Goal: Task Accomplishment & Management: Complete application form

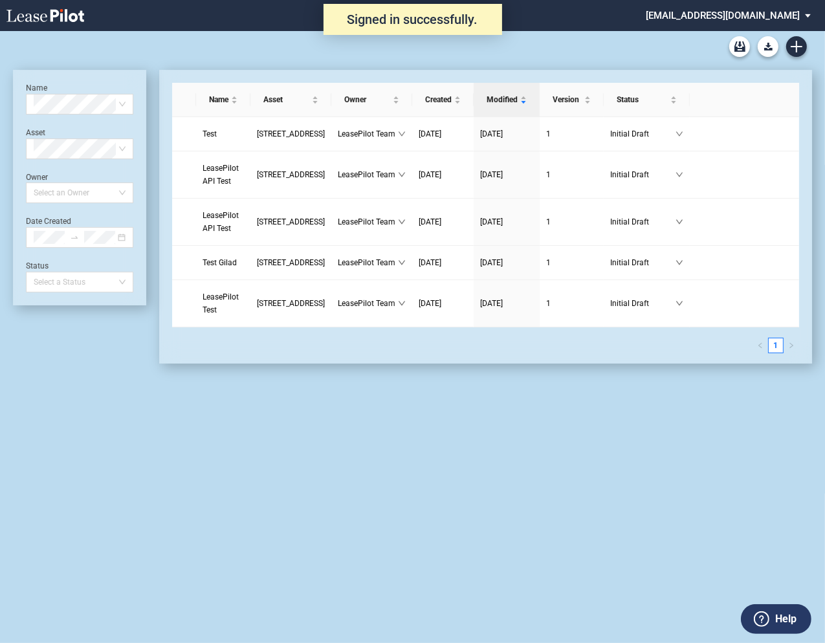
click at [724, 15] on md-select "admin@leasepilot.co Super Admin Area Admin Area Settings Sign Out" at bounding box center [733, 14] width 177 height 29
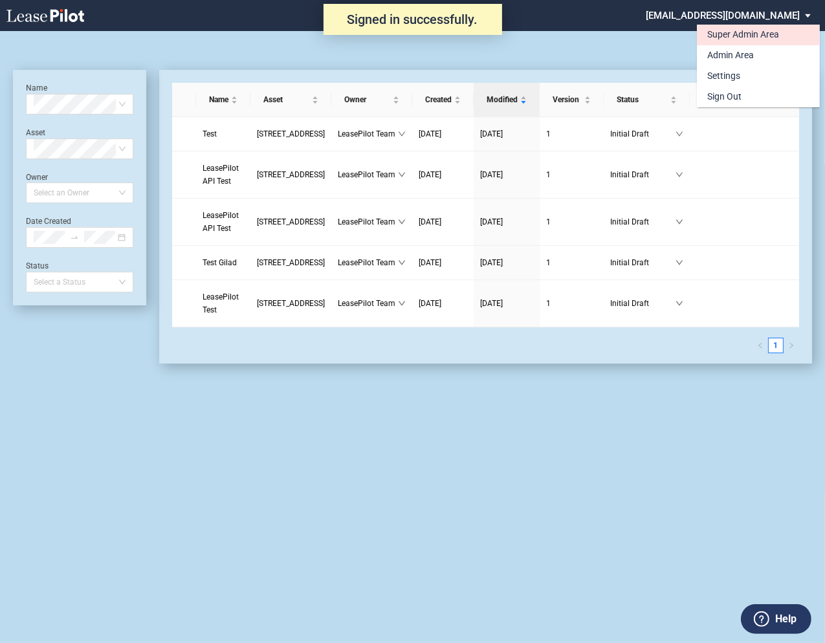
click at [718, 34] on div "Super Admin Area" at bounding box center [743, 34] width 72 height 13
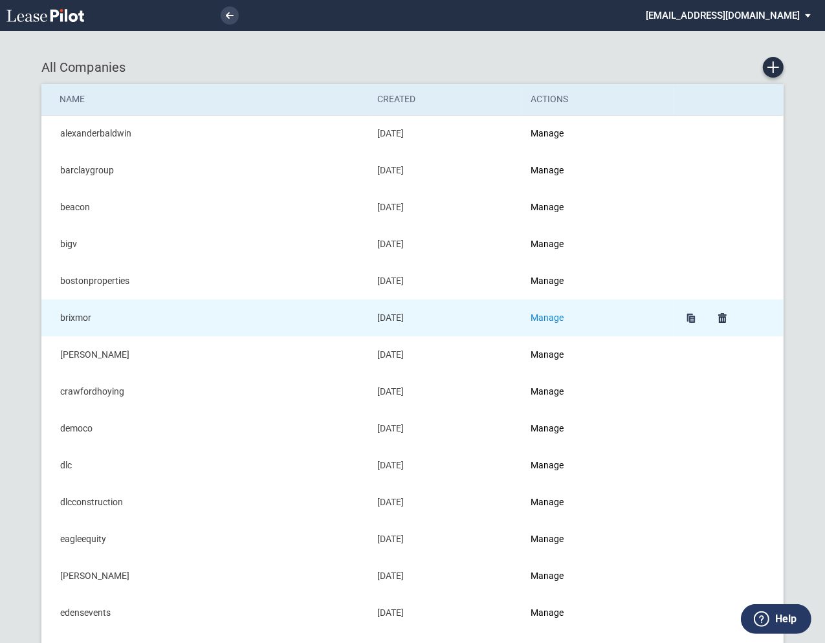
click at [561, 319] on link "Manage" at bounding box center [547, 318] width 33 height 10
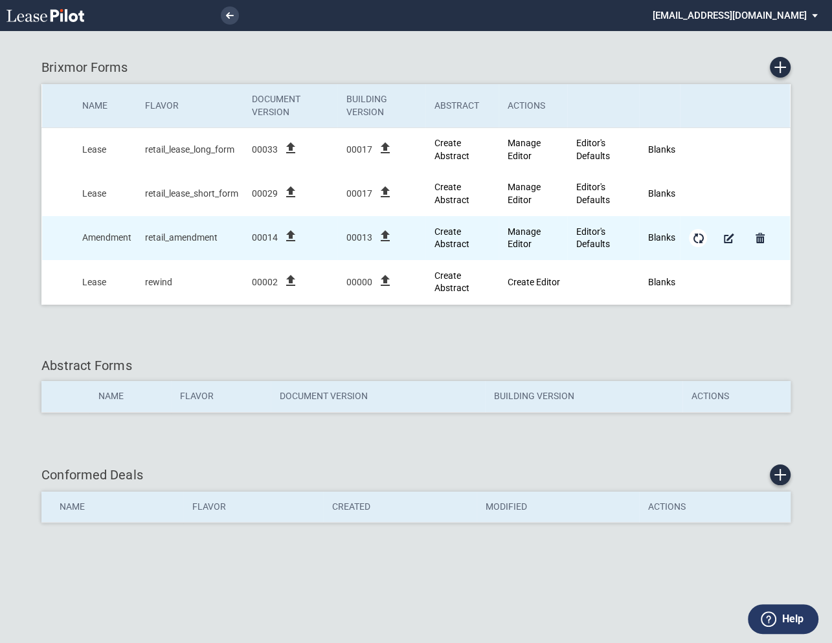
click at [694, 241] on md-icon "Form Updates" at bounding box center [698, 238] width 16 height 16
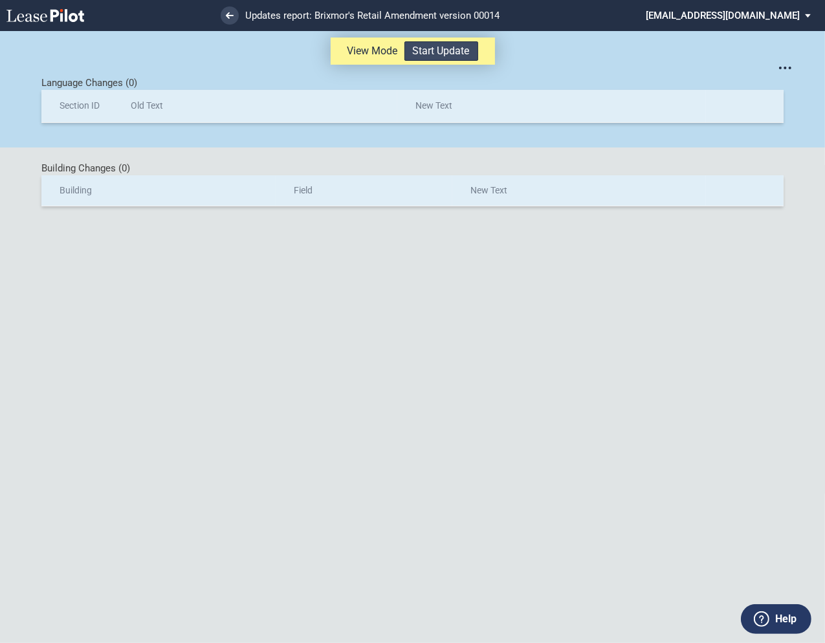
click at [465, 50] on button "Start Update" at bounding box center [442, 50] width 74 height 19
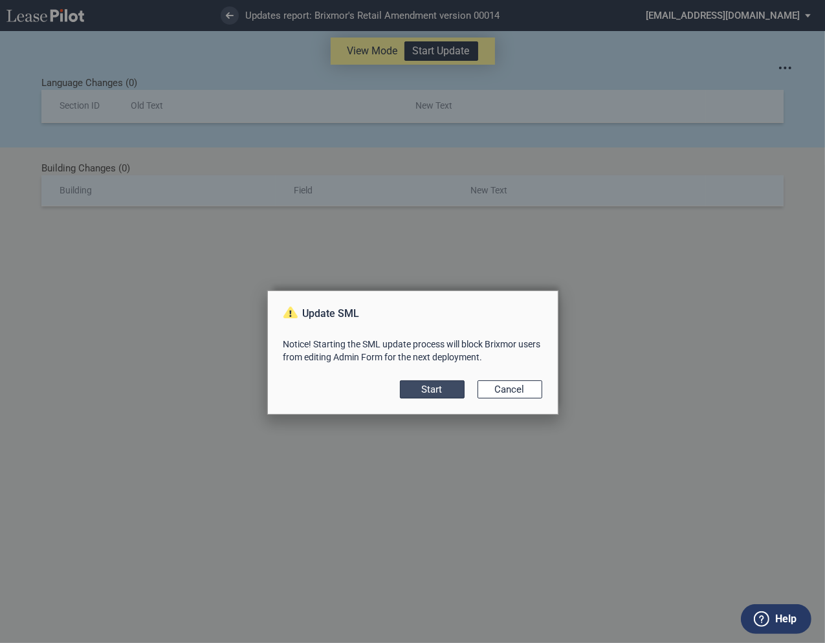
click at [444, 391] on button "Start" at bounding box center [432, 390] width 65 height 18
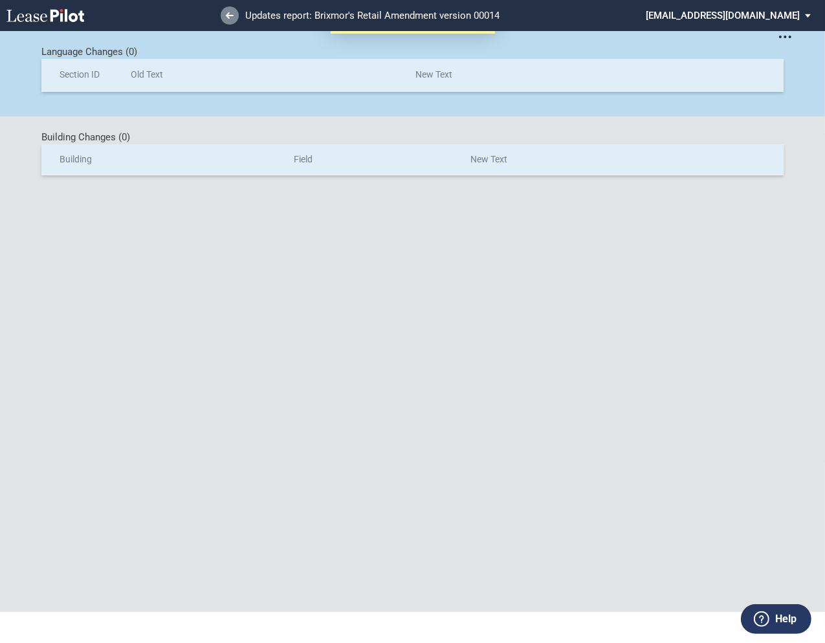
click at [231, 17] on icon at bounding box center [230, 15] width 8 height 6
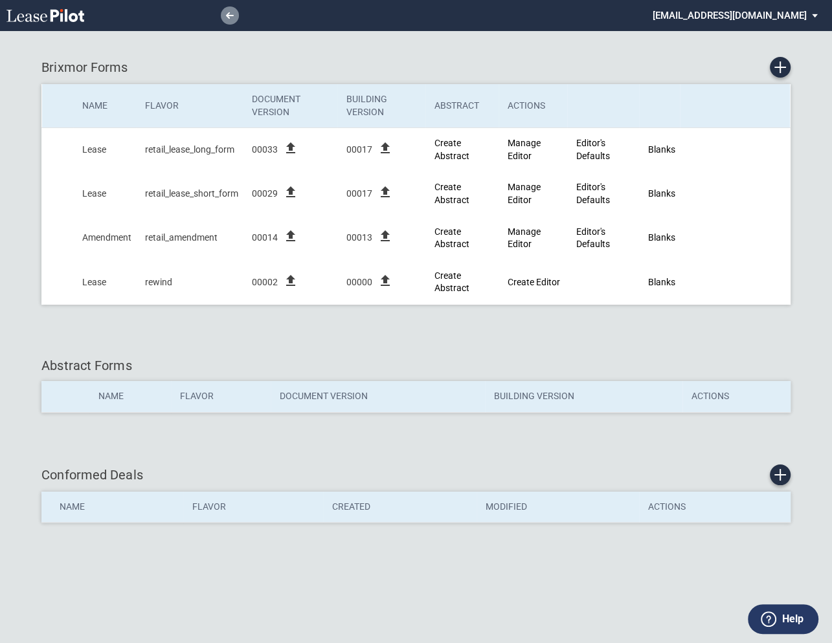
click at [229, 16] on use at bounding box center [230, 15] width 8 height 6
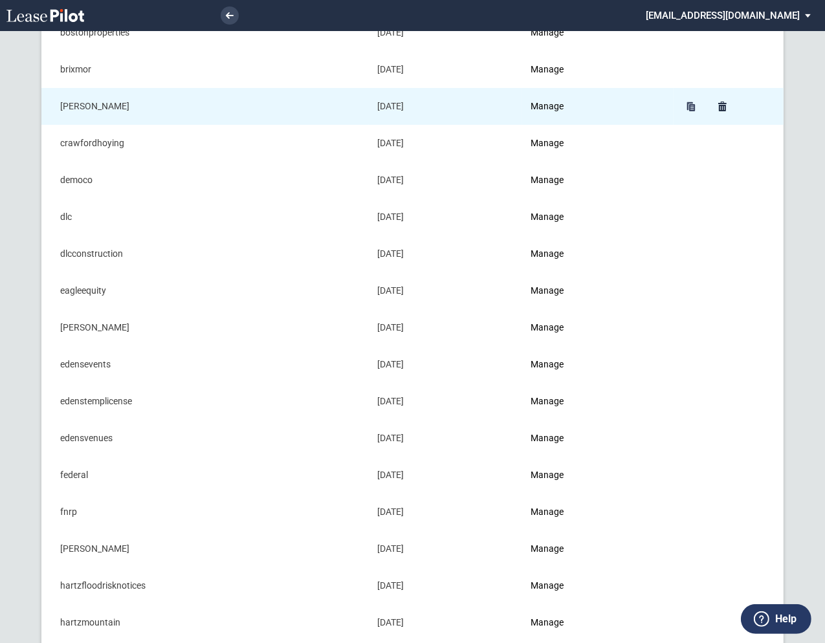
scroll to position [261, 0]
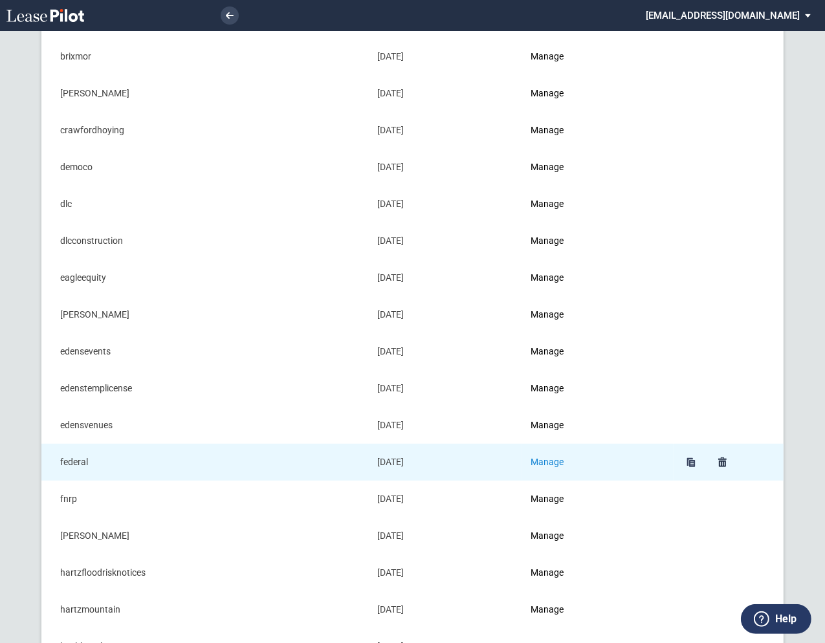
click at [550, 465] on link "Manage" at bounding box center [547, 462] width 33 height 10
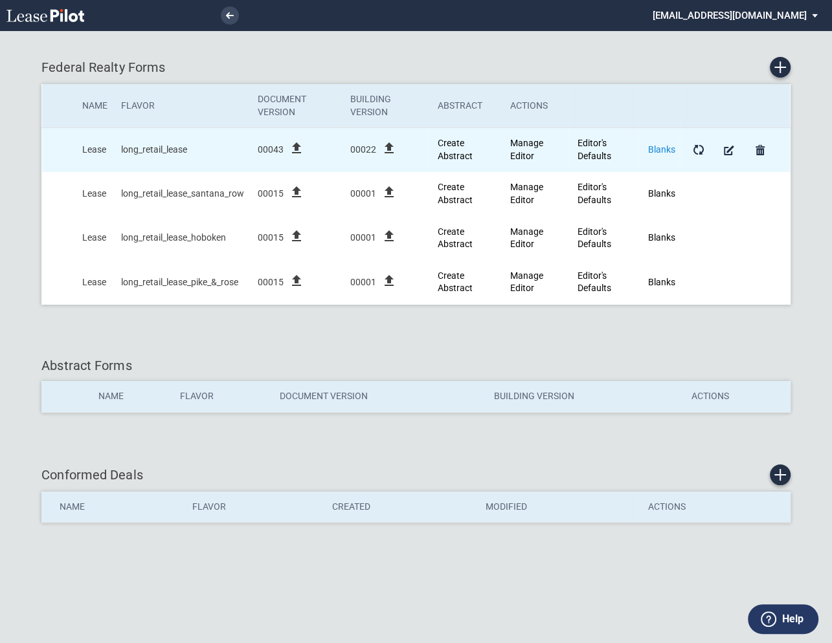
click at [666, 150] on link "Blanks" at bounding box center [661, 149] width 27 height 10
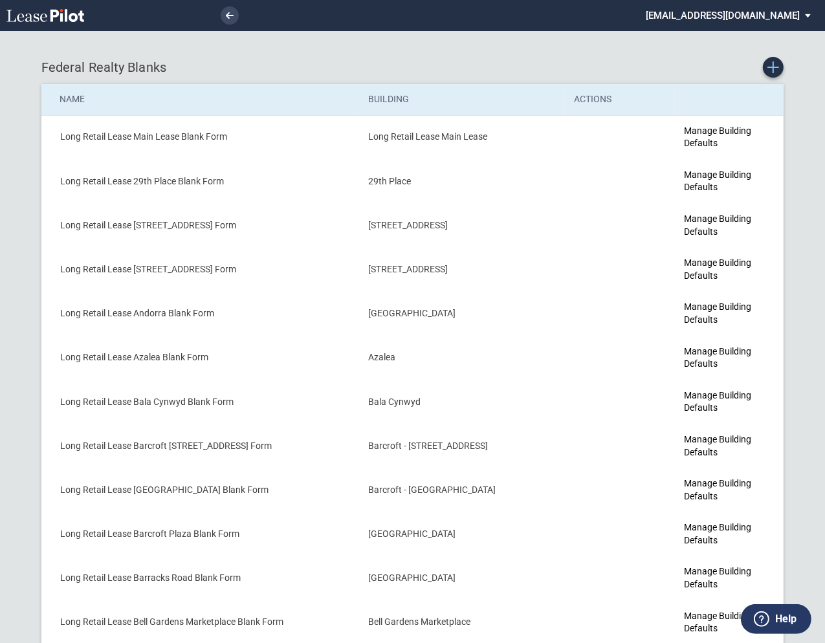
click at [775, 71] on icon "Create new Blank Form" at bounding box center [774, 67] width 12 height 12
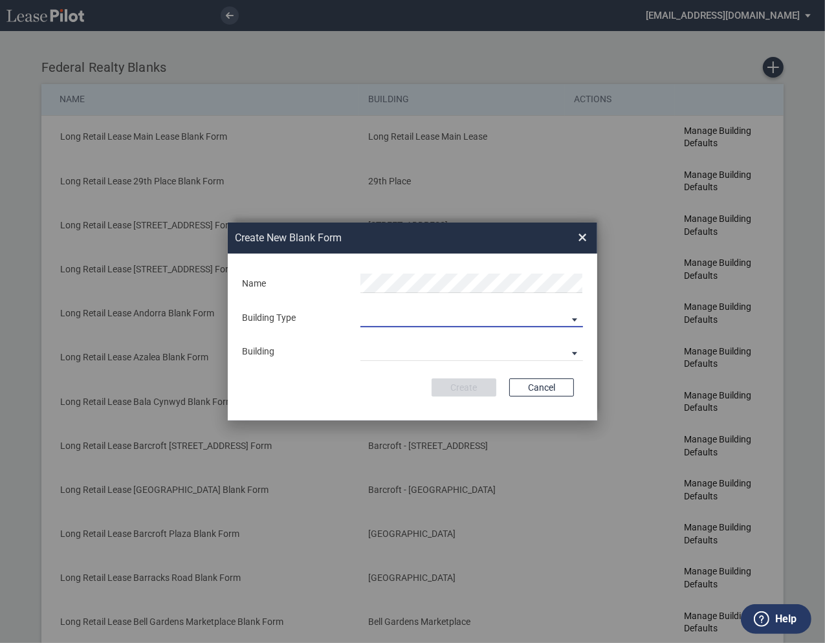
click at [379, 311] on md-select "Building Predefined Empty Building New Empty Building" at bounding box center [472, 317] width 223 height 19
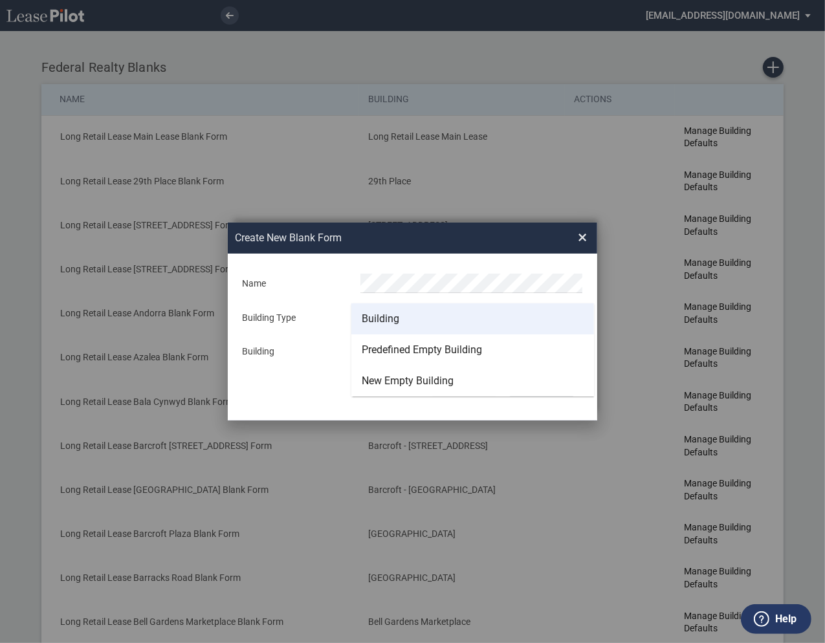
click at [382, 318] on div "Building" at bounding box center [381, 319] width 38 height 14
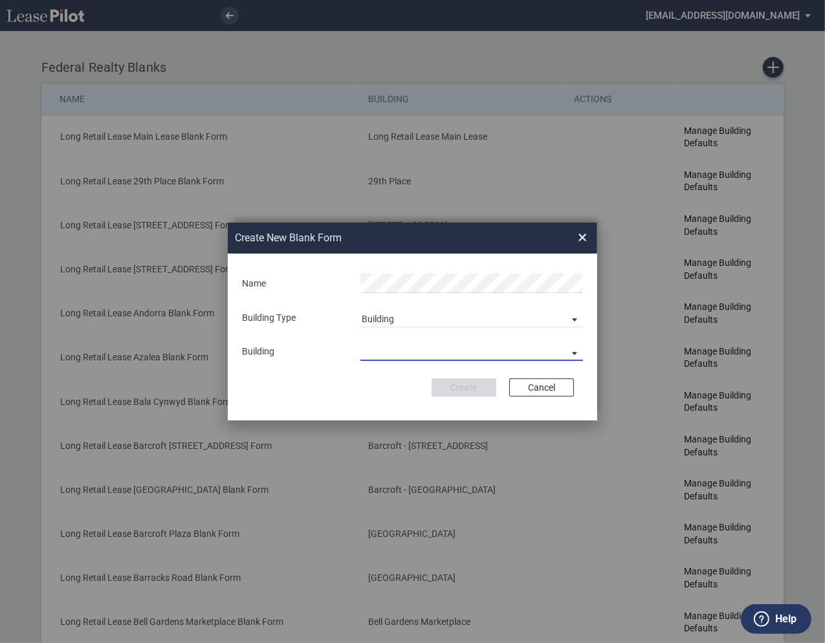
click at [385, 346] on md-select "29th Place 6464 Lincolnia Avenue 7770 Richmond Highway Andorra Azalea Bala Cynw…" at bounding box center [472, 351] width 223 height 19
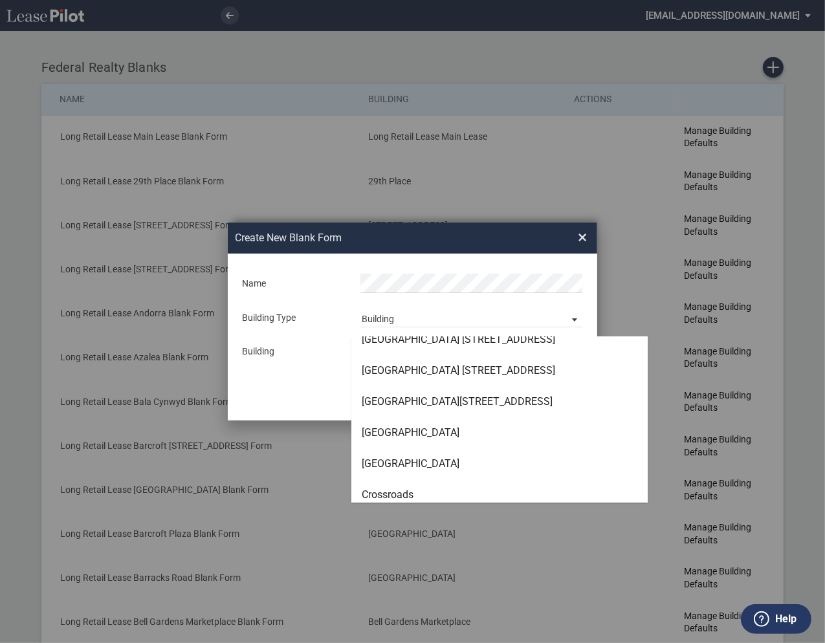
scroll to position [1169, 0]
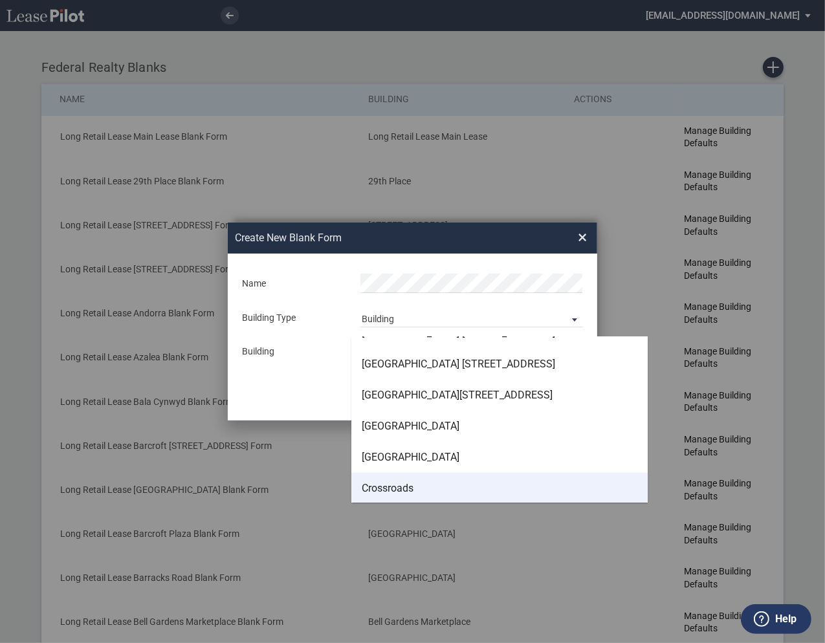
click at [394, 483] on div "Crossroads" at bounding box center [388, 489] width 52 height 14
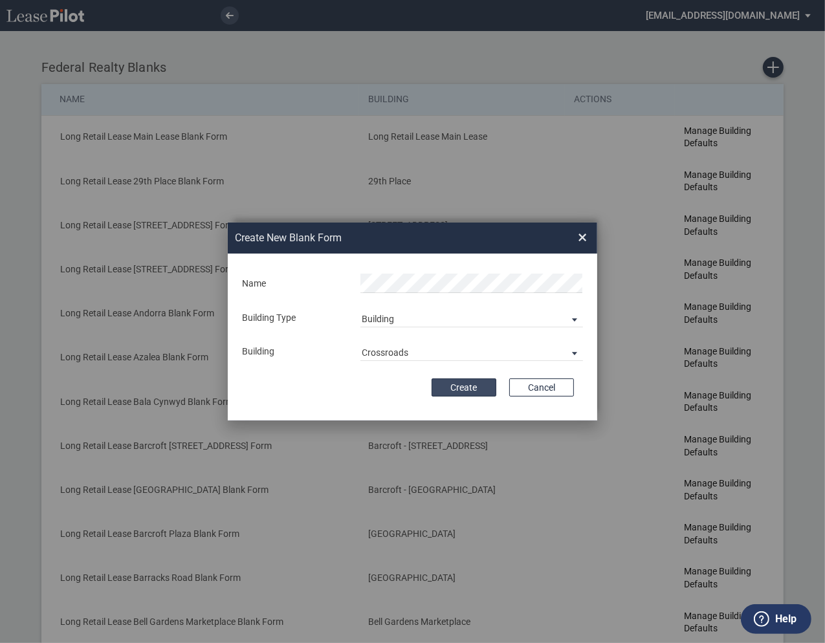
click at [461, 388] on button "Create" at bounding box center [464, 388] width 65 height 18
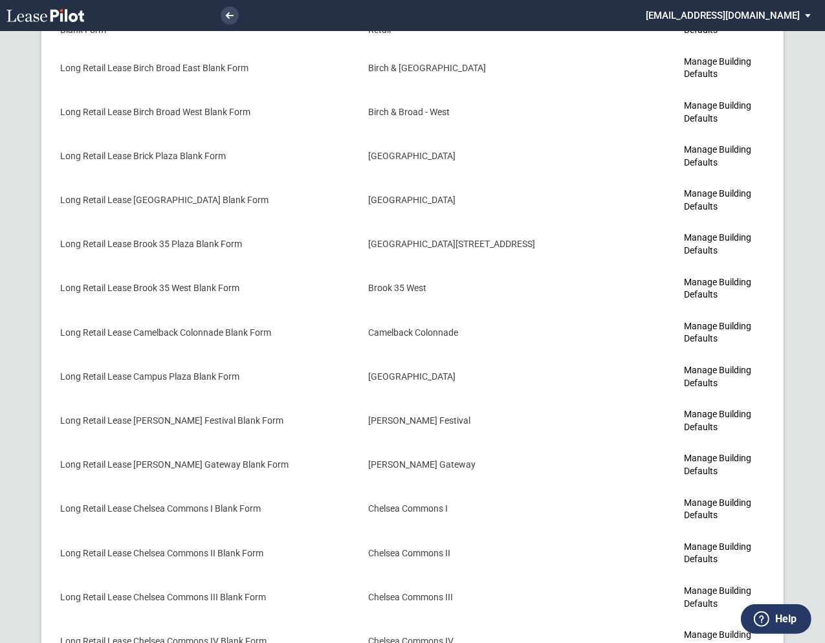
scroll to position [1115, 0]
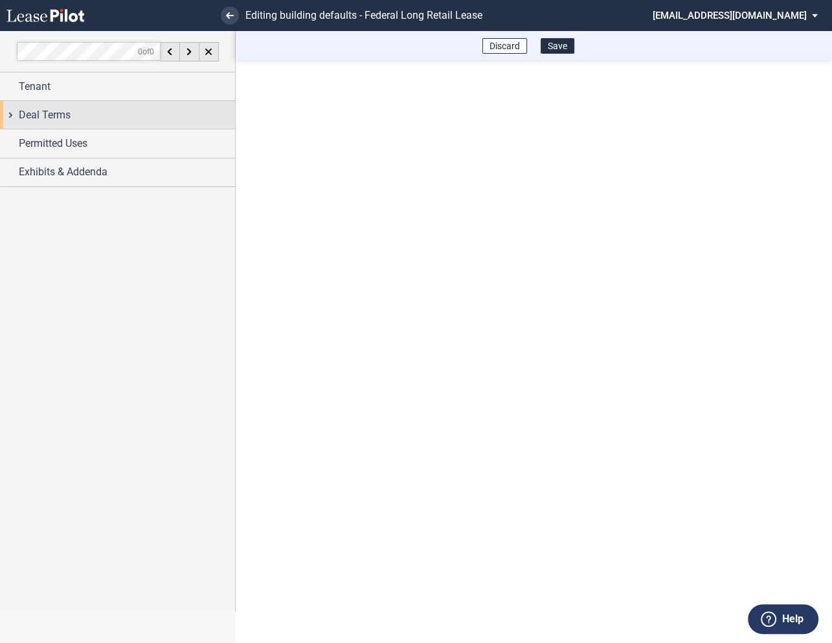
click at [15, 117] on div "Deal Terms" at bounding box center [117, 115] width 235 height 28
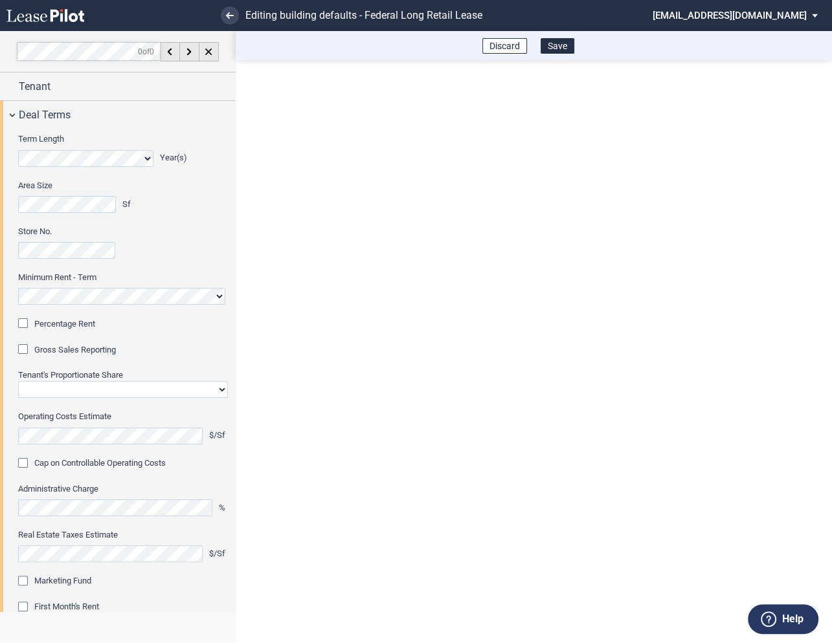
click at [25, 324] on div "Percentage Rent" at bounding box center [24, 324] width 13 height 13
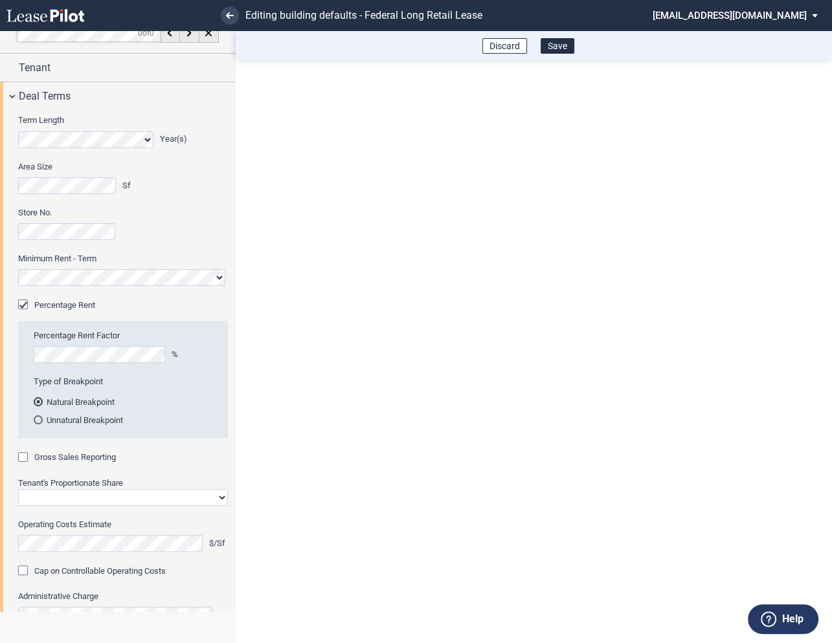
scroll to position [41, 0]
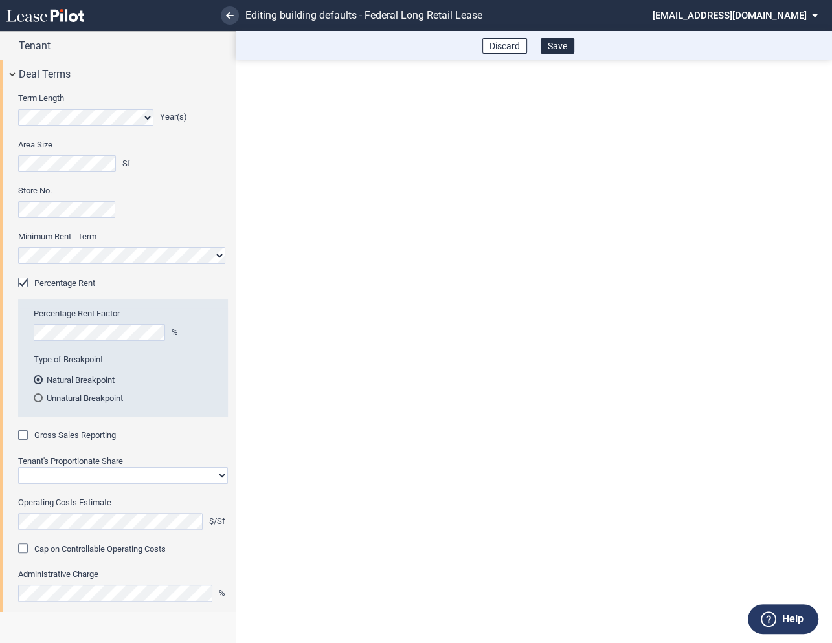
click at [25, 436] on div "Gross Sales Reporting" at bounding box center [24, 436] width 13 height 13
click at [66, 480] on select "Straight GLA Net Major" at bounding box center [123, 475] width 210 height 17
select select "straight GLA"
click at [18, 467] on select "Straight GLA Net Major" at bounding box center [123, 475] width 210 height 17
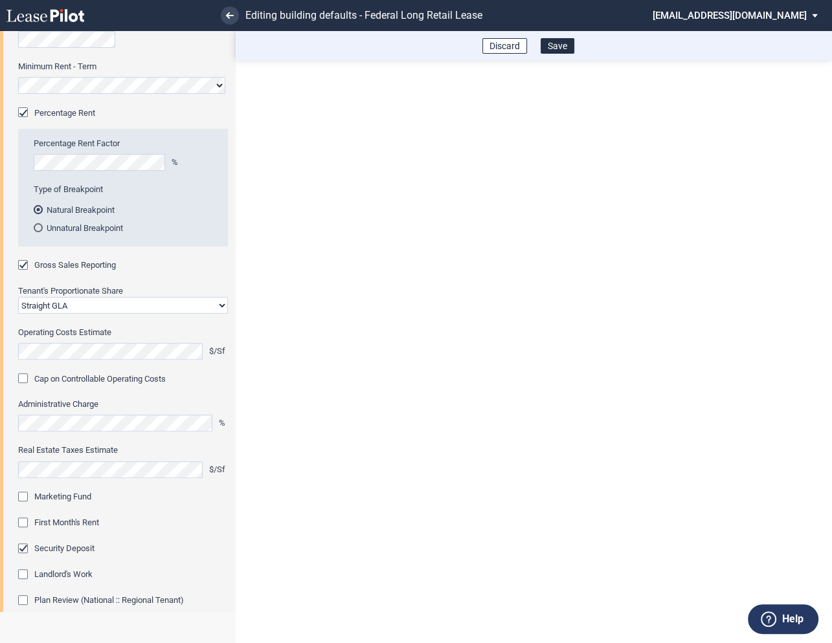
click at [25, 500] on div "Marketing Fund" at bounding box center [24, 498] width 13 height 13
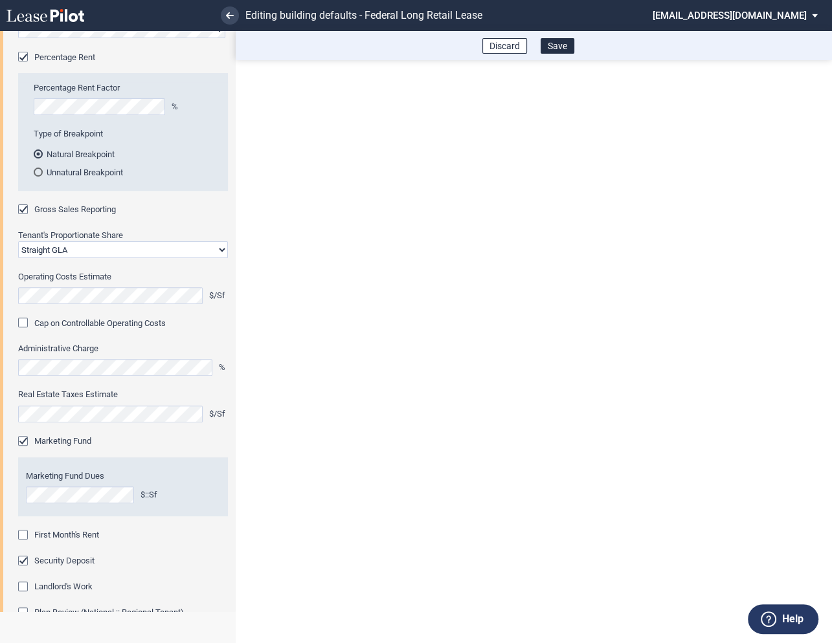
scroll to position [271, 0]
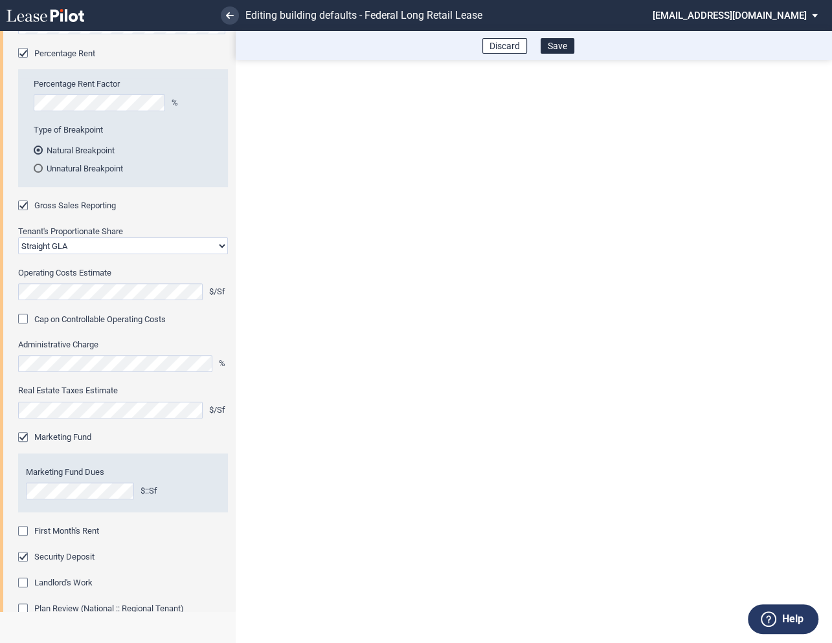
click at [27, 533] on div "First Month's Rent" at bounding box center [24, 532] width 13 height 13
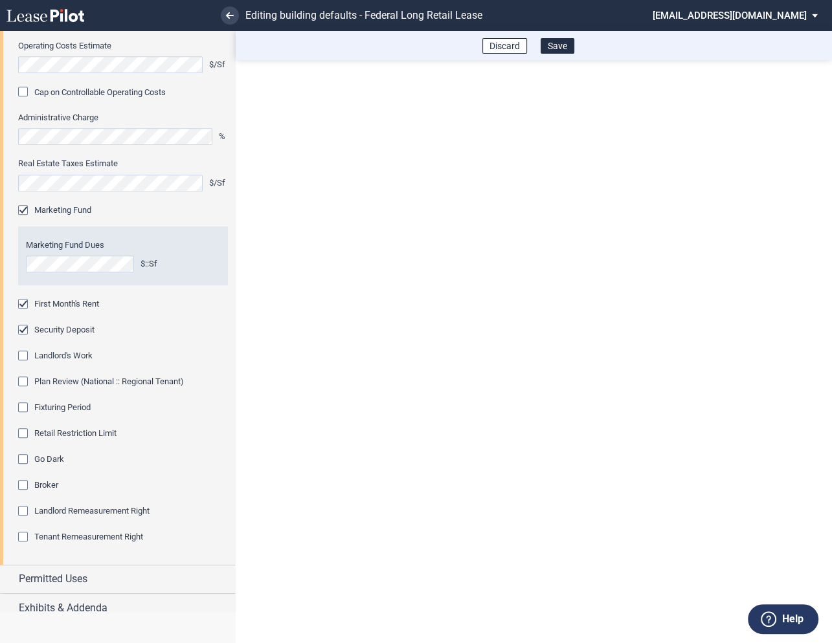
scroll to position [507, 0]
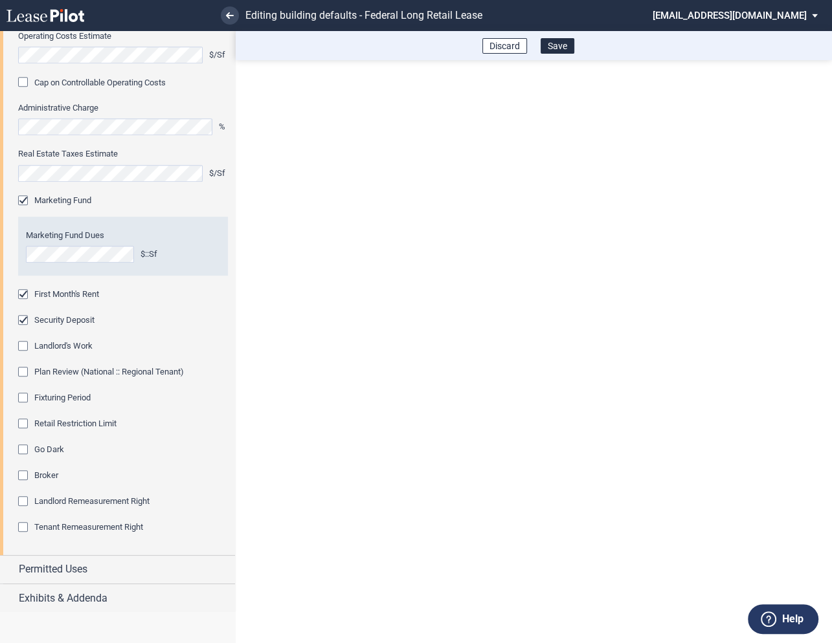
click at [28, 395] on div "Fixturing Period" at bounding box center [24, 399] width 13 height 13
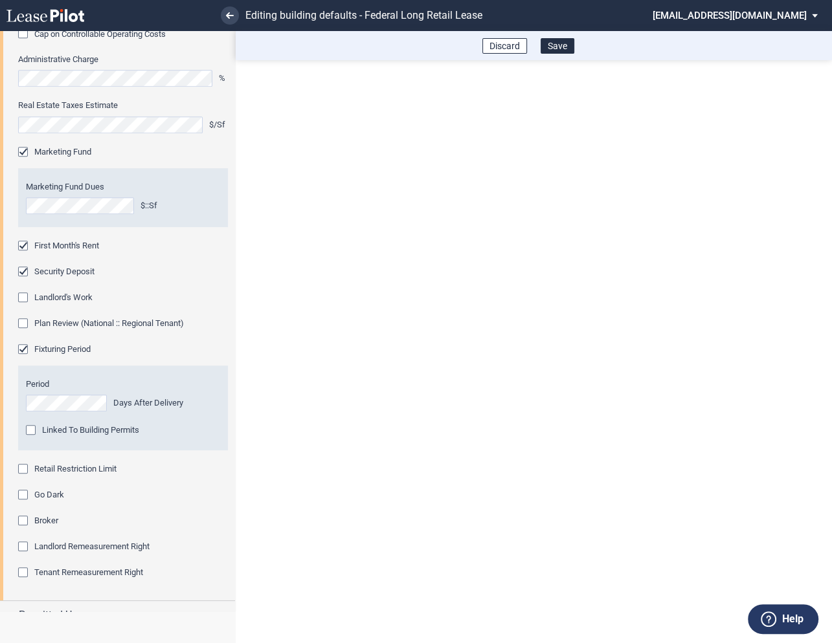
scroll to position [559, 0]
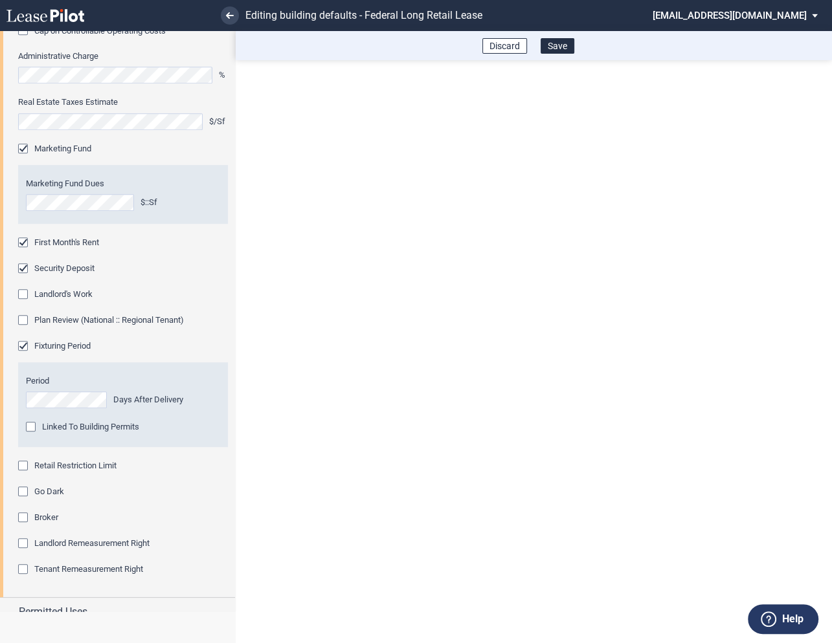
click at [24, 465] on div "Retail Restriction Limit" at bounding box center [24, 467] width 13 height 13
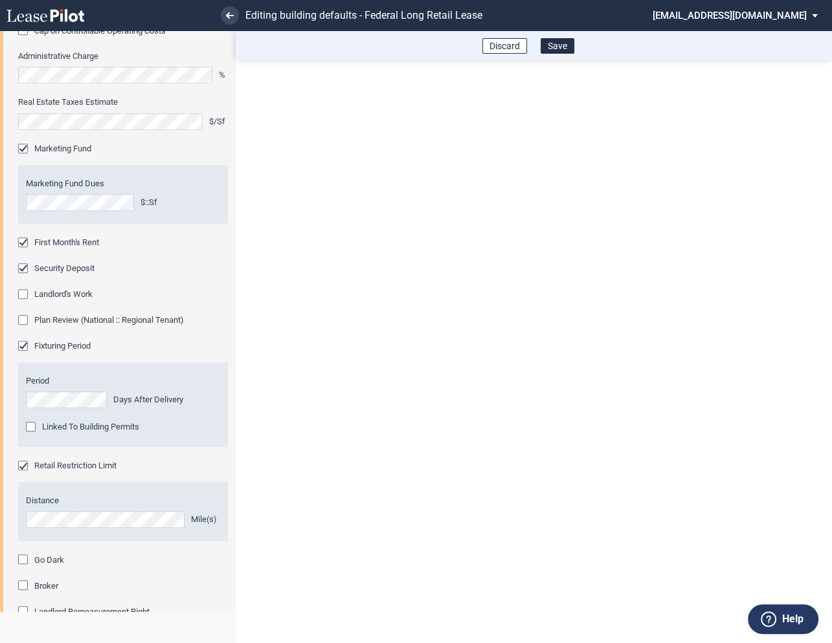
scroll to position [670, 0]
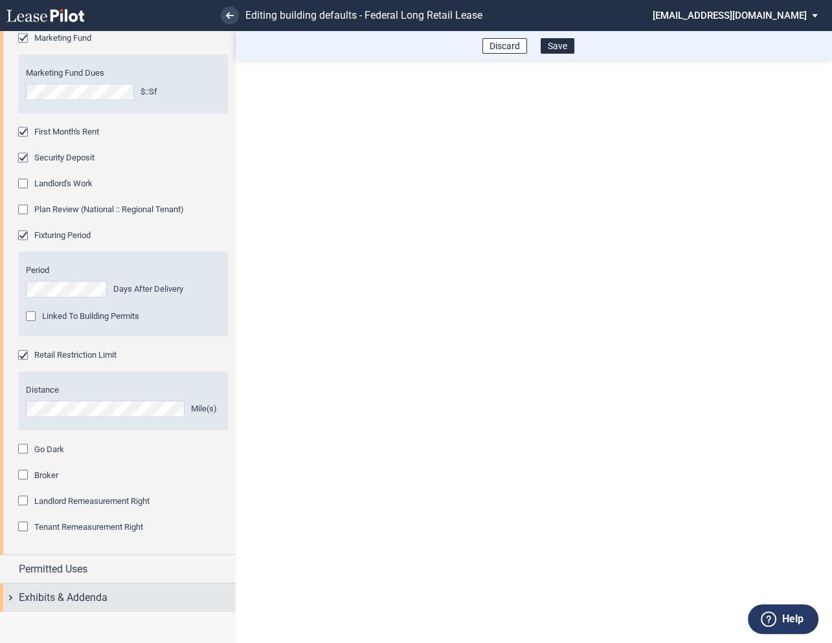
click at [10, 597] on div "Exhibits & Addenda" at bounding box center [117, 598] width 235 height 28
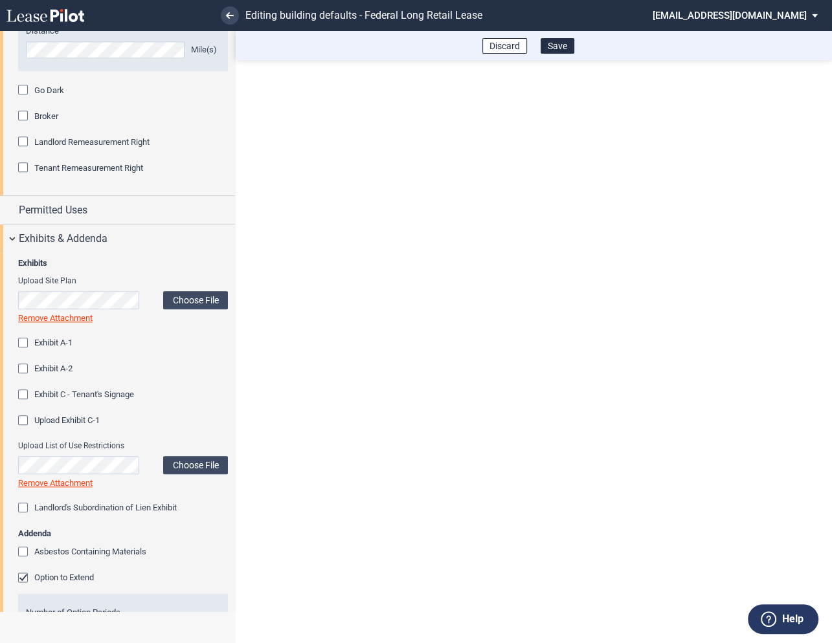
scroll to position [1031, 0]
click at [27, 572] on div "Option to Extend" at bounding box center [24, 577] width 13 height 13
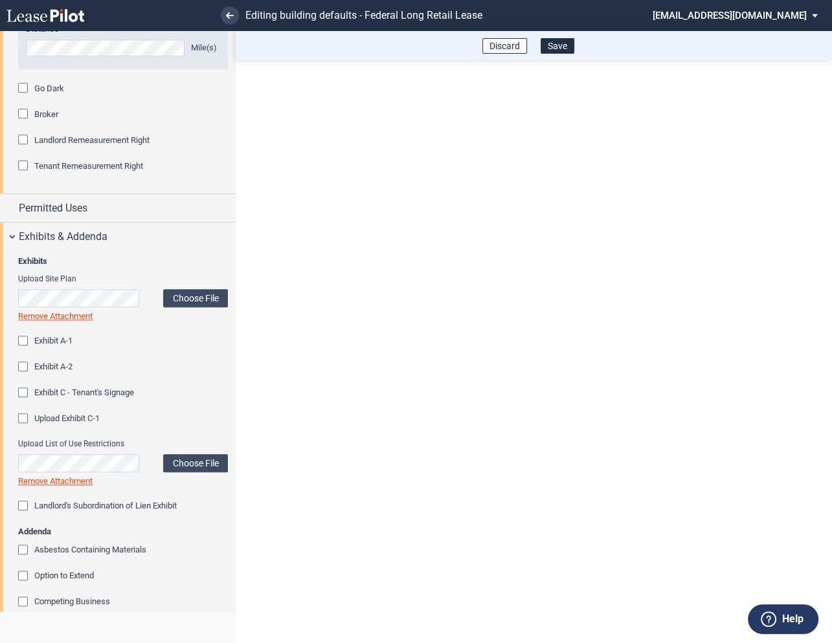
scroll to position [1326, 0]
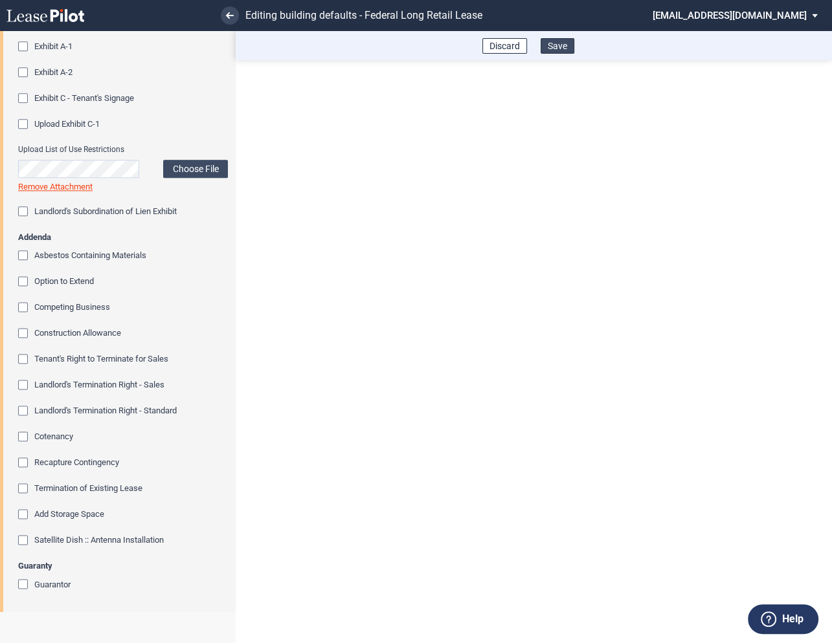
click at [561, 47] on button "Save" at bounding box center [557, 46] width 34 height 16
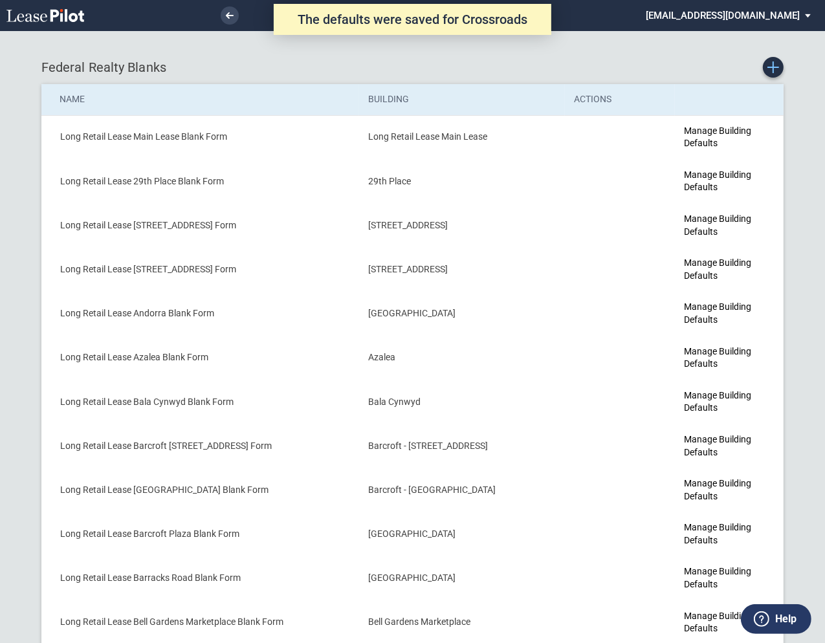
click at [777, 66] on icon "Create new Blank Form" at bounding box center [774, 67] width 12 height 12
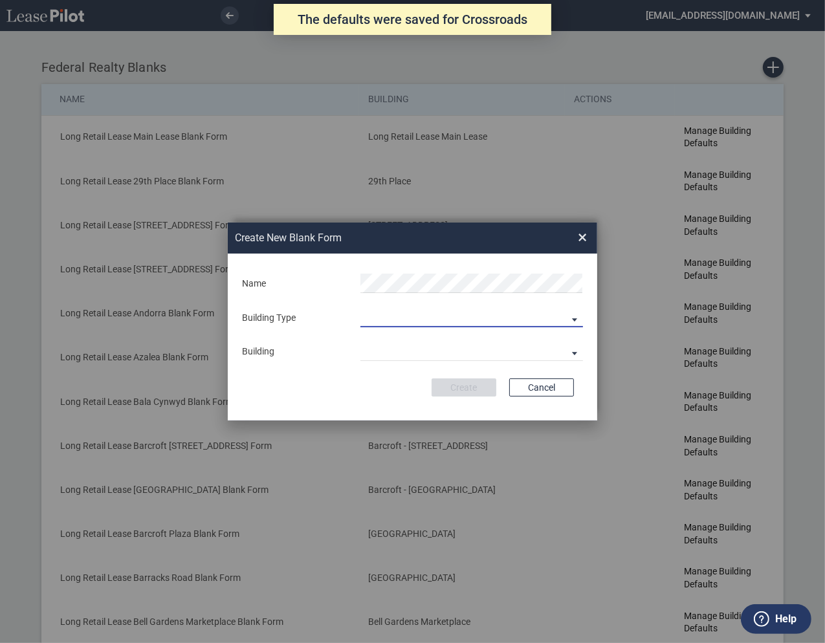
click at [414, 313] on md-select "Building Predefined Empty Building New Empty Building" at bounding box center [472, 317] width 223 height 19
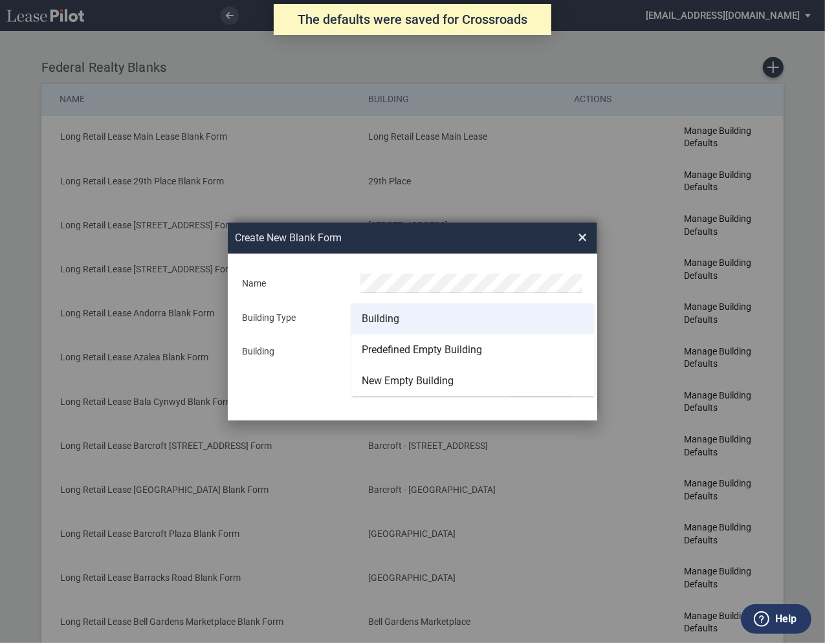
click at [394, 318] on div "Building" at bounding box center [381, 319] width 38 height 14
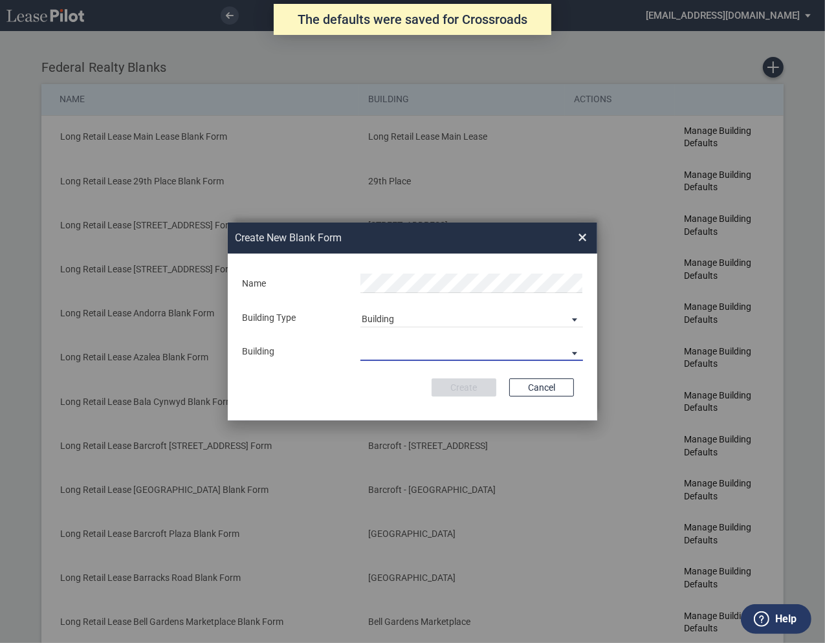
click at [390, 354] on md-select "29th Place [STREET_ADDRESS] [STREET_ADDRESS] [GEOGRAPHIC_DATA] Azalea Bala Cynw…" at bounding box center [472, 351] width 223 height 19
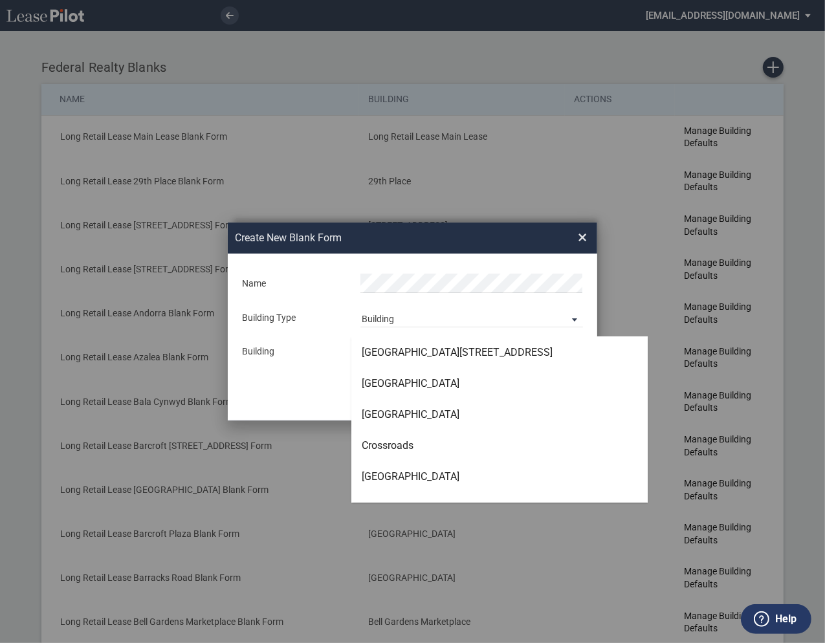
scroll to position [1206, 0]
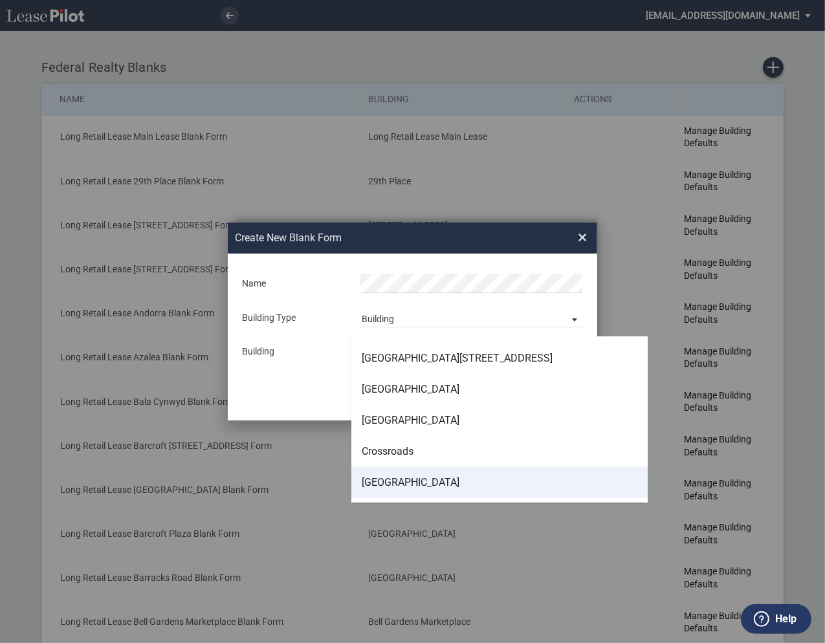
click at [403, 487] on div "[GEOGRAPHIC_DATA]" at bounding box center [411, 483] width 98 height 14
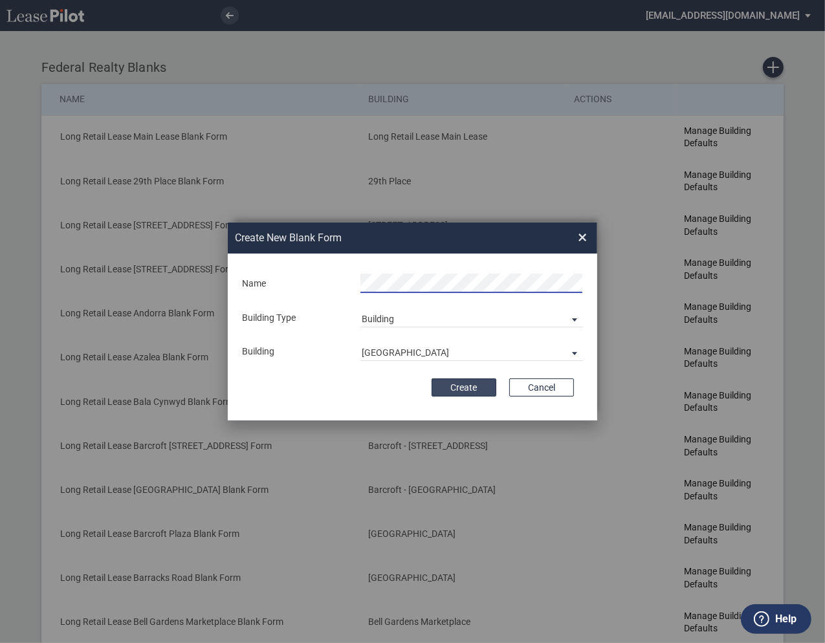
click at [461, 394] on button "Create" at bounding box center [464, 388] width 65 height 18
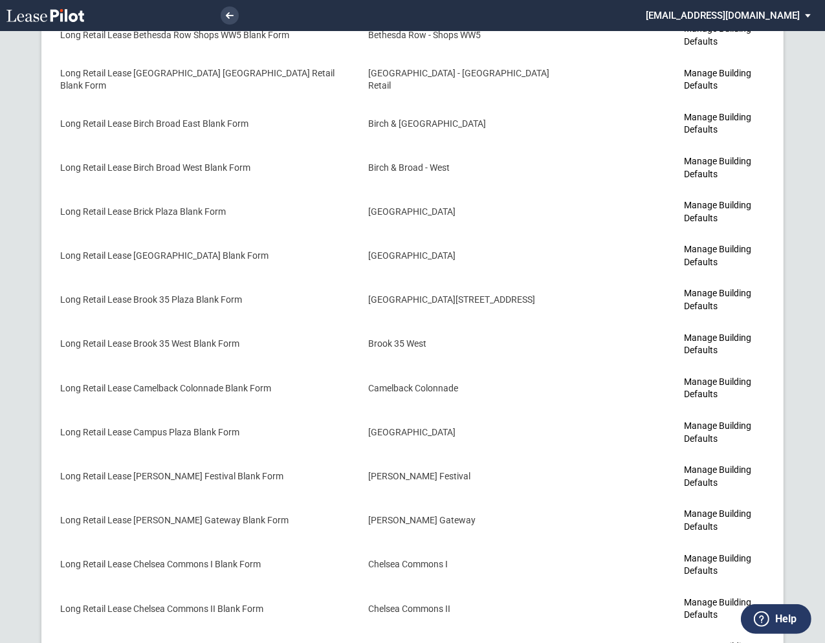
scroll to position [1152, 0]
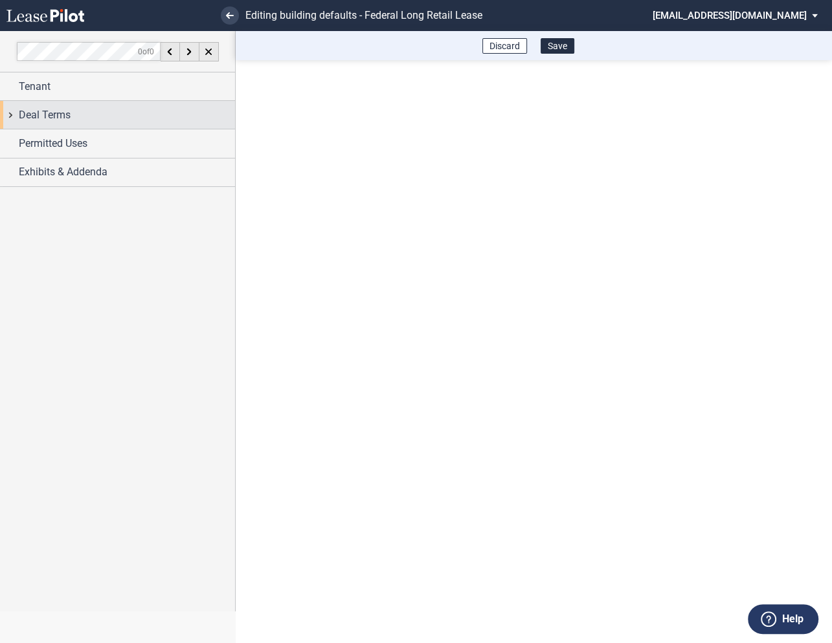
click at [12, 115] on div "Deal Terms" at bounding box center [117, 115] width 235 height 28
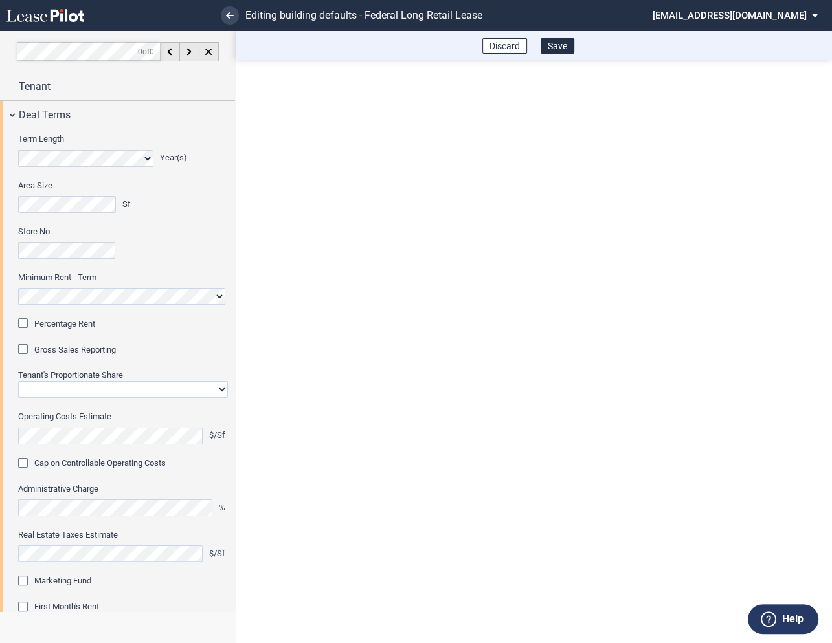
click at [26, 324] on div "Percentage Rent" at bounding box center [24, 324] width 13 height 13
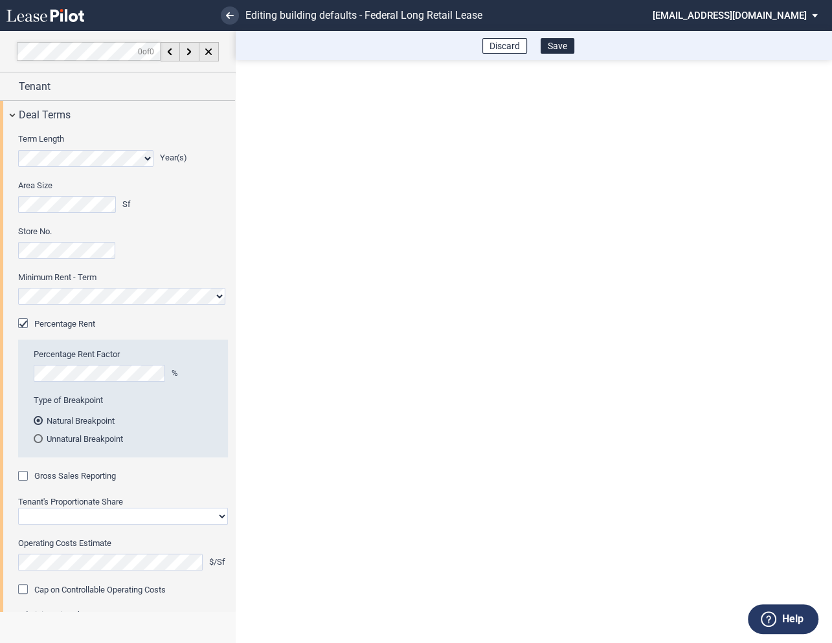
click at [28, 473] on div "Gross Sales Reporting" at bounding box center [24, 477] width 13 height 13
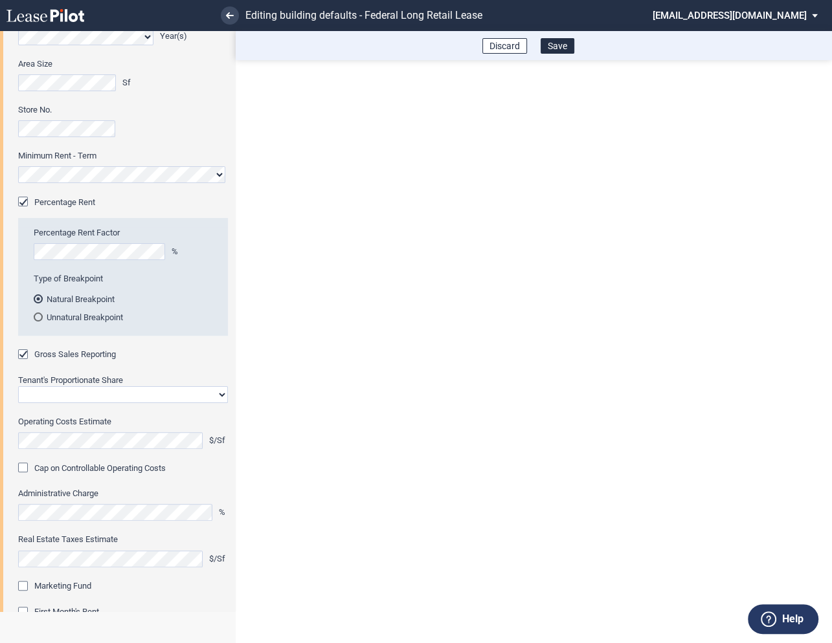
scroll to position [131, 0]
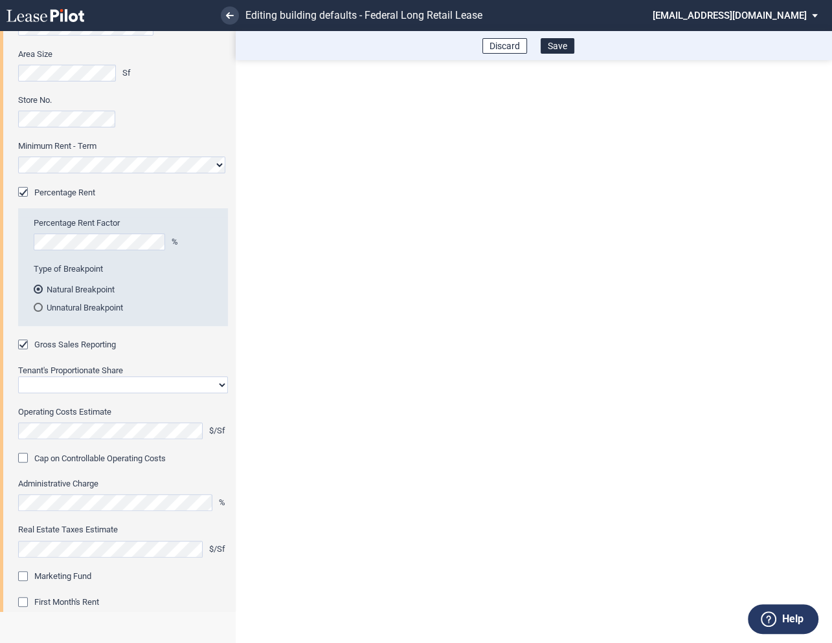
click at [96, 381] on select "Straight GLA Net Major" at bounding box center [123, 385] width 210 height 17
select select "straight GLA"
click at [18, 377] on select "Straight GLA Net Major" at bounding box center [123, 385] width 210 height 17
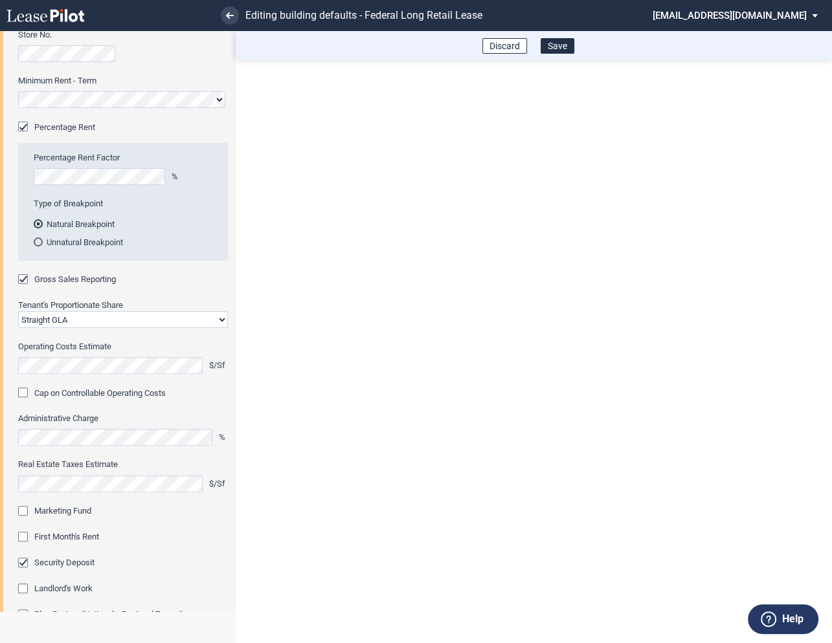
scroll to position [264, 0]
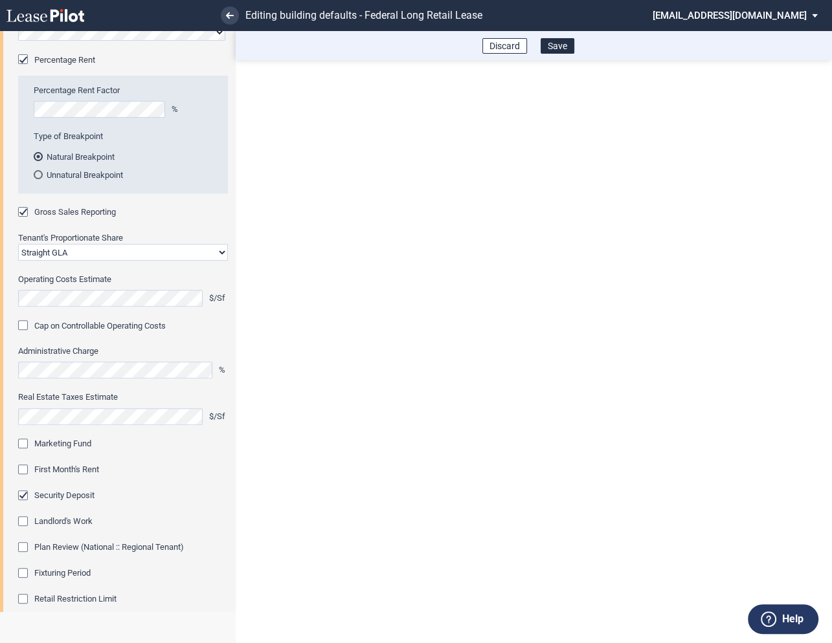
click at [25, 445] on div "Marketing Fund" at bounding box center [24, 445] width 13 height 13
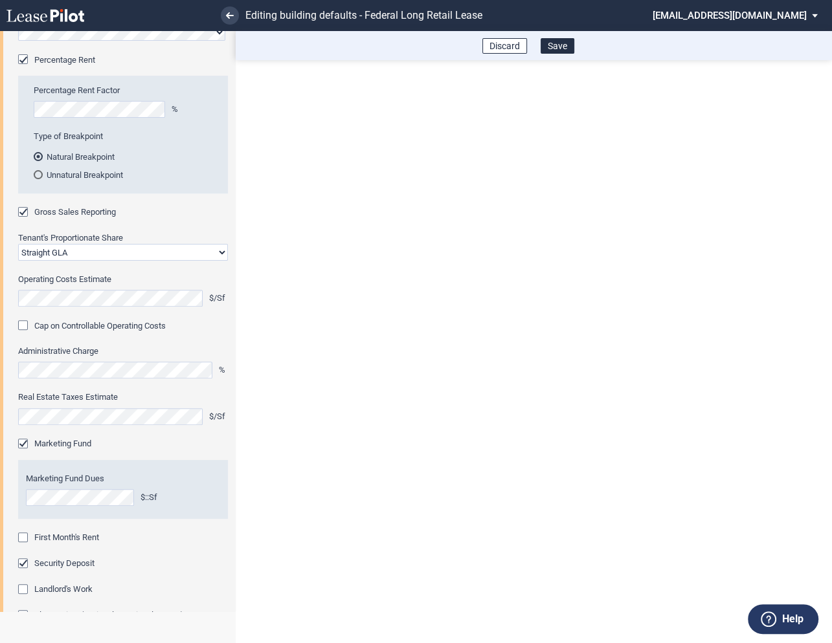
click at [21, 540] on div "First Month's Rent" at bounding box center [24, 539] width 13 height 13
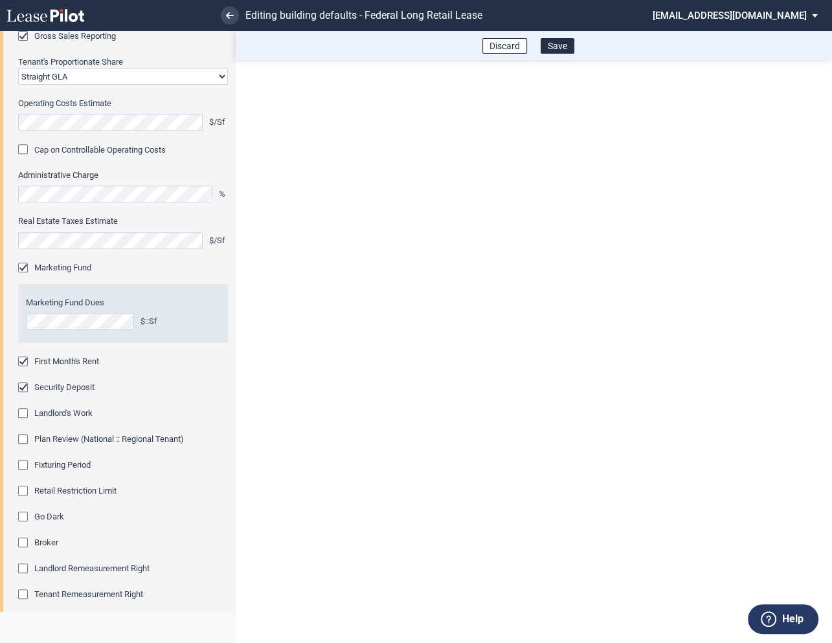
scroll to position [442, 0]
click at [23, 461] on div "Fixturing Period" at bounding box center [24, 464] width 13 height 13
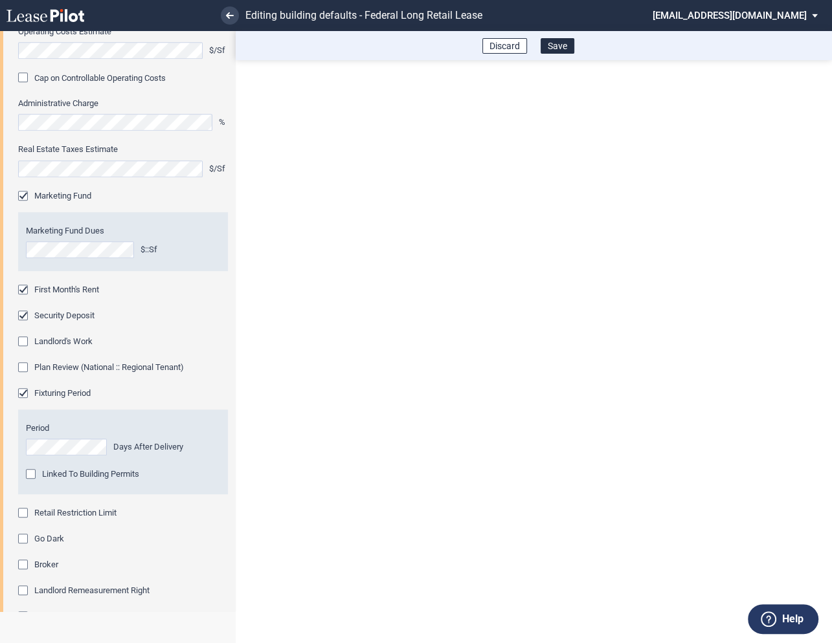
scroll to position [522, 0]
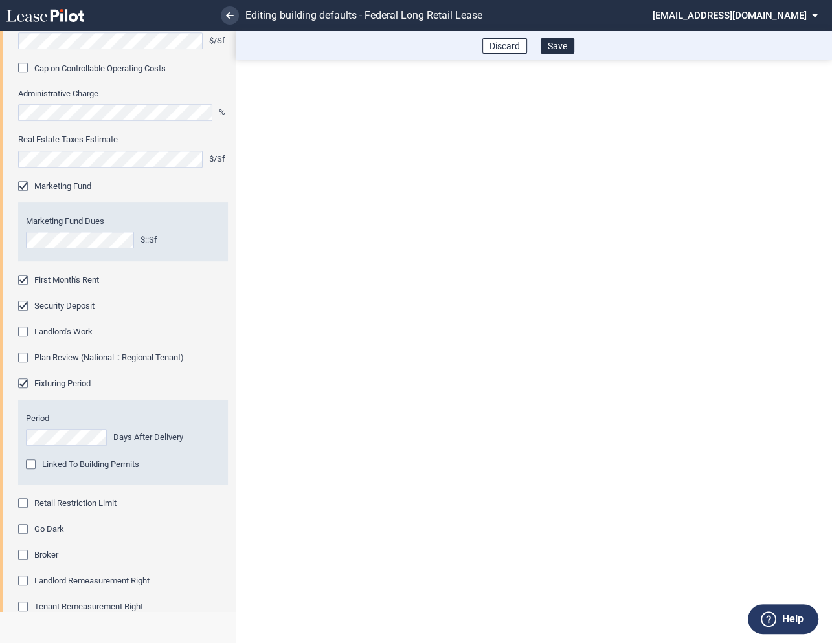
click at [25, 503] on div "Retail Restriction Limit" at bounding box center [24, 504] width 13 height 13
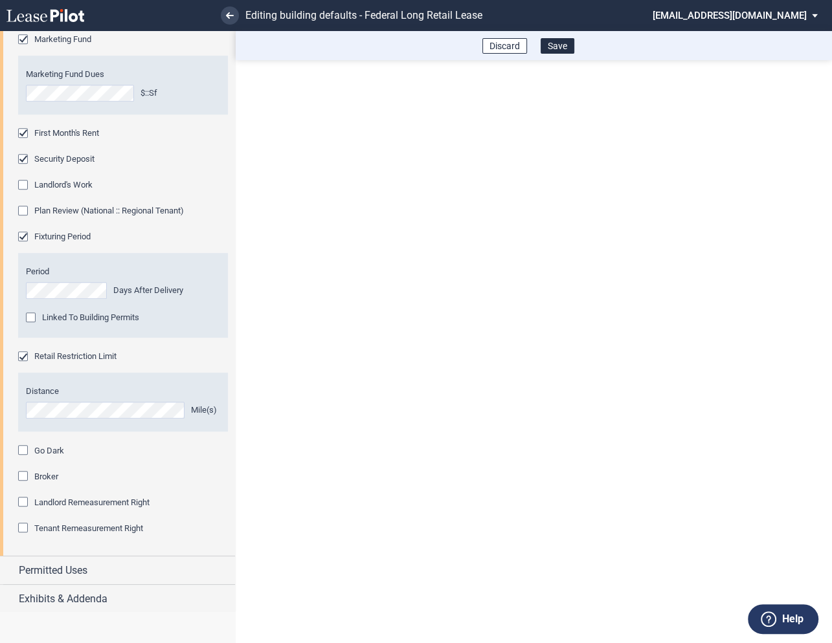
scroll to position [670, 0]
click at [10, 594] on div "Exhibits & Addenda" at bounding box center [117, 598] width 235 height 28
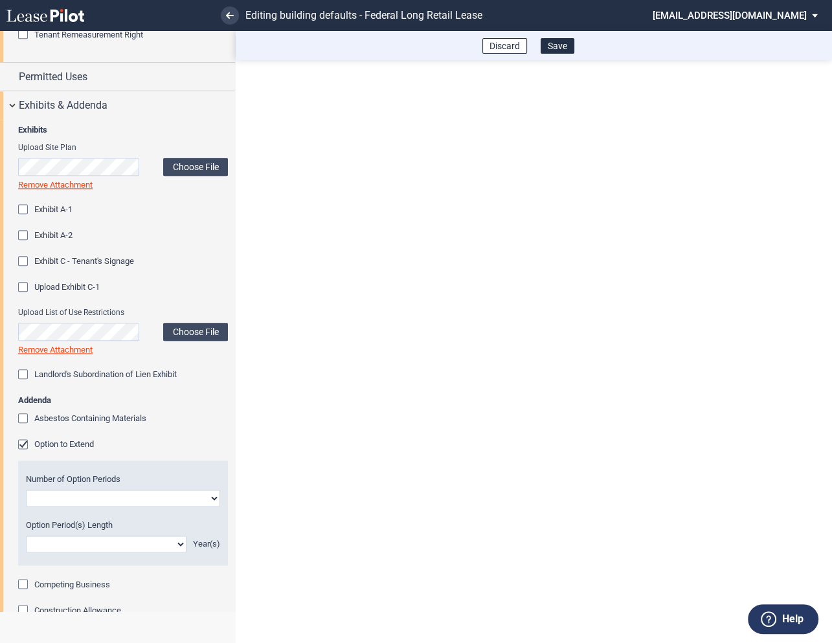
scroll to position [1168, 0]
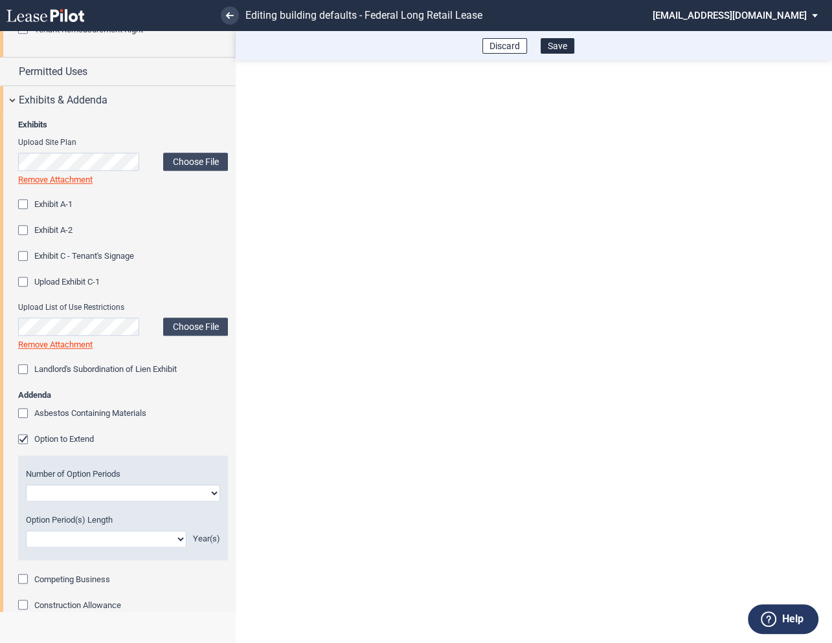
click at [25, 441] on div "Option to Extend" at bounding box center [24, 440] width 13 height 13
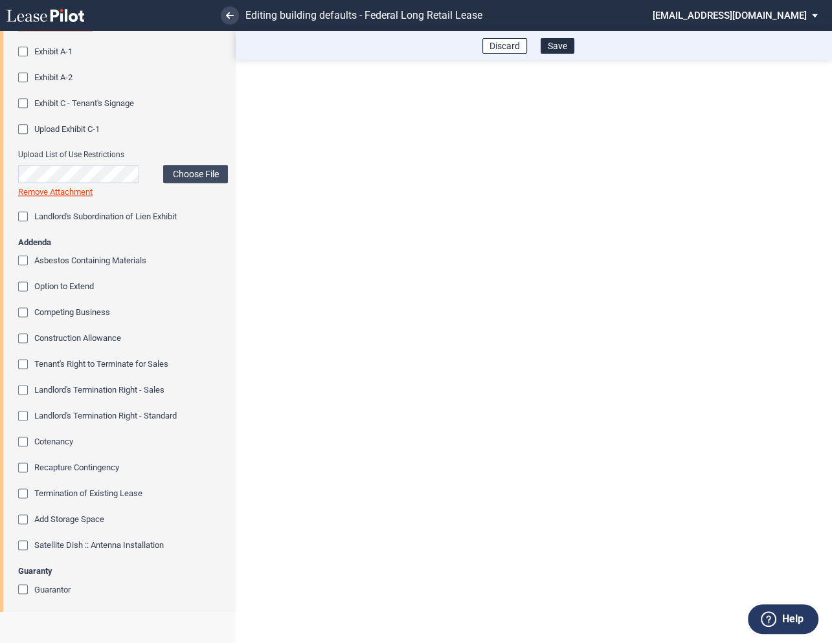
scroll to position [1326, 0]
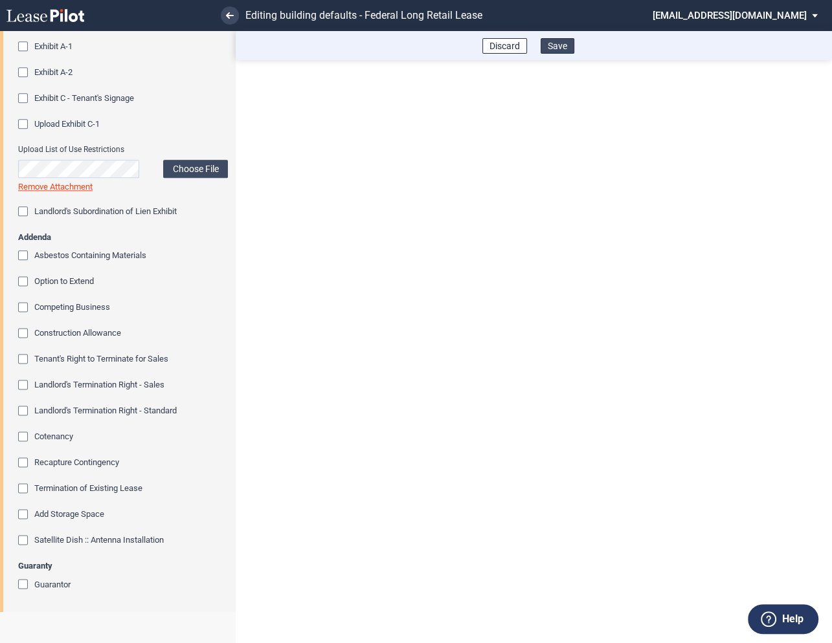
click at [559, 46] on button "Save" at bounding box center [557, 46] width 34 height 16
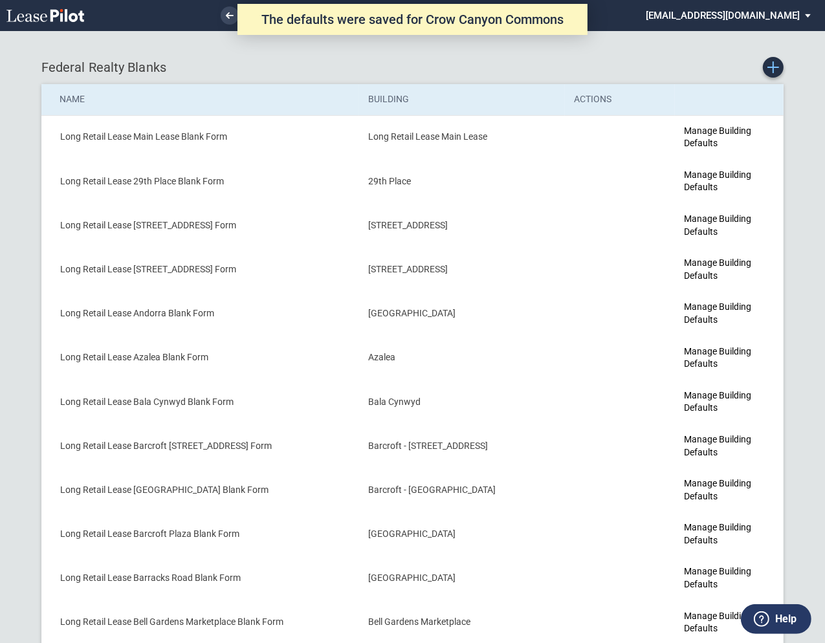
click at [773, 71] on use "Create new Blank Form" at bounding box center [774, 67] width 12 height 12
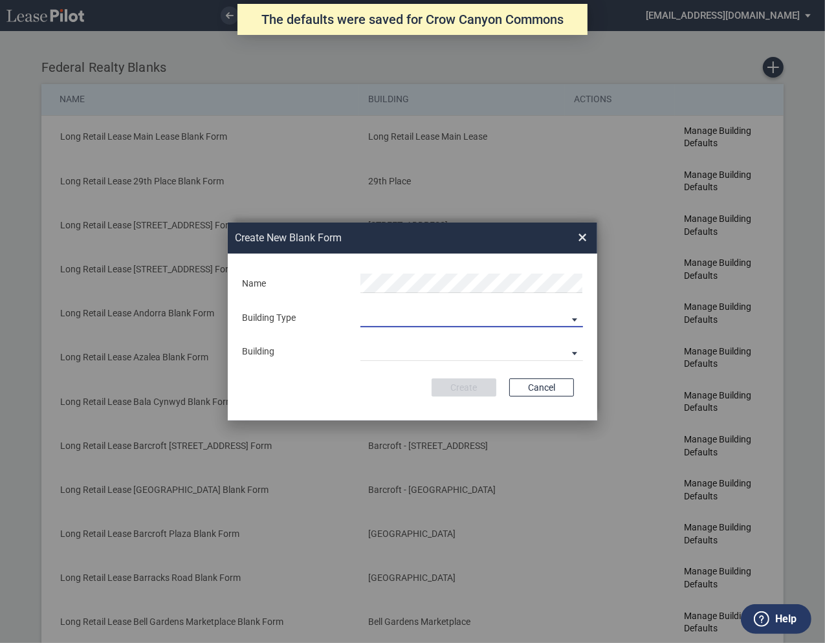
click at [381, 318] on md-select "Building Predefined Empty Building New Empty Building" at bounding box center [472, 317] width 223 height 19
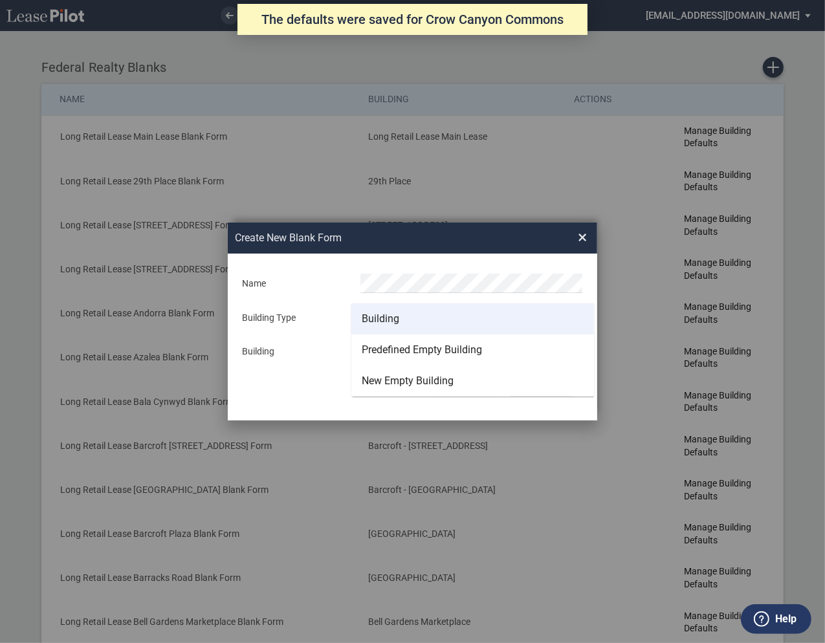
click at [381, 319] on div "Building" at bounding box center [381, 319] width 38 height 14
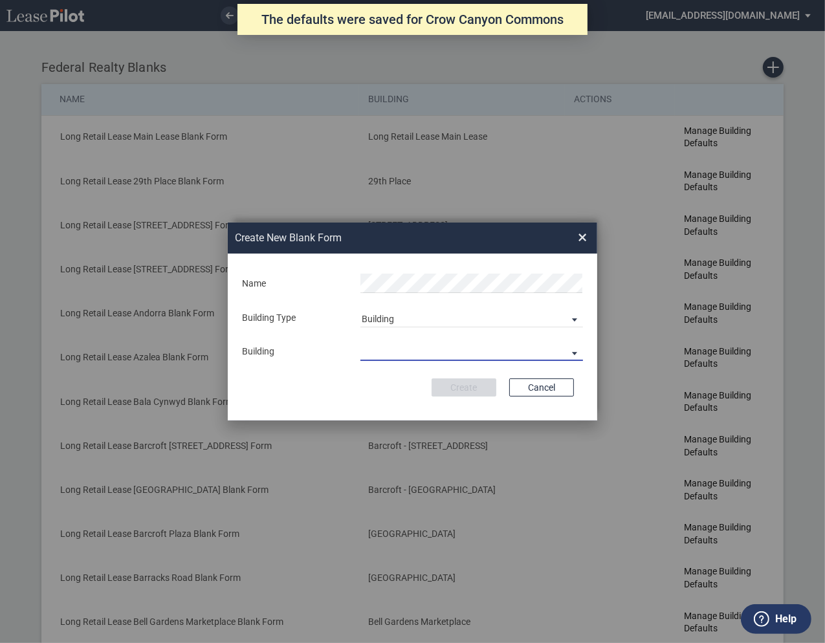
click at [383, 351] on md-select "29th Place 6464 Lincolnia Avenue 7770 Richmond Highway Andorra Azalea Bala Cynw…" at bounding box center [472, 351] width 223 height 19
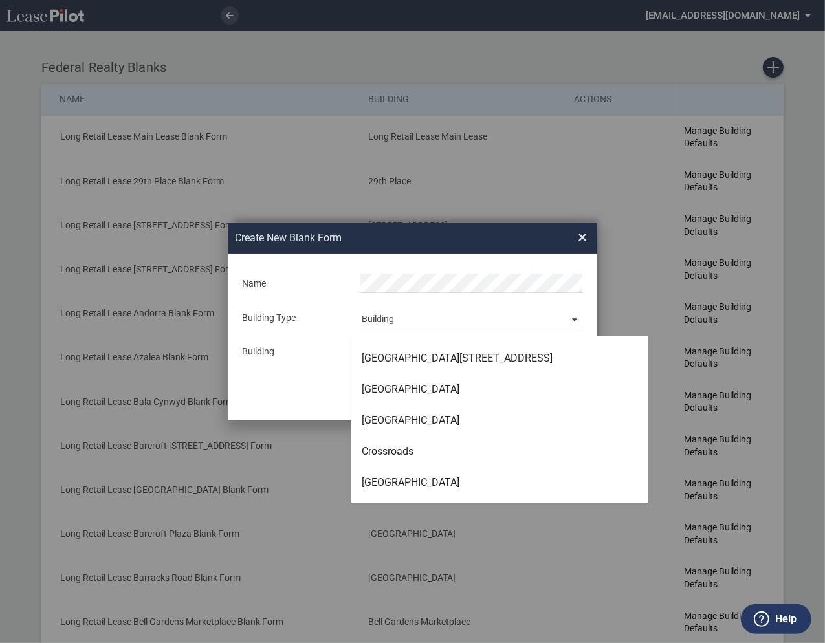
scroll to position [1230, 0]
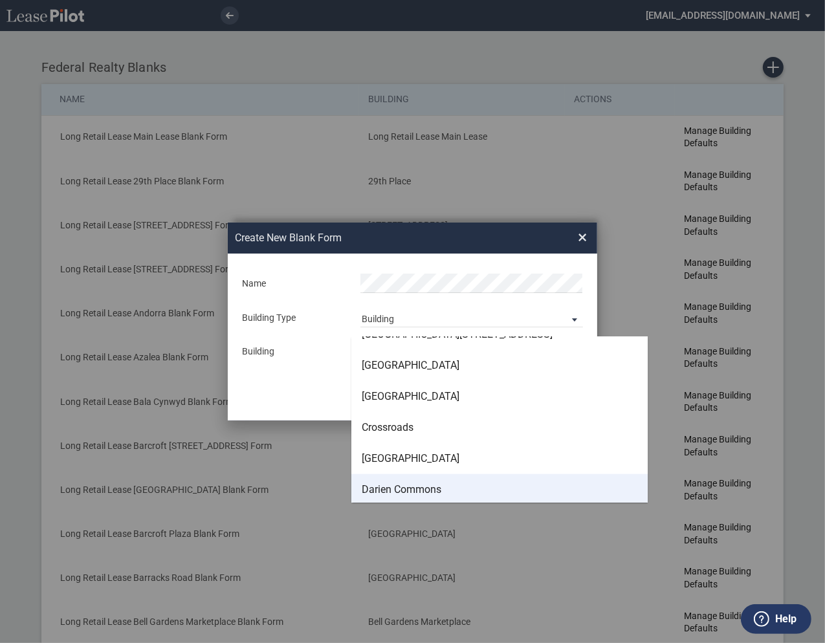
click at [402, 485] on div "Darien Commons" at bounding box center [402, 490] width 80 height 14
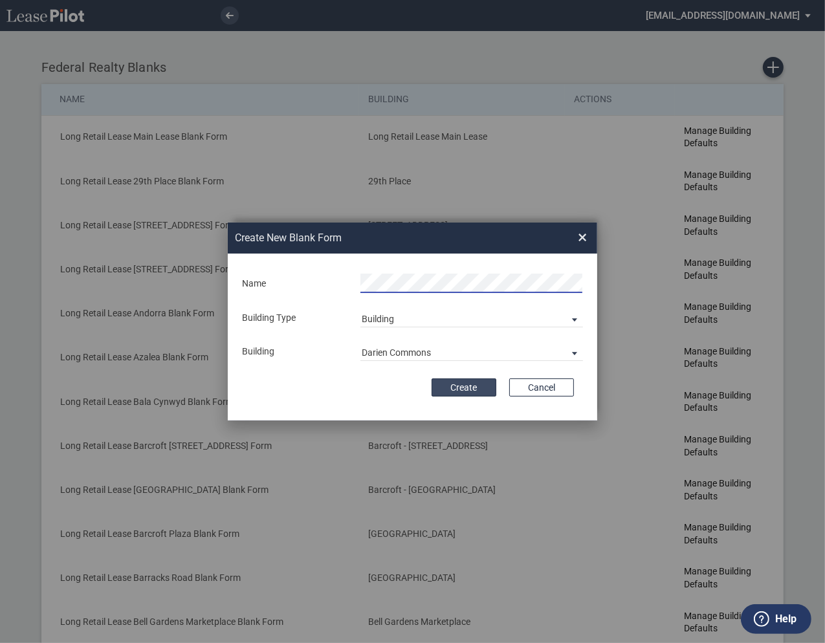
click at [467, 384] on button "Create" at bounding box center [464, 388] width 65 height 18
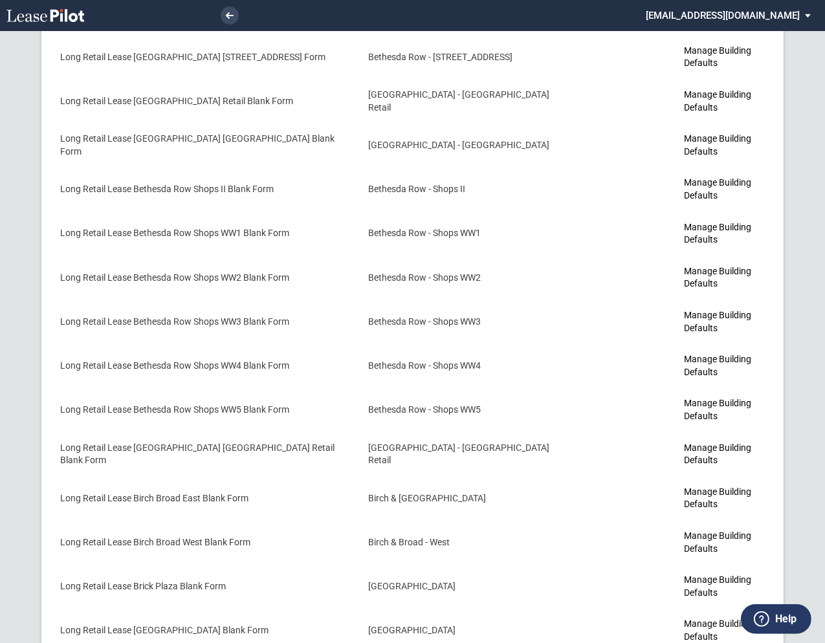
scroll to position [1188, 0]
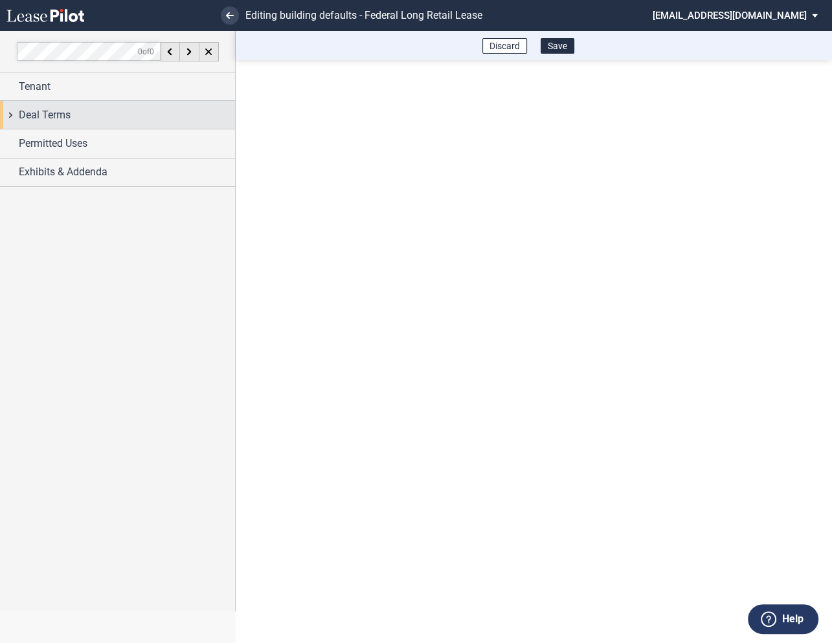
click at [12, 115] on div "Deal Terms" at bounding box center [117, 115] width 235 height 28
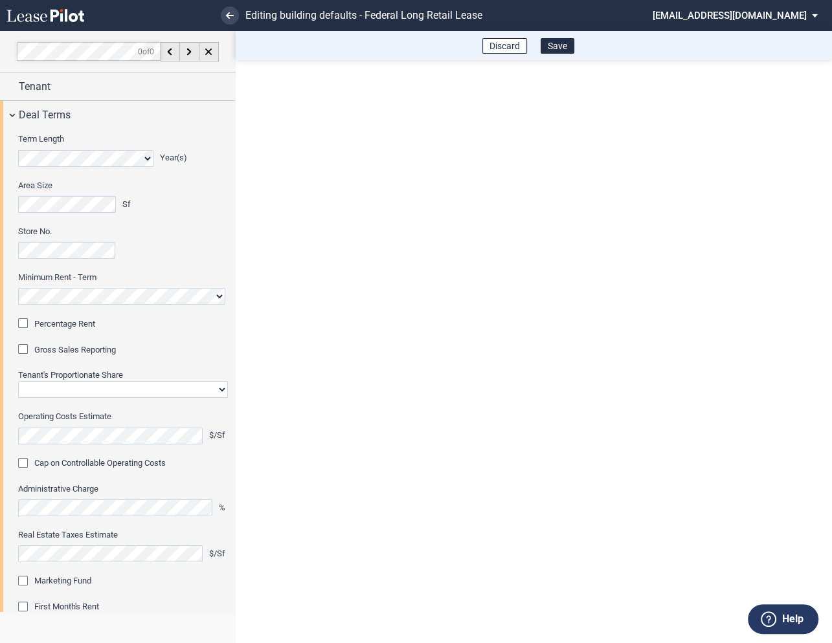
click at [29, 324] on div "Percentage Rent" at bounding box center [24, 324] width 13 height 13
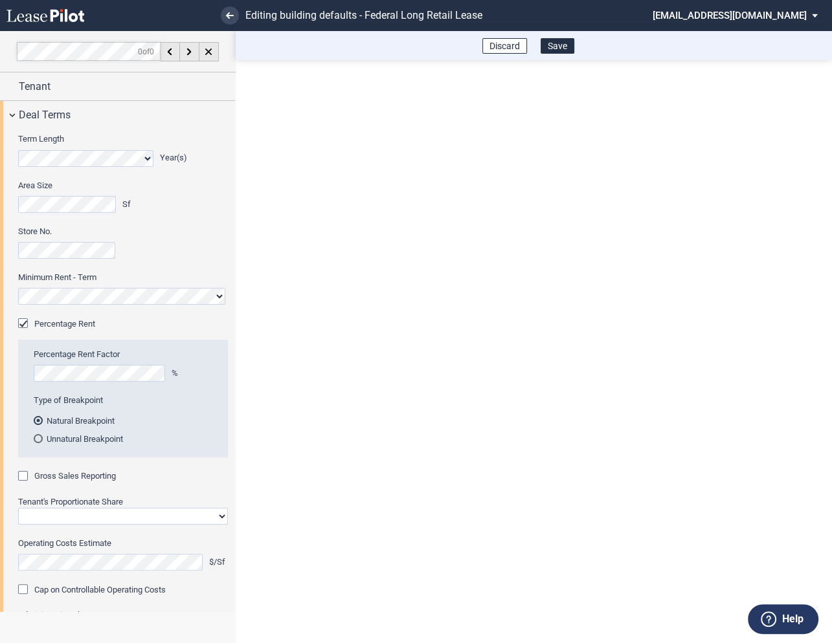
click at [26, 478] on div "Gross Sales Reporting" at bounding box center [24, 477] width 13 height 13
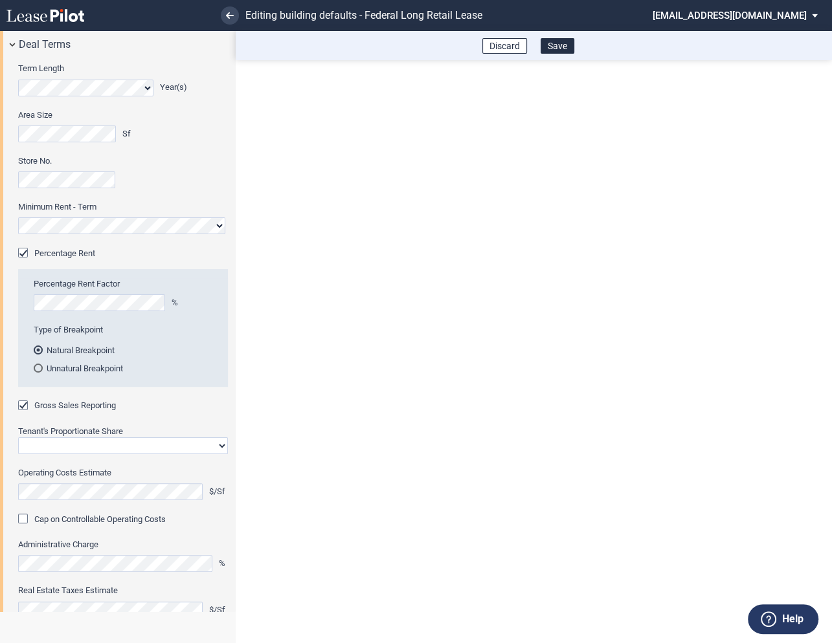
scroll to position [80, 0]
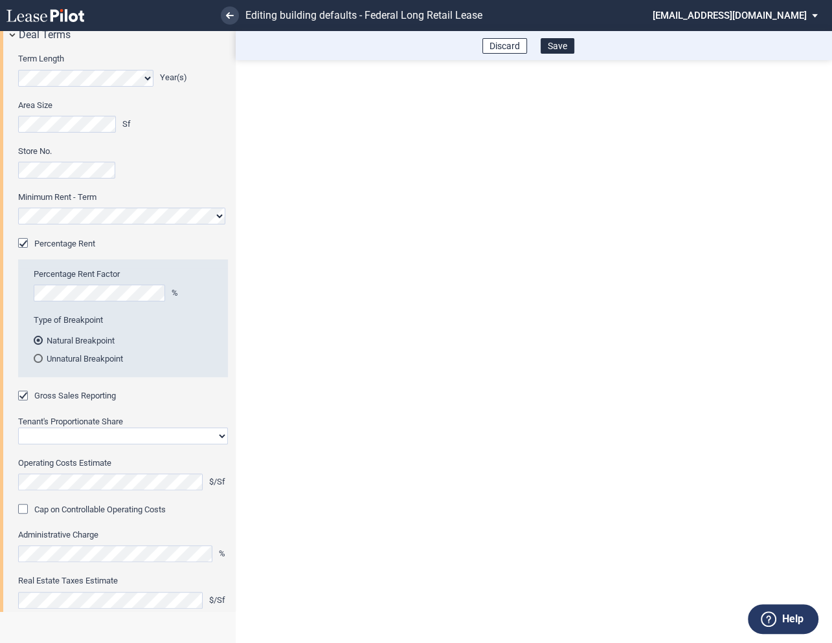
click at [51, 436] on select "Straight GLA Net Major" at bounding box center [123, 436] width 210 height 17
select select "straight GLA"
click at [18, 428] on select "Straight GLA Net Major" at bounding box center [123, 436] width 210 height 17
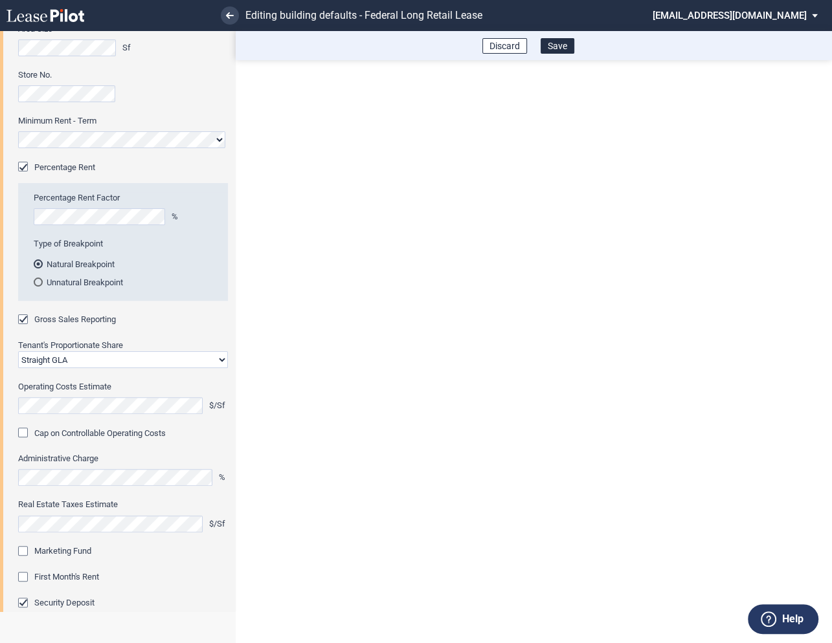
scroll to position [166, 0]
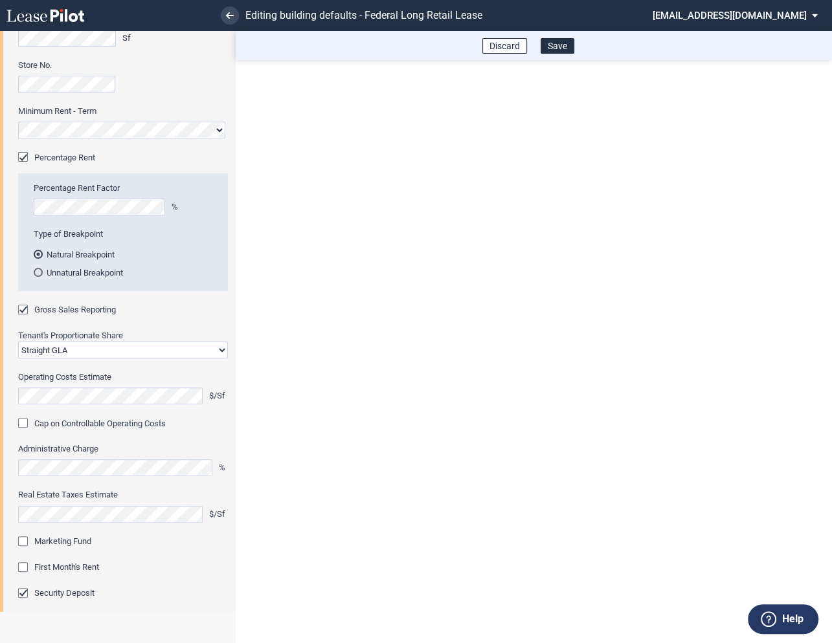
click at [27, 541] on div "Marketing Fund" at bounding box center [24, 543] width 13 height 13
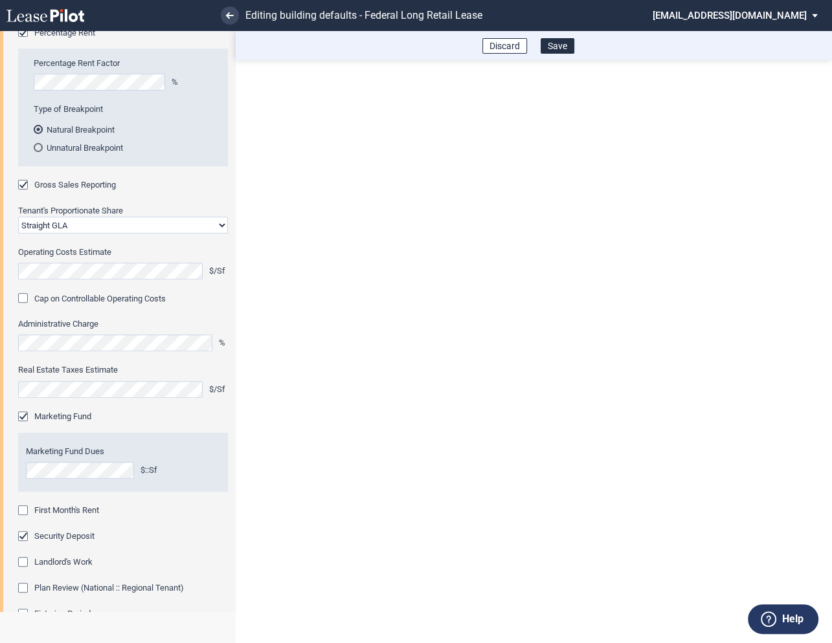
click at [27, 511] on div "First Month's Rent" at bounding box center [24, 512] width 13 height 13
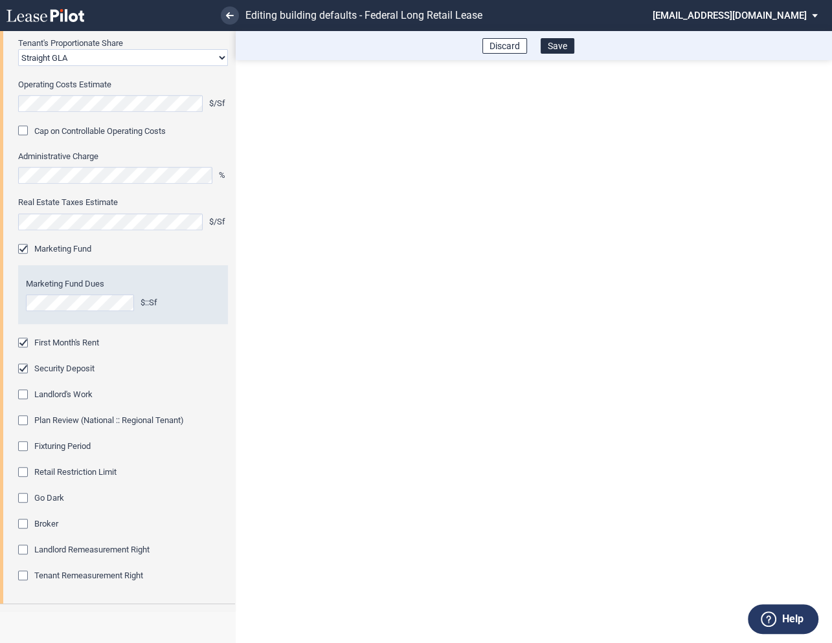
scroll to position [461, 0]
click at [26, 445] on div "Fixturing Period" at bounding box center [24, 445] width 13 height 13
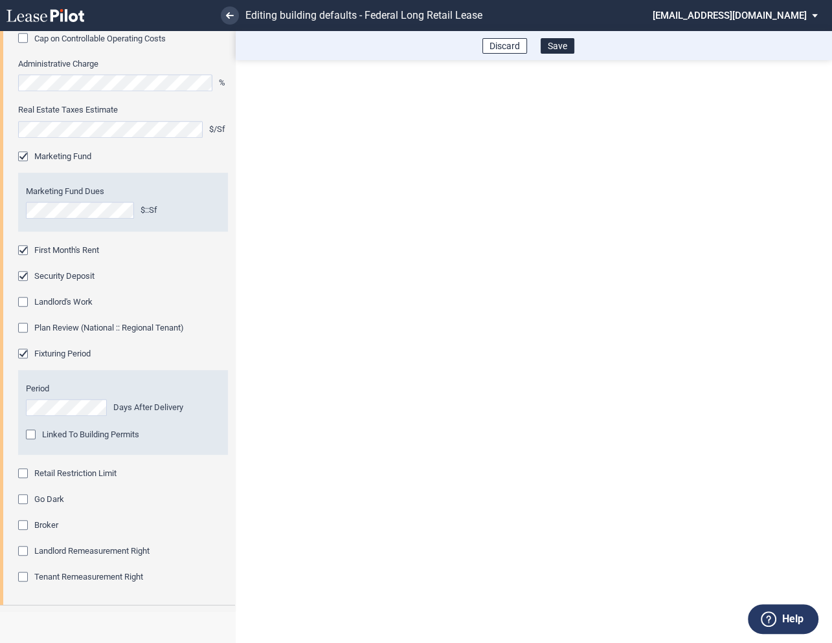
scroll to position [560, 0]
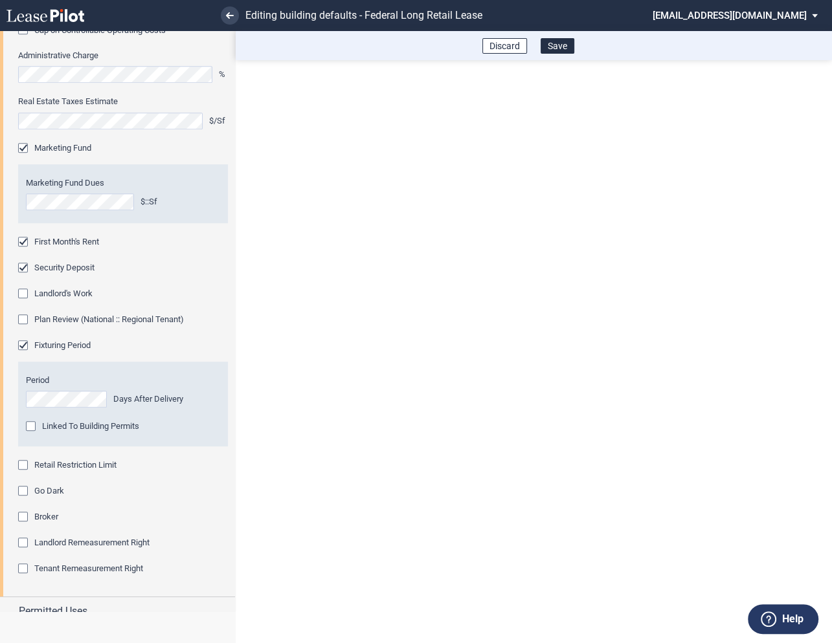
click at [23, 464] on div "Retail Restriction Limit" at bounding box center [24, 466] width 13 height 13
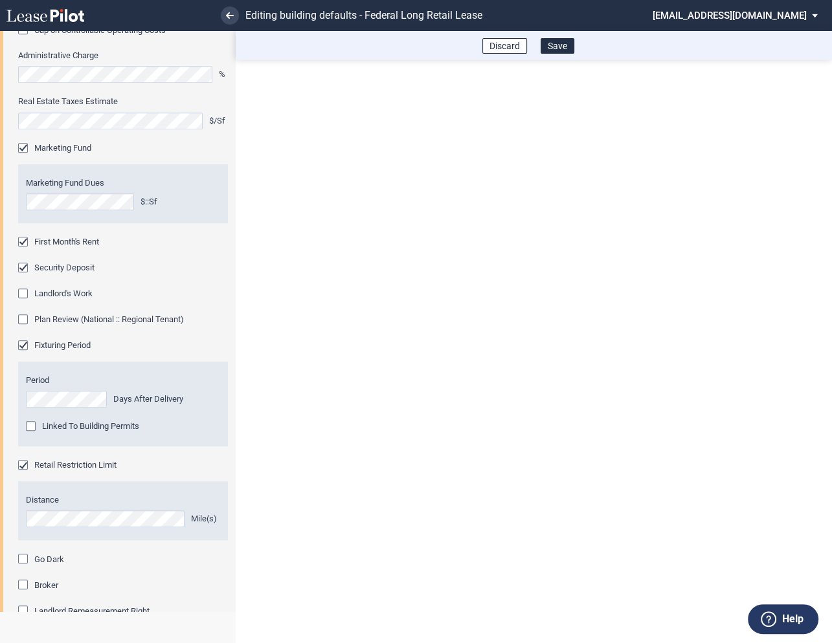
scroll to position [670, 0]
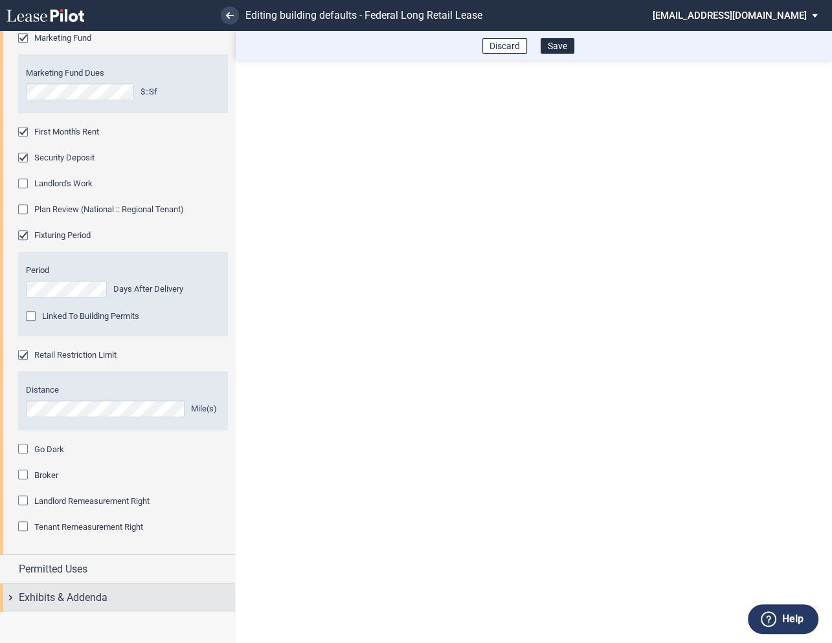
click at [12, 599] on div "Exhibits & Addenda" at bounding box center [117, 598] width 235 height 28
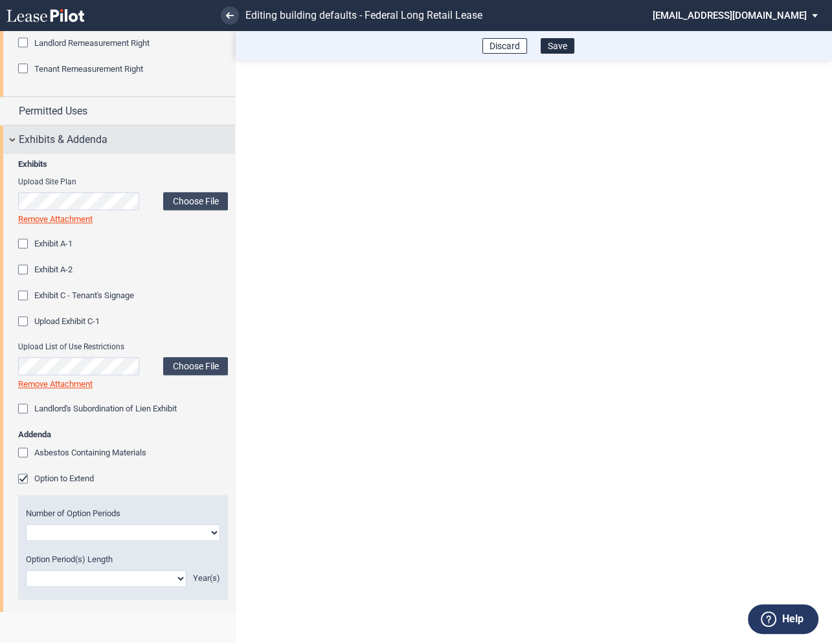
scroll to position [1418, 0]
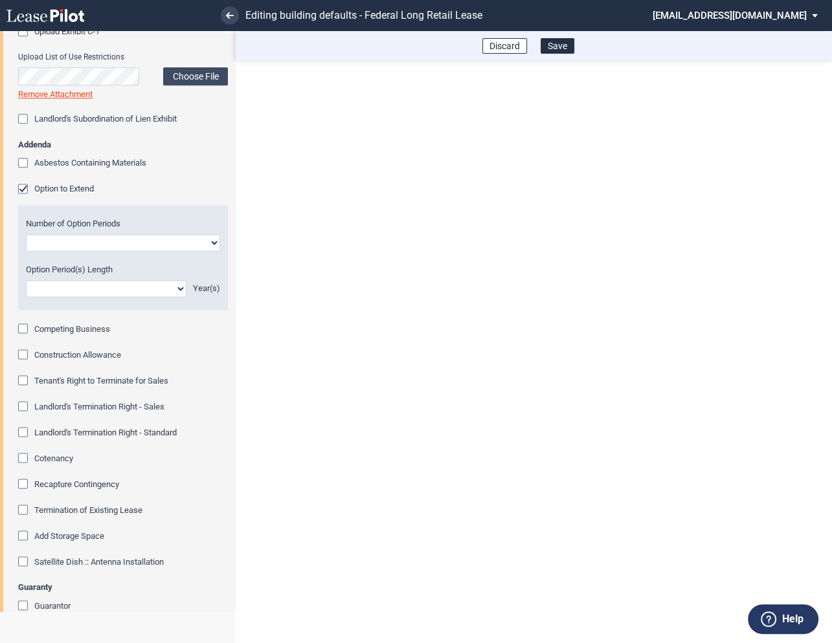
click at [22, 186] on div "Option to Extend" at bounding box center [24, 190] width 13 height 13
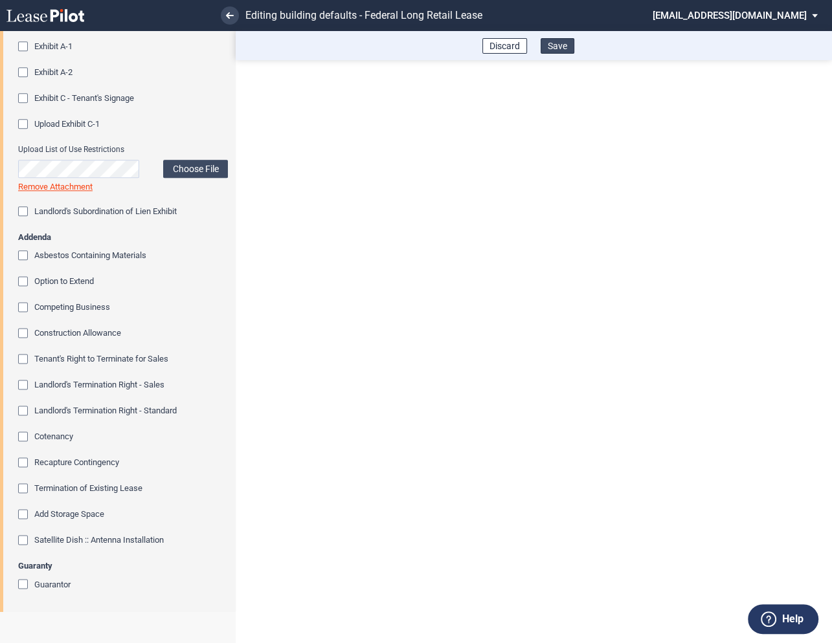
click at [562, 49] on button "Save" at bounding box center [557, 46] width 34 height 16
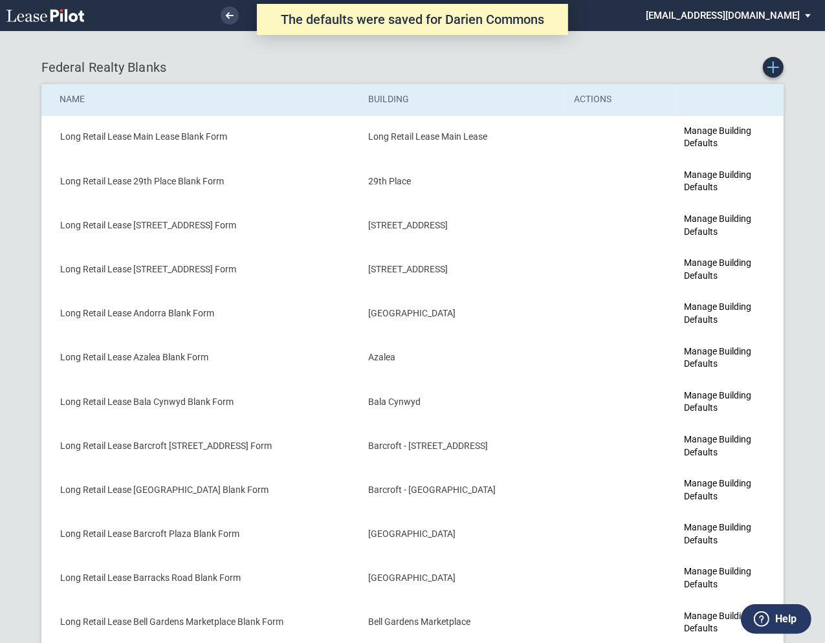
click at [777, 67] on use "Create new Blank Form" at bounding box center [774, 67] width 12 height 12
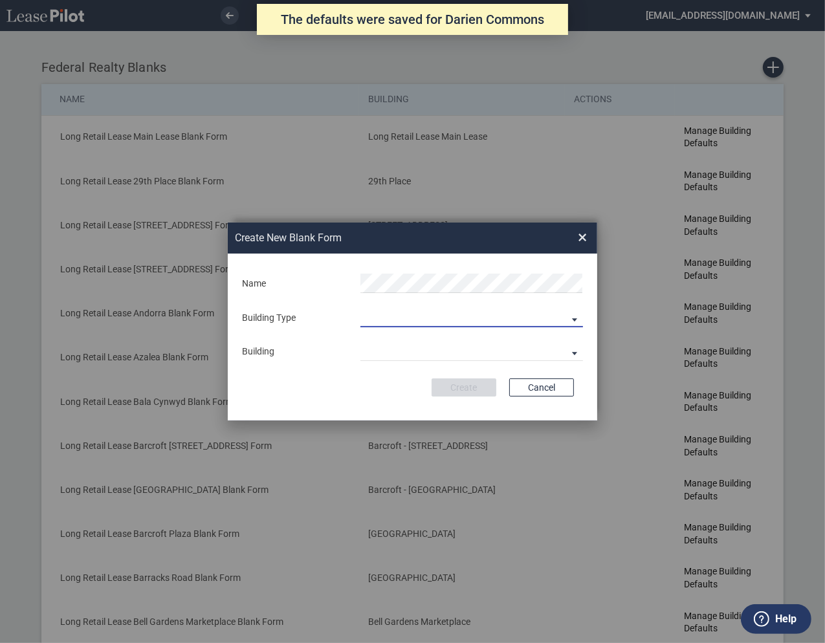
click at [421, 311] on md-select "Building Predefined Empty Building New Empty Building" at bounding box center [472, 317] width 223 height 19
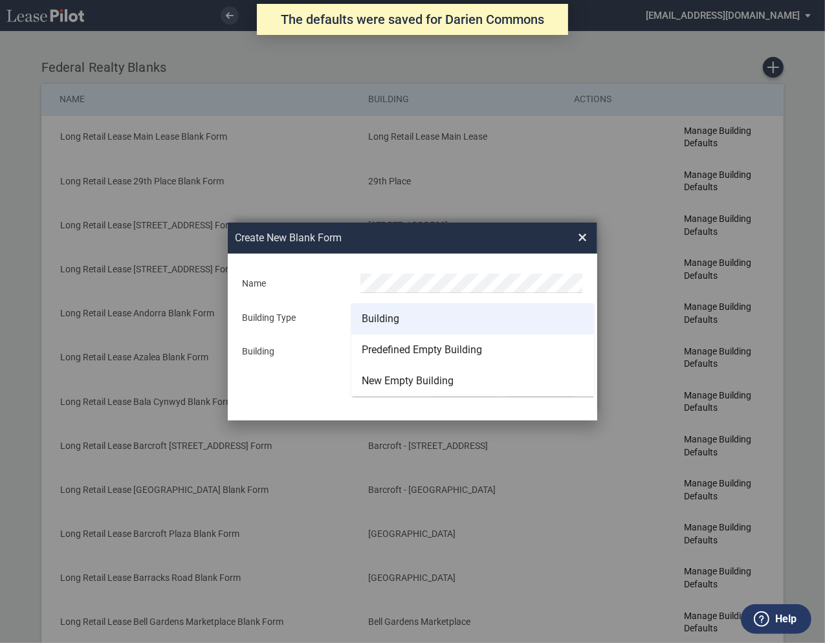
click at [393, 318] on div "Building" at bounding box center [381, 319] width 38 height 14
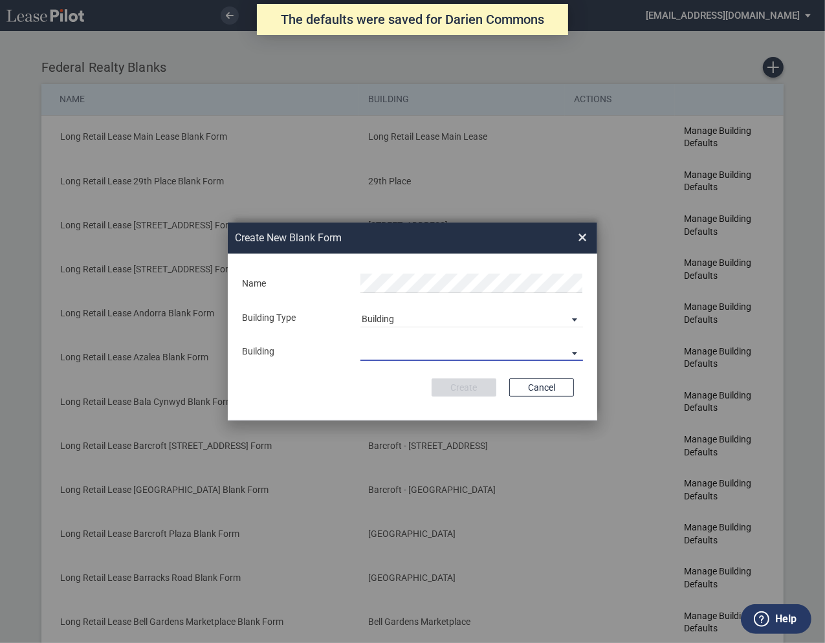
click at [390, 352] on md-select "29th Place [STREET_ADDRESS] [STREET_ADDRESS] [GEOGRAPHIC_DATA] Azalea Bala Cynw…" at bounding box center [472, 351] width 223 height 19
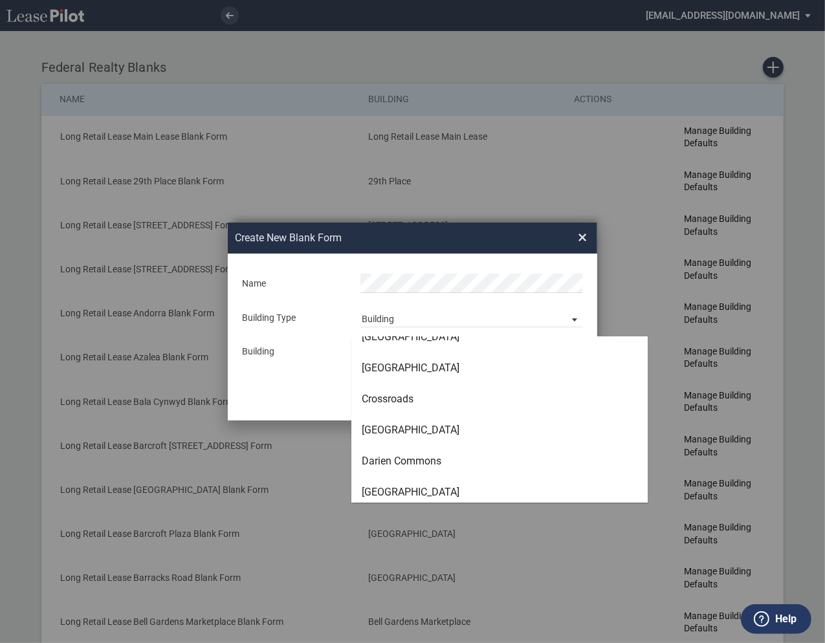
scroll to position [1259, 0]
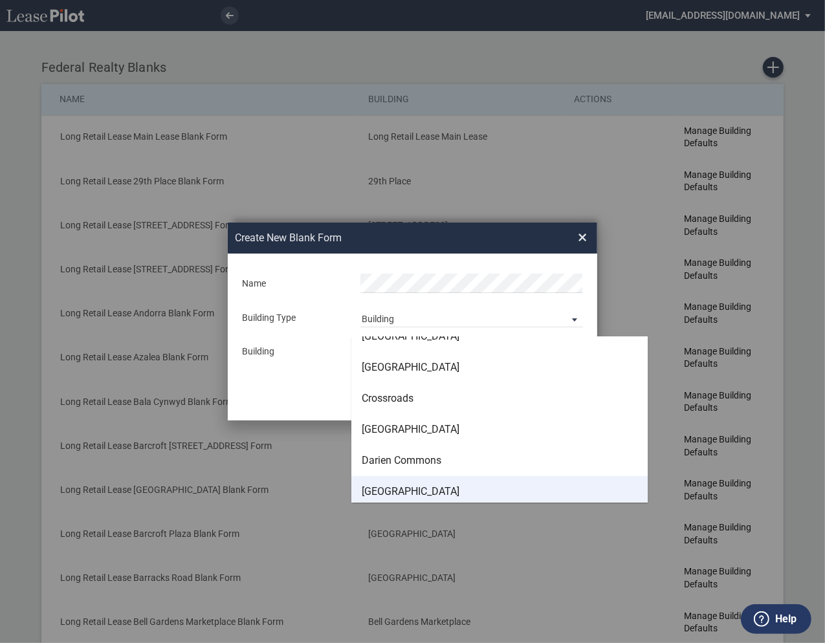
click at [392, 490] on div "[GEOGRAPHIC_DATA]" at bounding box center [411, 492] width 98 height 14
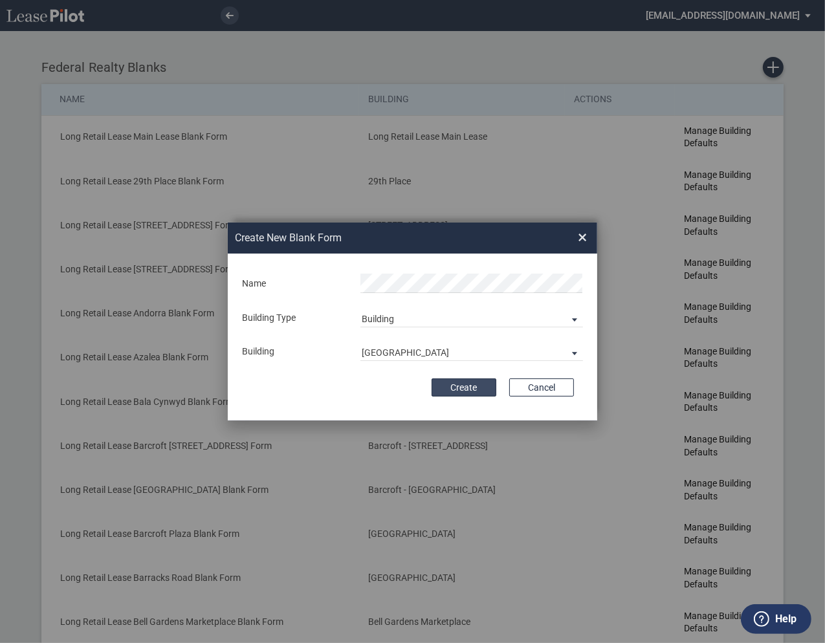
click at [454, 386] on button "Create" at bounding box center [464, 388] width 65 height 18
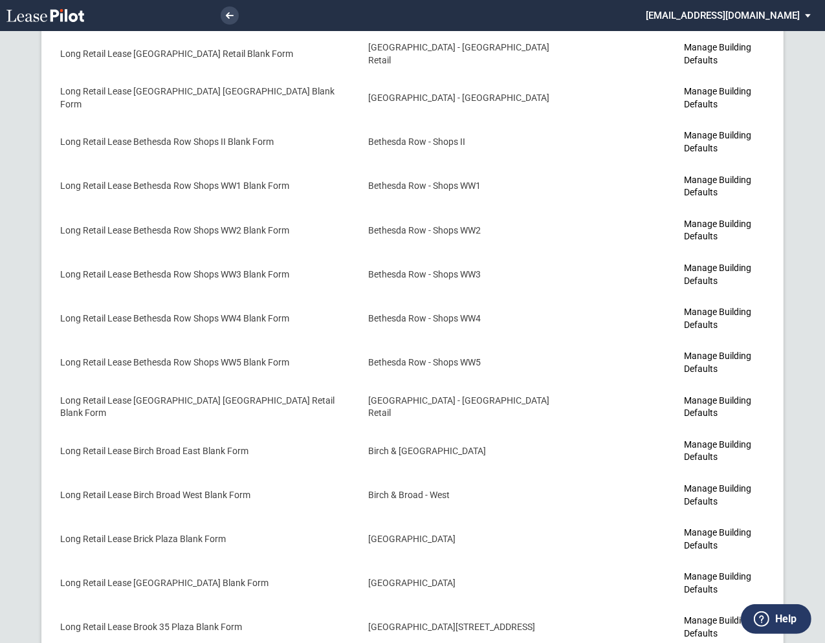
scroll to position [1225, 0]
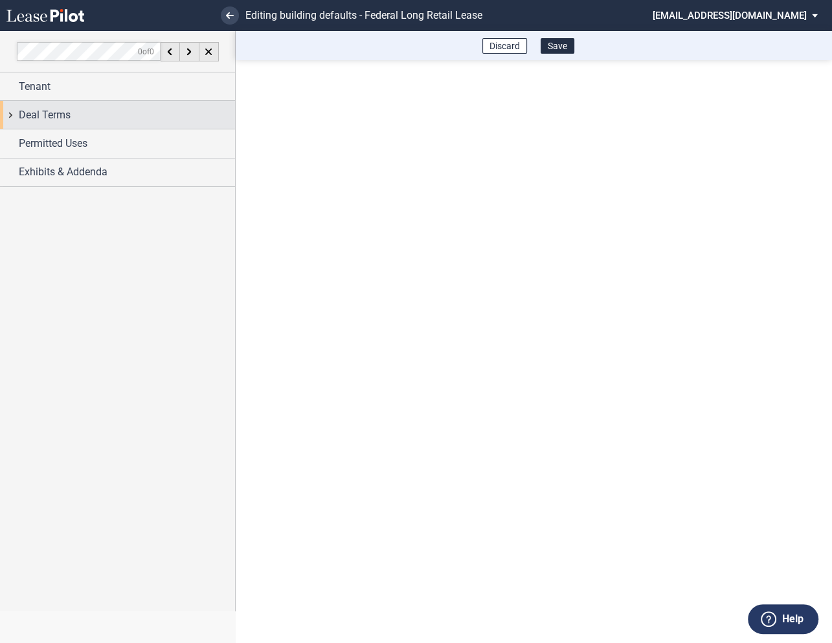
click at [12, 116] on div "Deal Terms" at bounding box center [117, 115] width 235 height 28
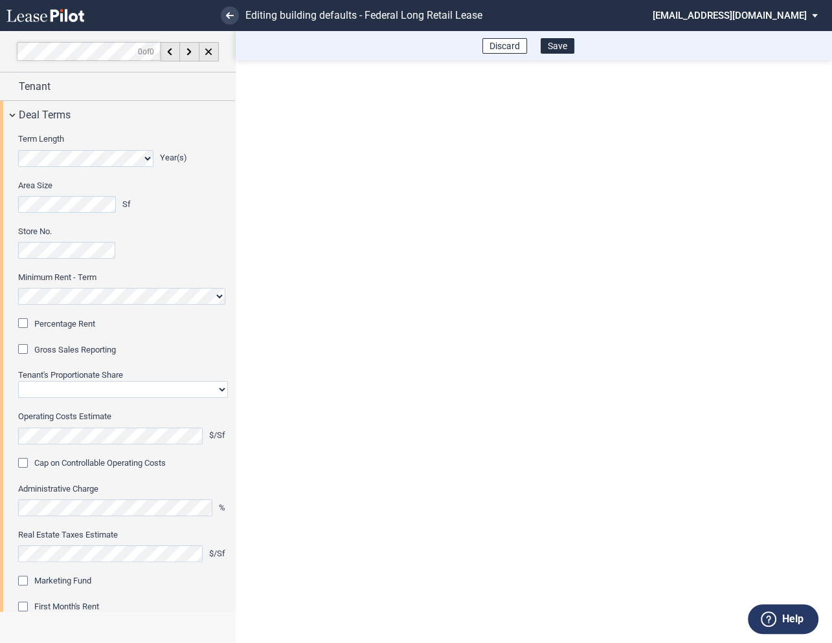
click at [24, 323] on div "Percentage Rent" at bounding box center [24, 324] width 13 height 13
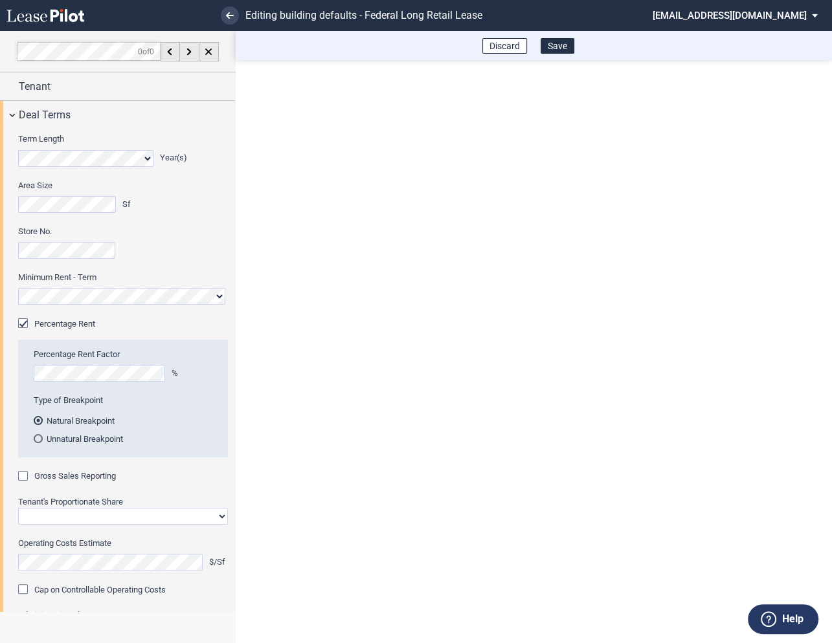
click at [23, 479] on div "Gross Sales Reporting" at bounding box center [24, 477] width 13 height 13
click at [67, 516] on select "Straight GLA Net Major" at bounding box center [123, 516] width 210 height 17
select select "straight GLA"
click at [18, 508] on select "Straight GLA Net Major" at bounding box center [123, 516] width 210 height 17
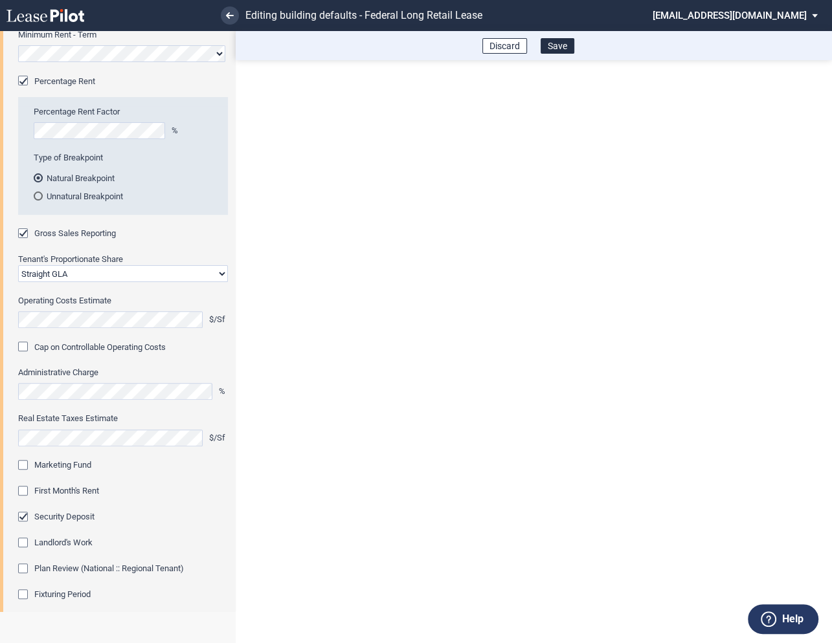
scroll to position [254, 0]
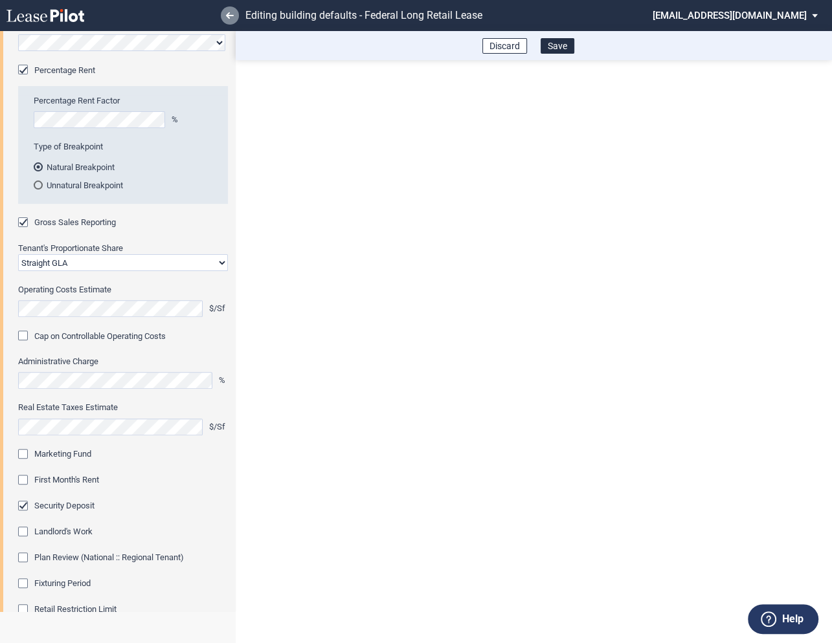
click at [228, 18] on use at bounding box center [230, 15] width 8 height 6
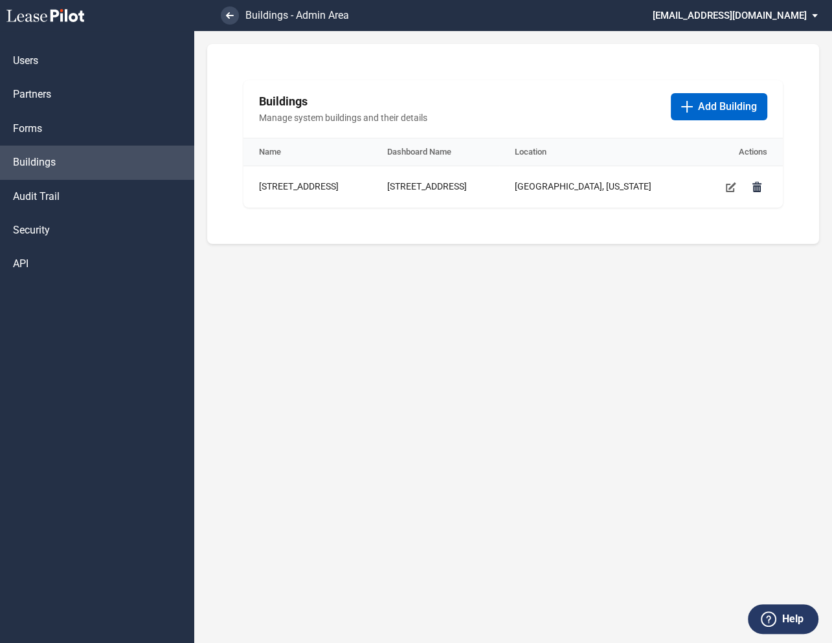
click at [735, 14] on md-select "[EMAIL_ADDRESS][DOMAIN_NAME] Super Admin Area Admin Area Settings Sign Out" at bounding box center [739, 14] width 177 height 29
click at [731, 34] on div "Super Admin Area" at bounding box center [749, 34] width 72 height 13
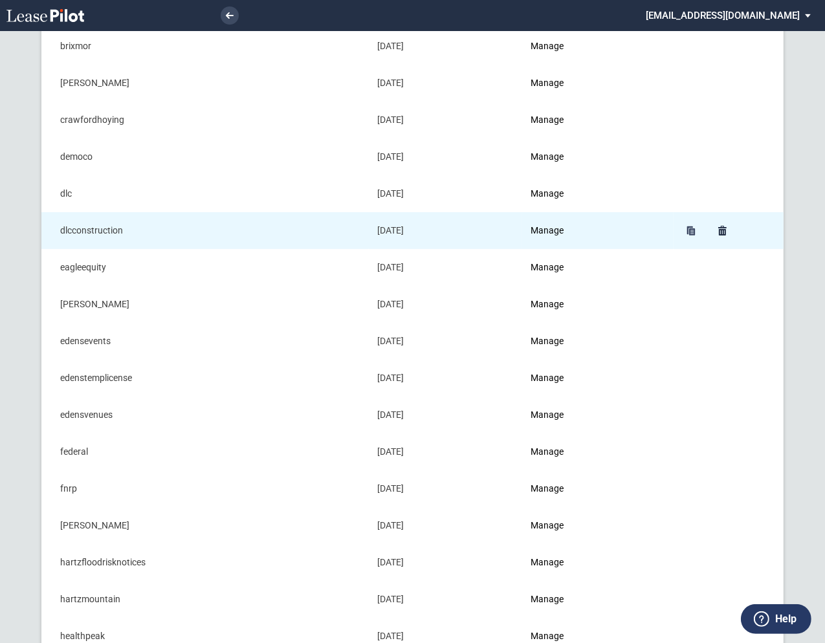
scroll to position [288, 0]
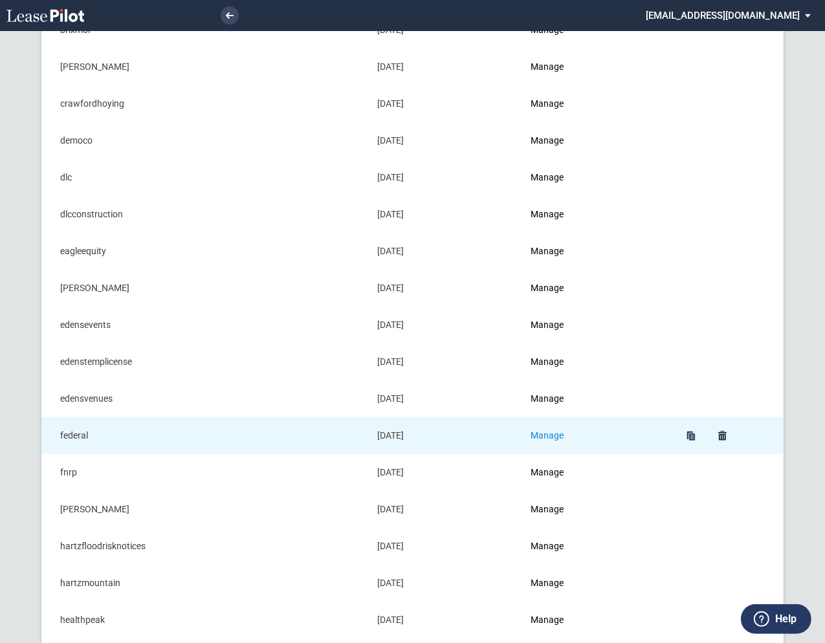
click at [551, 432] on link "Manage" at bounding box center [547, 435] width 33 height 10
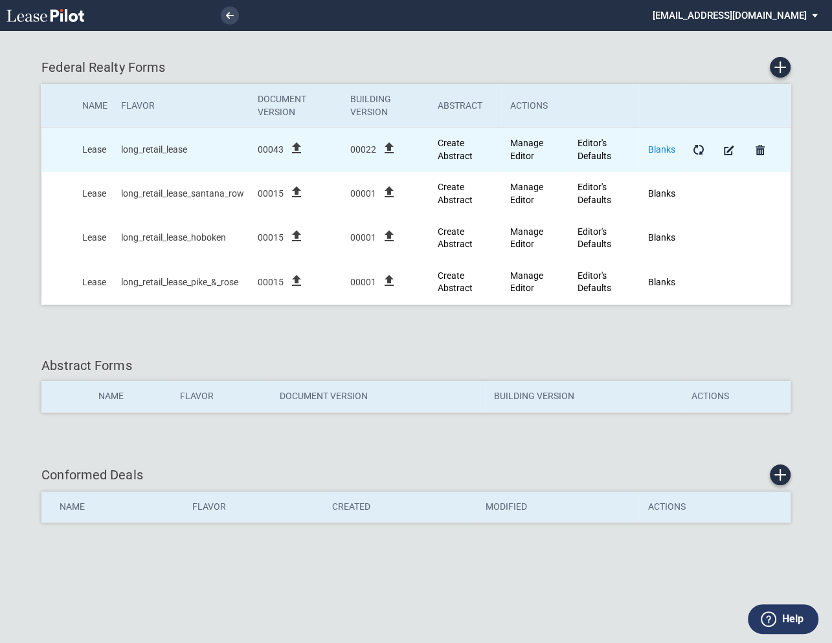
click at [663, 149] on link "Blanks" at bounding box center [661, 149] width 27 height 10
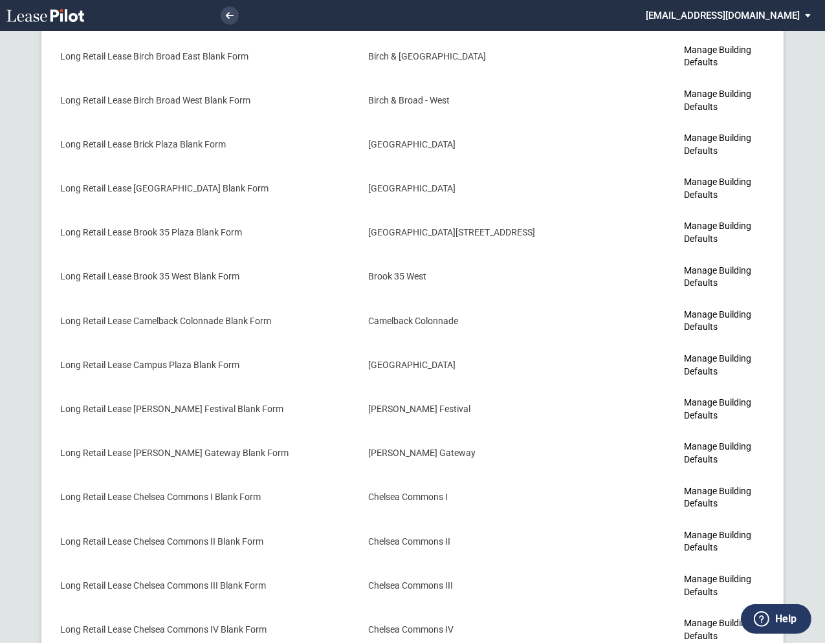
scroll to position [1225, 0]
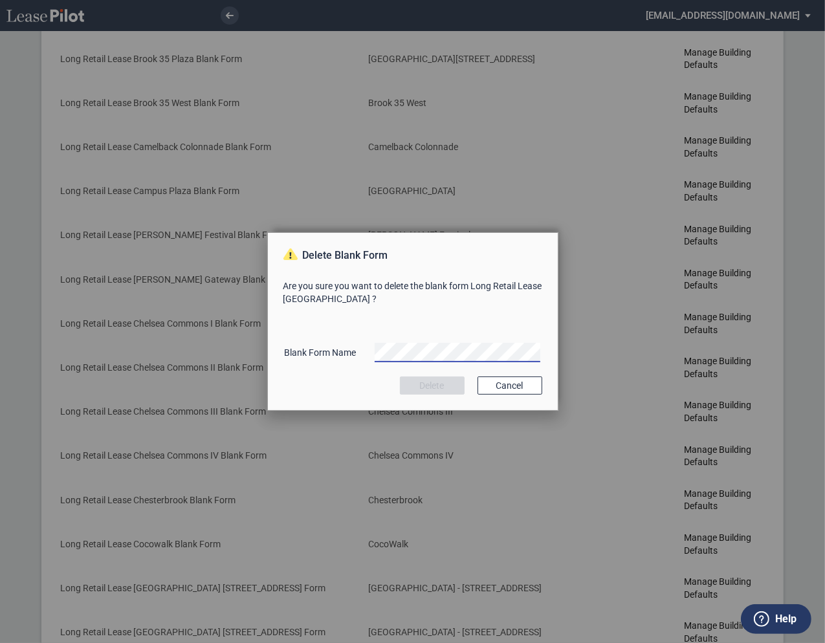
scroll to position [0, 8]
click at [438, 385] on button "Delete" at bounding box center [432, 386] width 65 height 18
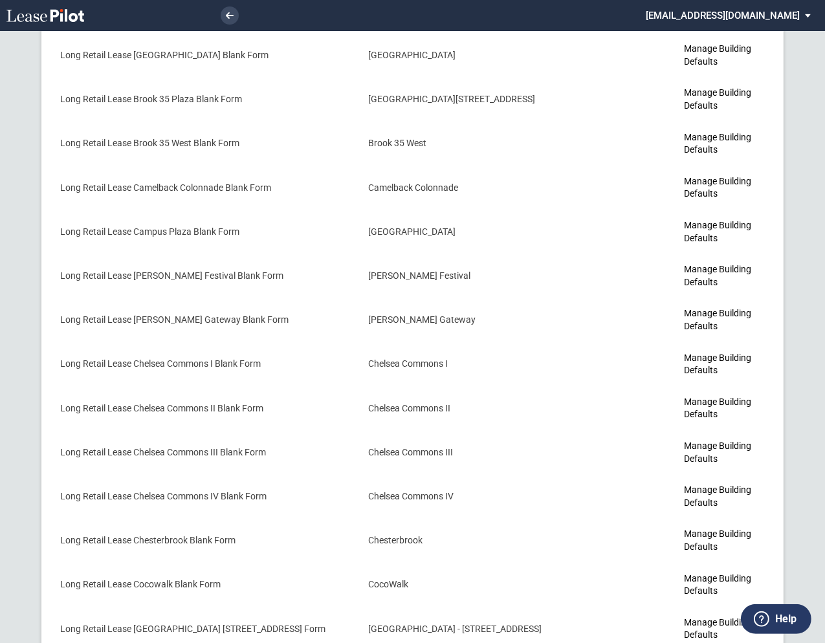
scroll to position [1188, 0]
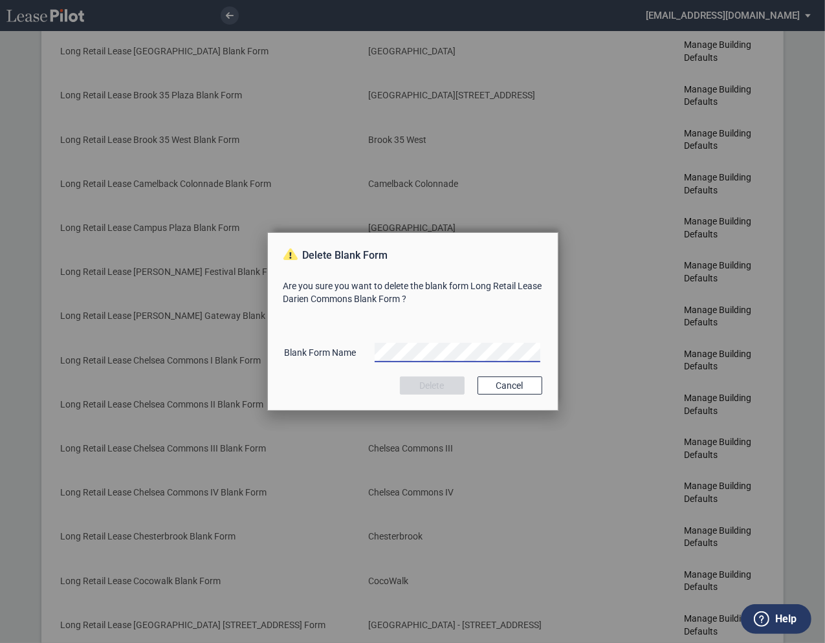
scroll to position [0, 28]
click at [430, 386] on button "Delete" at bounding box center [432, 386] width 65 height 18
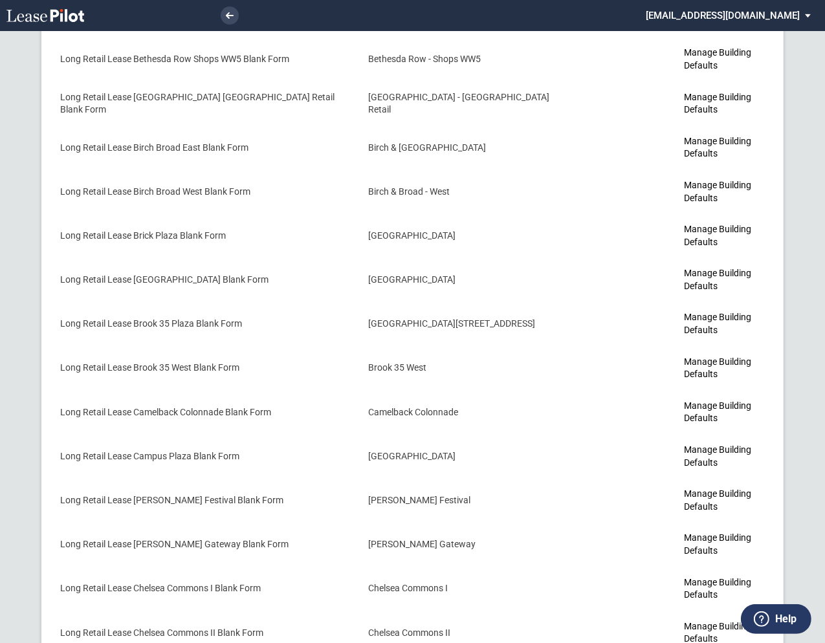
scroll to position [1152, 0]
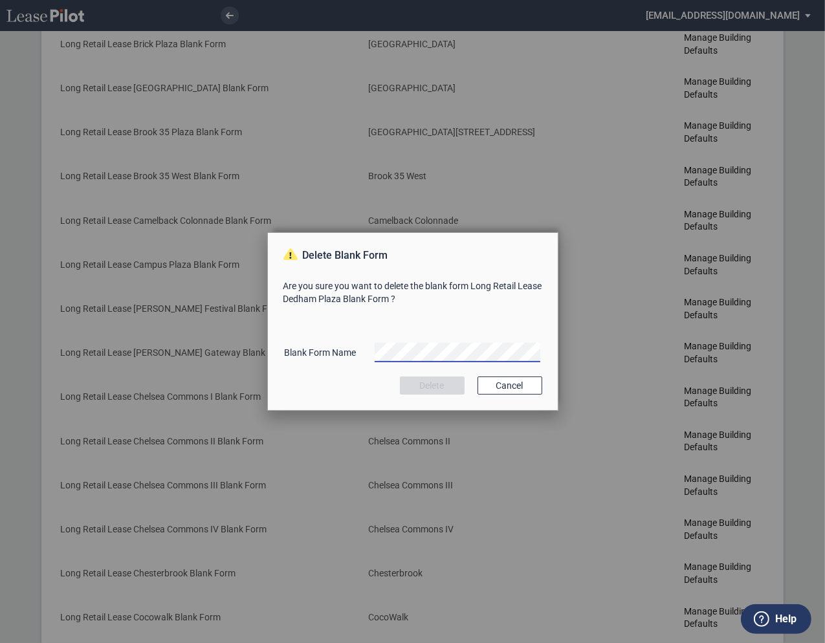
scroll to position [0, 16]
click at [438, 385] on button "Delete" at bounding box center [432, 386] width 65 height 18
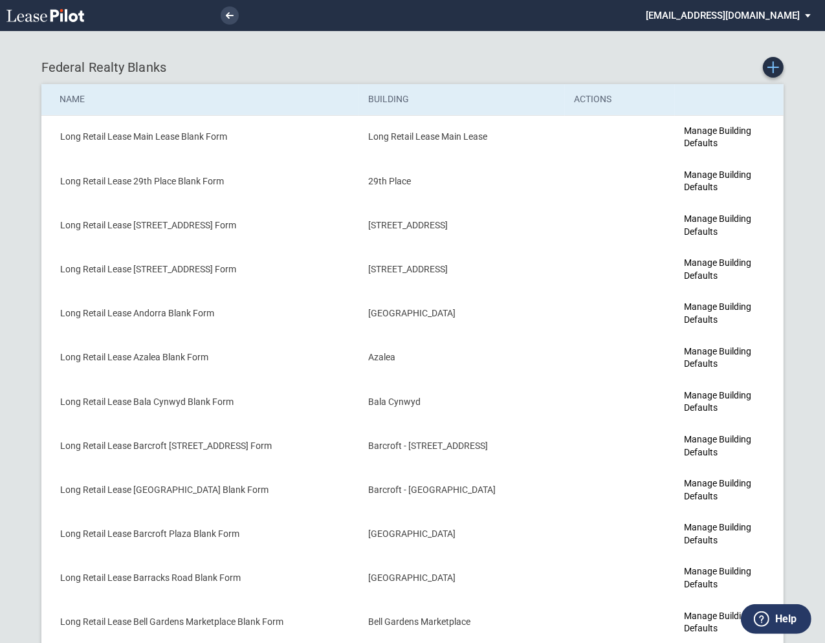
click at [773, 71] on use "Create new Blank Form" at bounding box center [774, 67] width 12 height 12
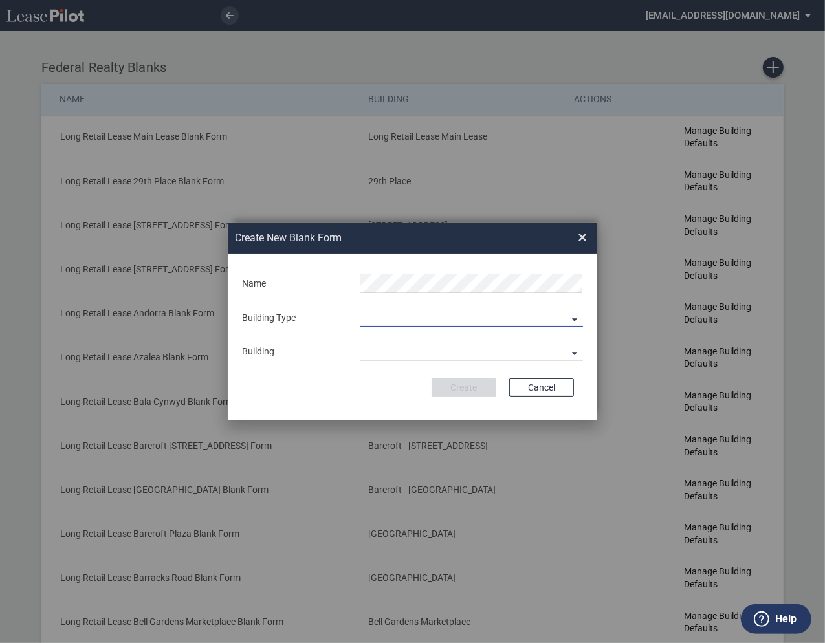
click at [387, 323] on md-select "Building Predefined Empty Building New Empty Building" at bounding box center [472, 317] width 223 height 19
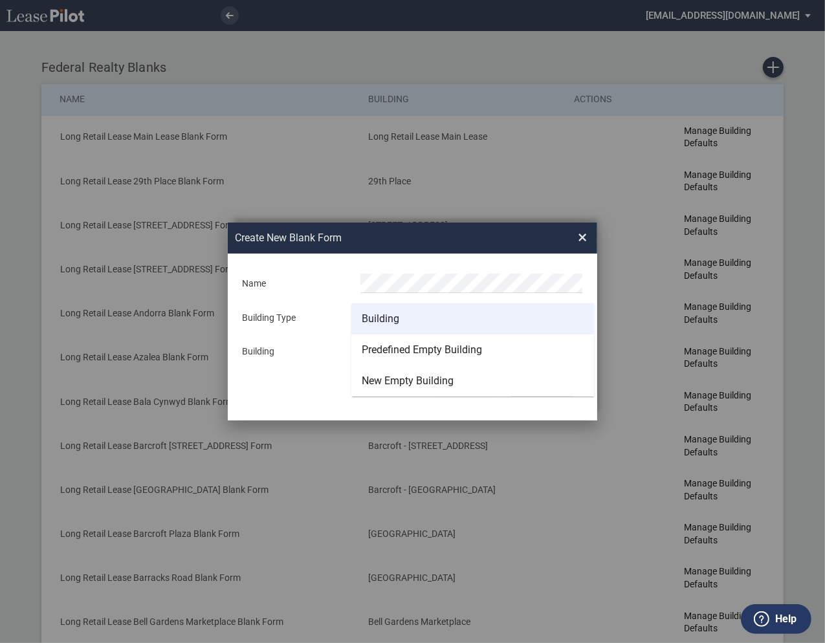
click at [386, 323] on div "Building" at bounding box center [381, 319] width 38 height 14
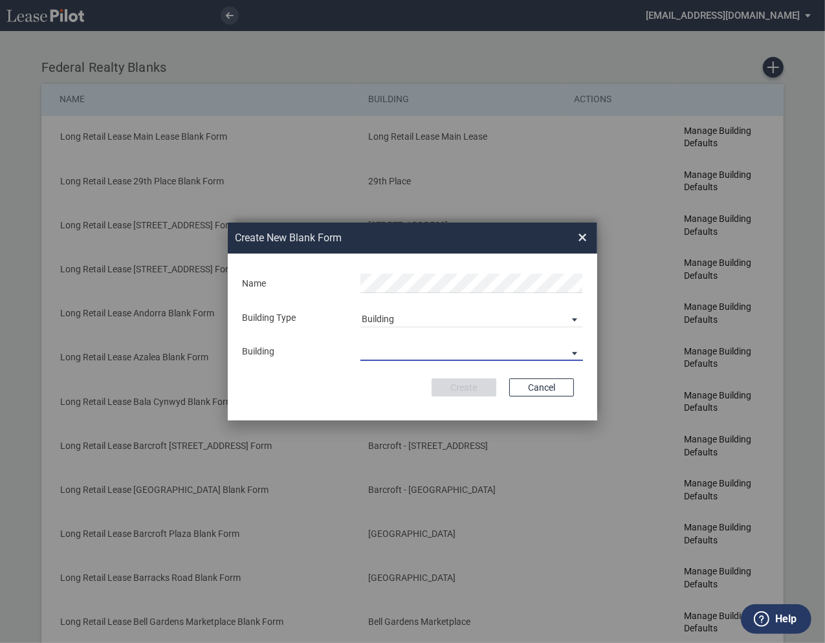
click at [386, 351] on md-select "29th Place 6464 Lincolnia Avenue 7770 Richmond Highway Andorra Azalea Bala Cynw…" at bounding box center [472, 351] width 223 height 19
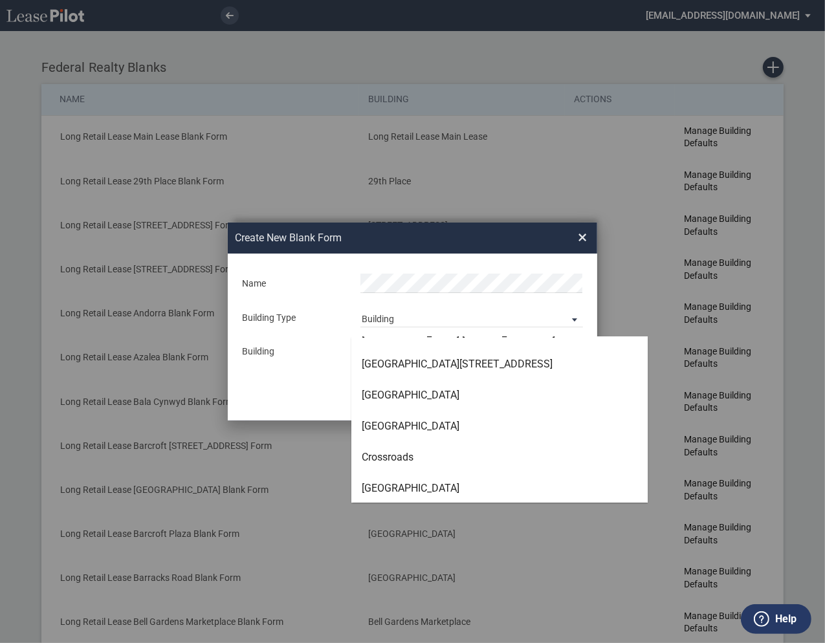
scroll to position [1201, 0]
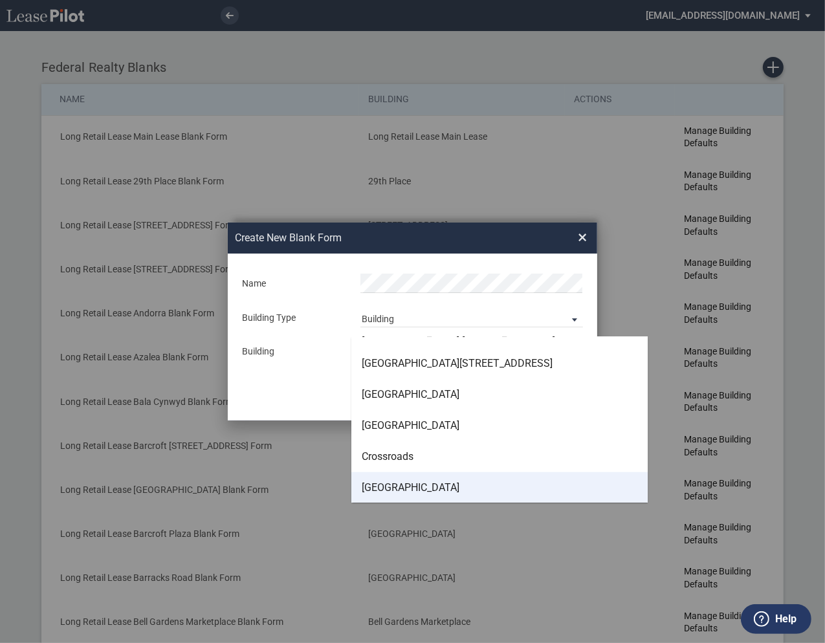
click at [393, 489] on div "Crow Canyon Commons" at bounding box center [411, 488] width 98 height 14
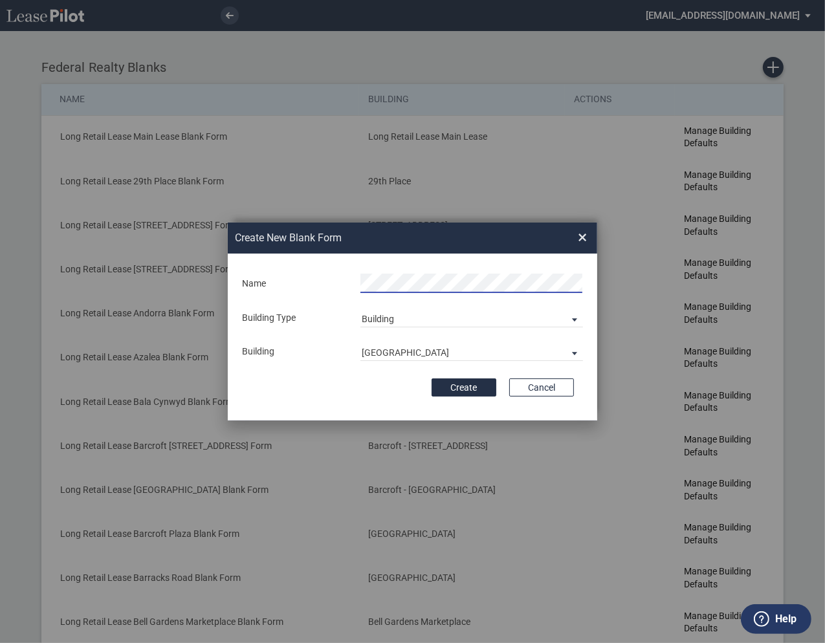
click at [349, 379] on div "Create Cancel" at bounding box center [412, 388] width 323 height 18
click at [467, 389] on button "Create" at bounding box center [464, 388] width 65 height 18
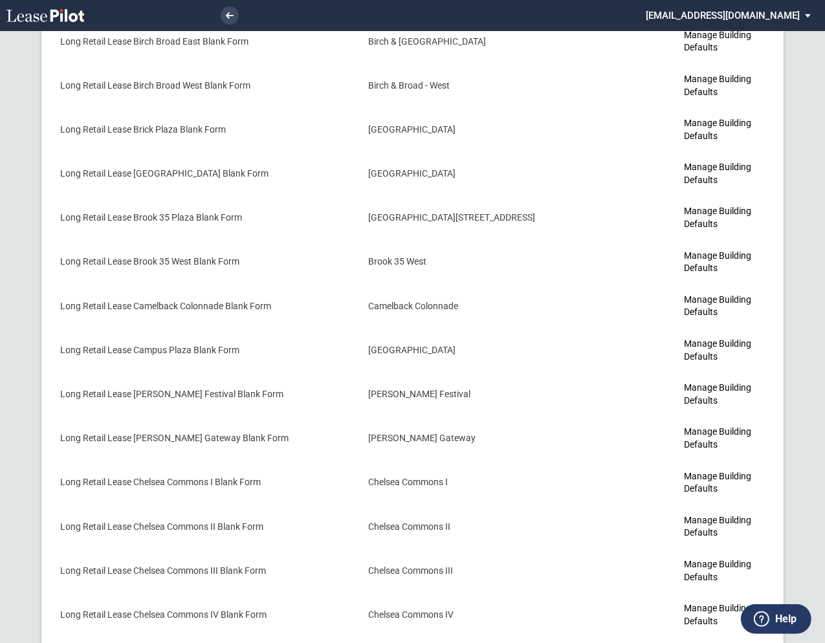
scroll to position [1152, 0]
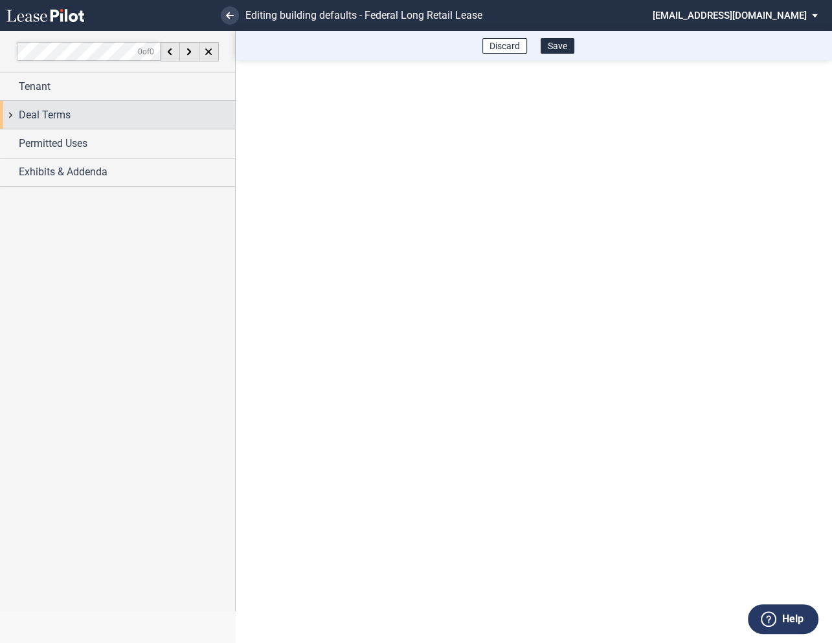
click at [12, 115] on div "Deal Terms" at bounding box center [117, 115] width 235 height 28
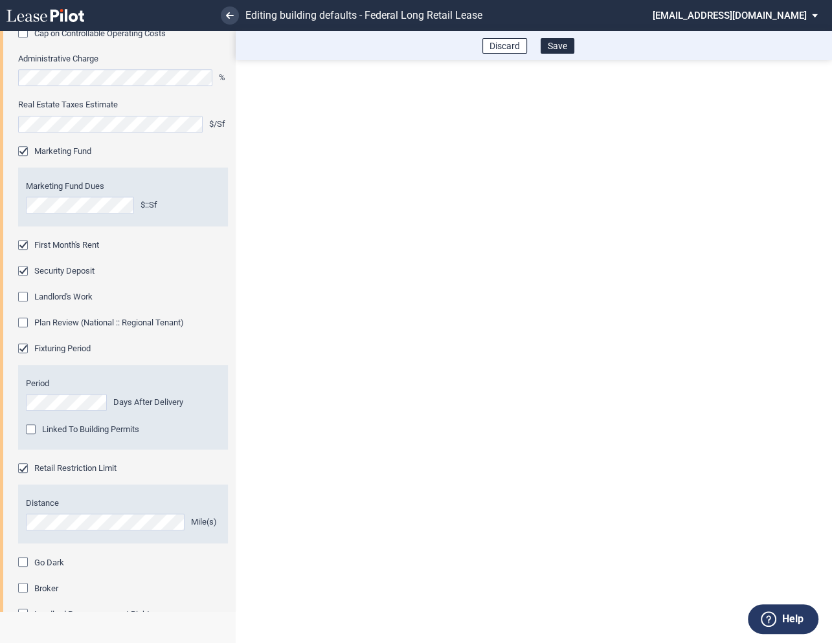
scroll to position [670, 0]
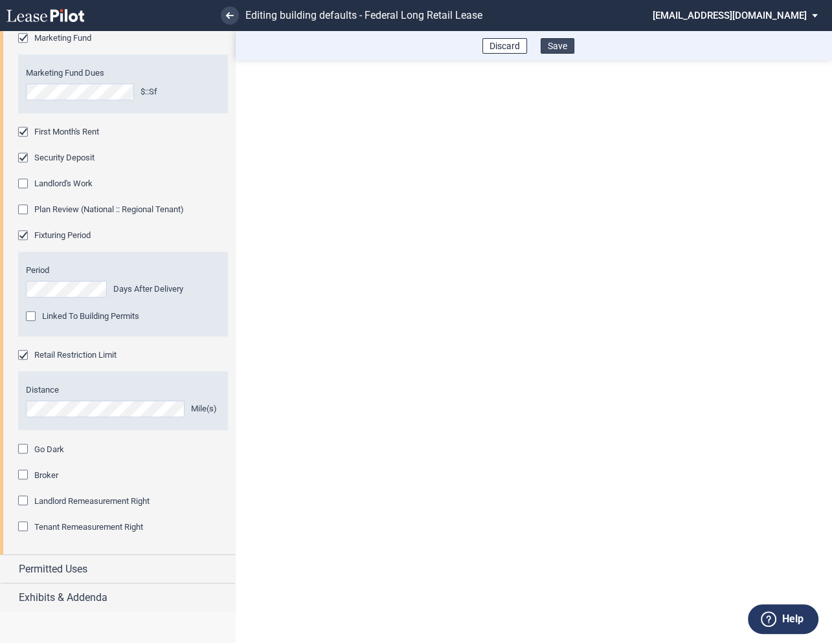
click at [559, 47] on button "Save" at bounding box center [557, 46] width 34 height 16
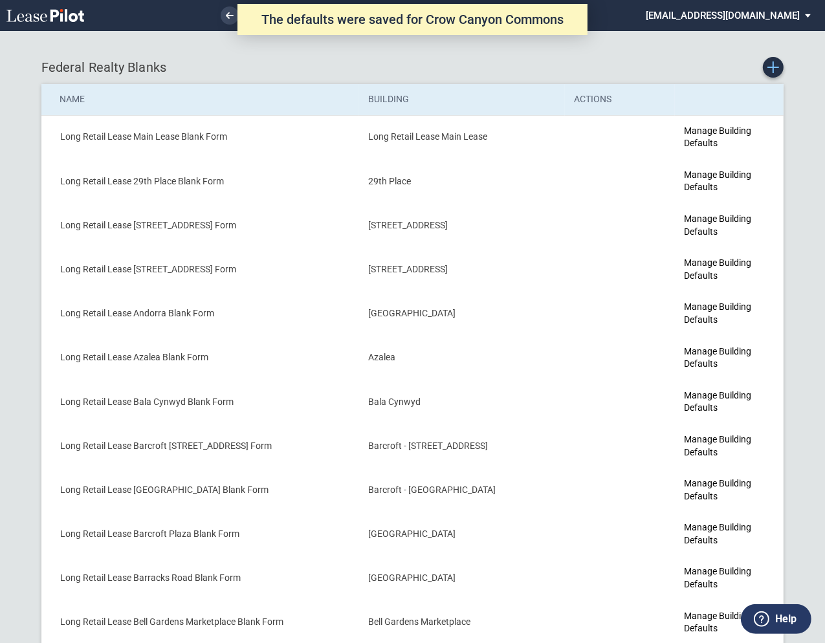
click at [775, 67] on use "Create new Blank Form" at bounding box center [774, 67] width 12 height 12
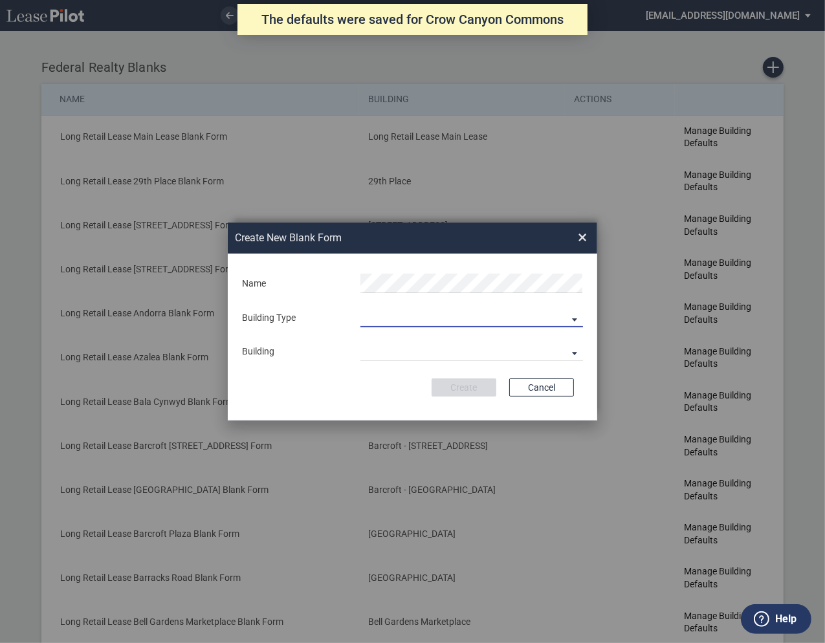
click at [390, 317] on md-select "Building Predefined Empty Building New Empty Building" at bounding box center [472, 317] width 223 height 19
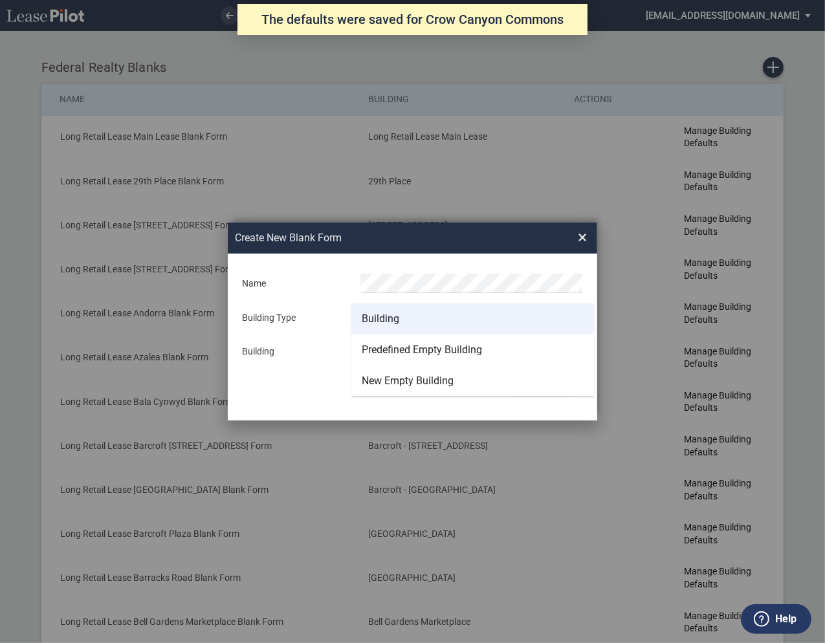
click at [382, 322] on div "Building" at bounding box center [381, 319] width 38 height 14
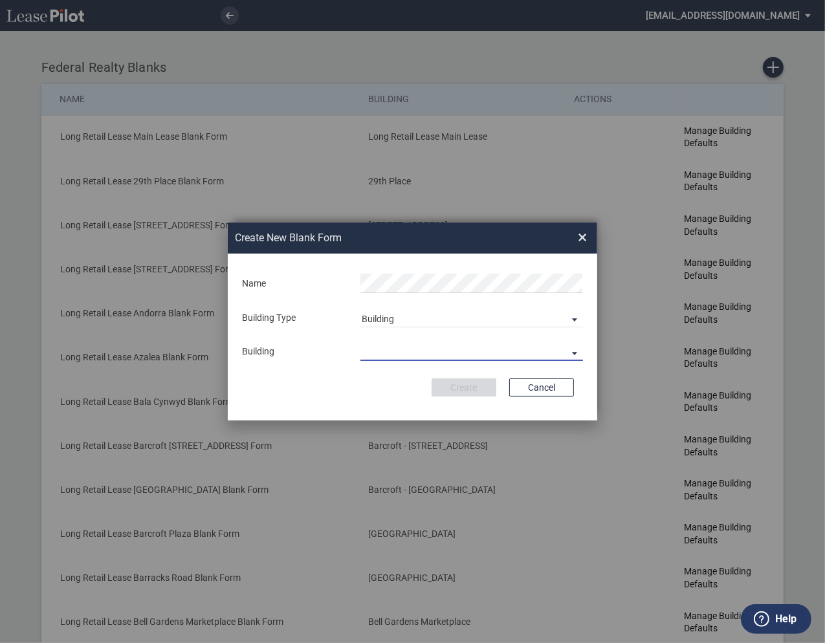
click at [379, 352] on md-select "29th Place 6464 Lincolnia Avenue 7770 Richmond Highway Andorra Azalea Bala Cynw…" at bounding box center [472, 351] width 223 height 19
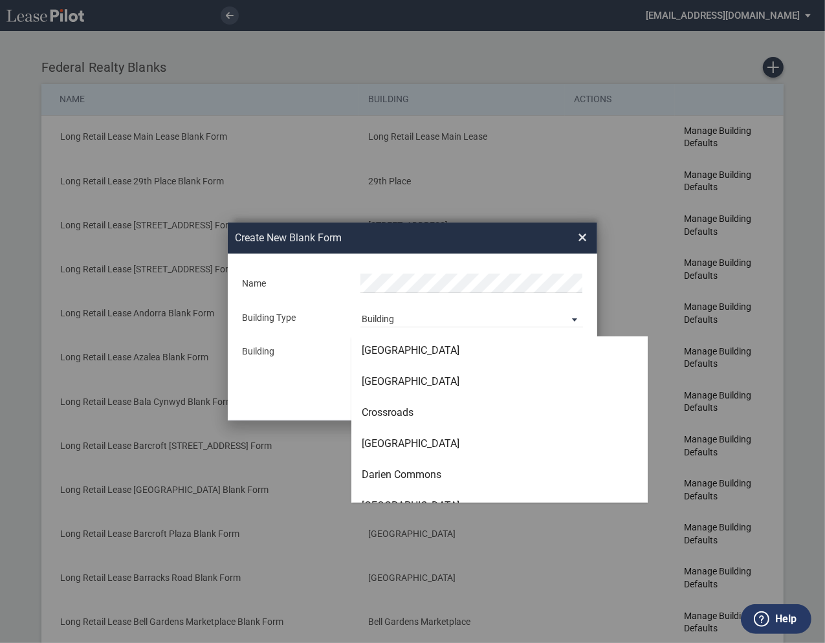
scroll to position [1244, 0]
click at [383, 471] on div "Darien Commons" at bounding box center [402, 476] width 80 height 14
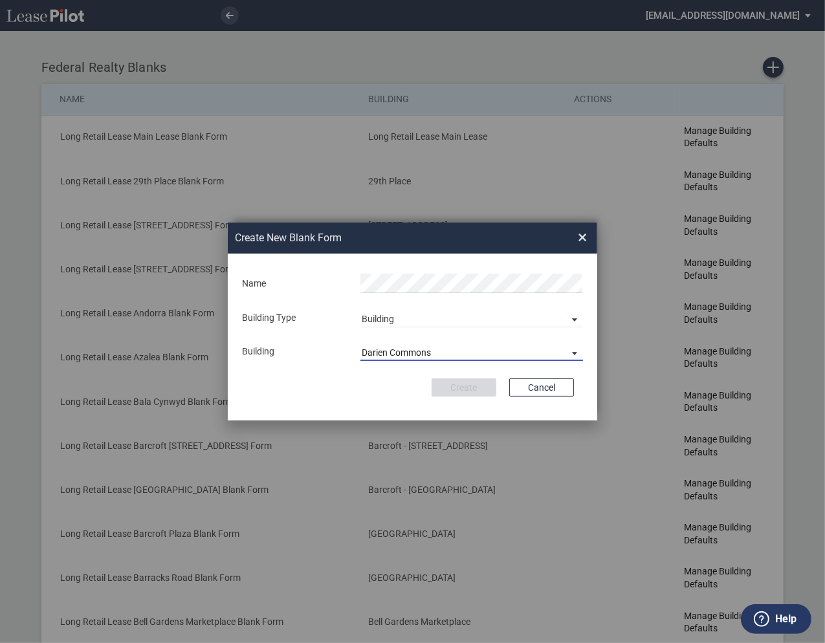
click at [449, 350] on span "Darien Commons" at bounding box center [461, 353] width 199 height 13
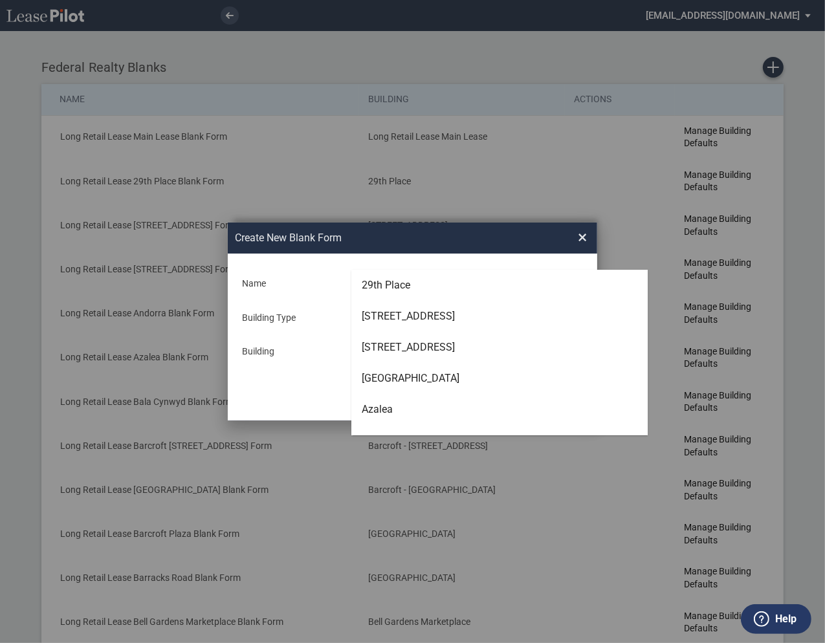
scroll to position [1300, 0]
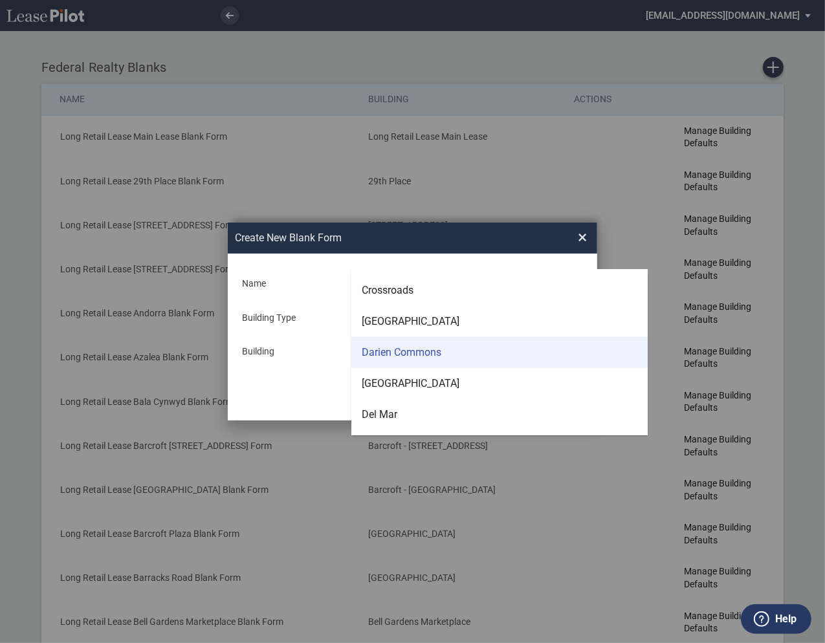
click at [438, 350] on div "Darien Commons" at bounding box center [402, 353] width 80 height 14
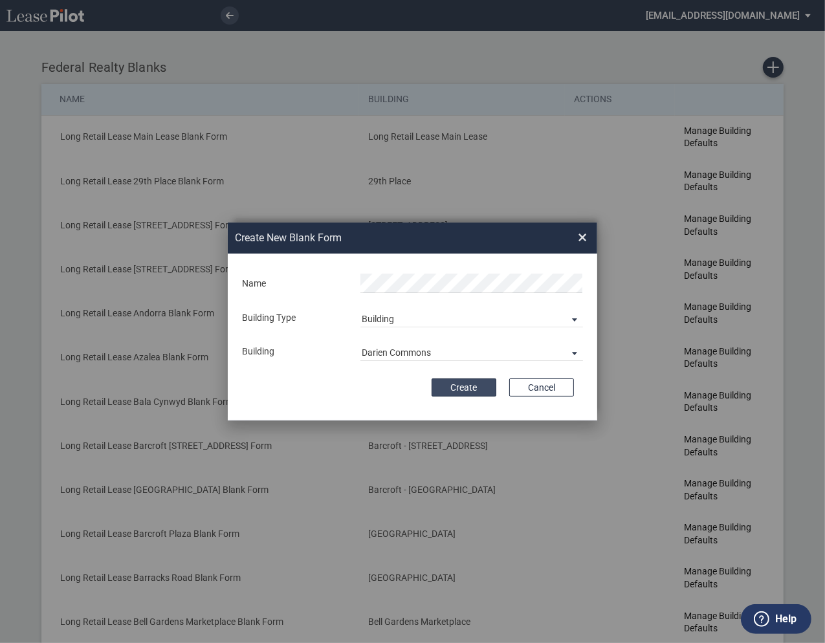
click at [461, 384] on button "Create" at bounding box center [464, 388] width 65 height 18
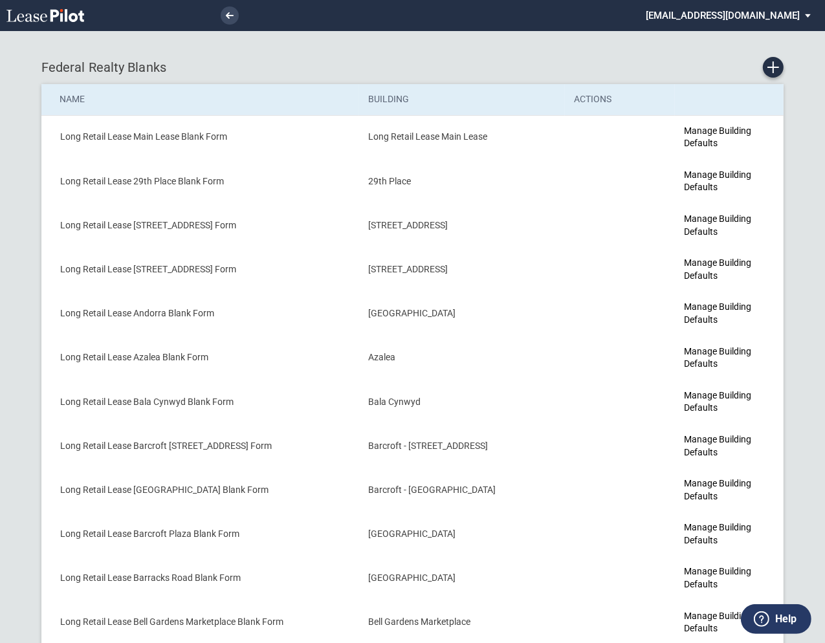
scroll to position [1188, 0]
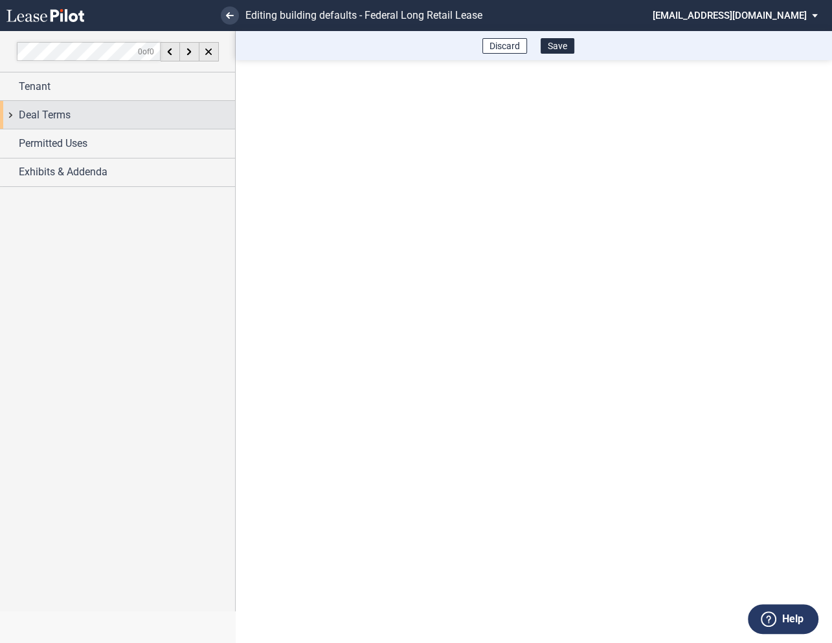
click at [12, 120] on div "Deal Terms" at bounding box center [117, 115] width 235 height 28
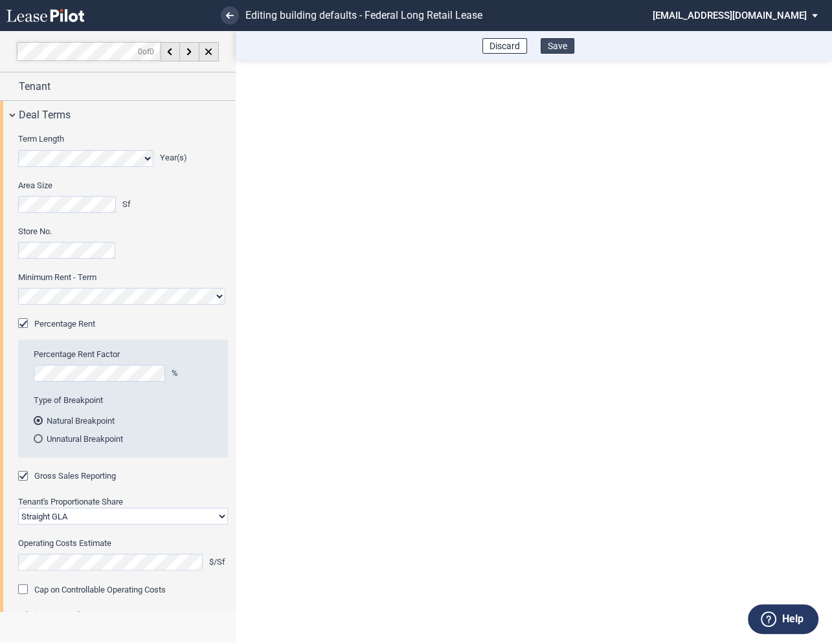
click at [561, 46] on button "Save" at bounding box center [557, 46] width 34 height 16
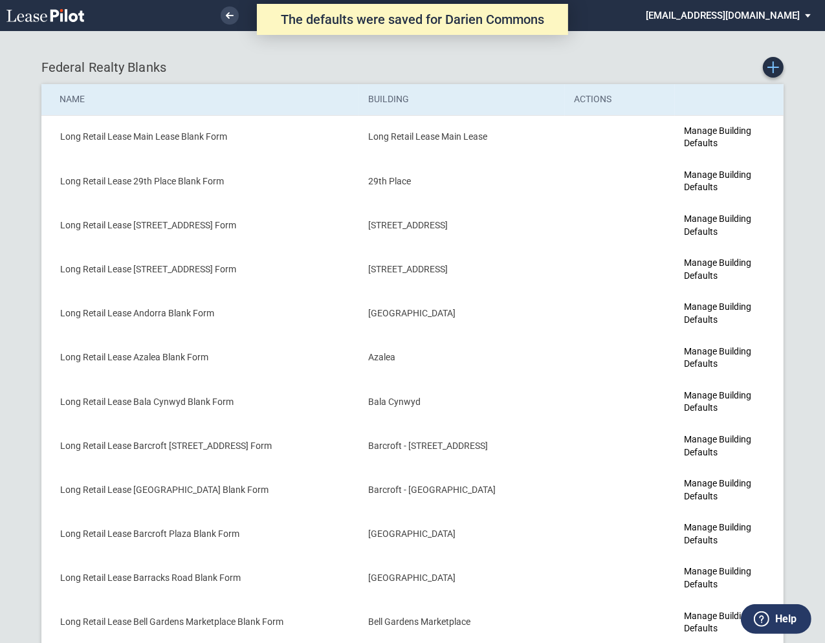
click at [774, 67] on use "Create new Blank Form" at bounding box center [774, 67] width 12 height 12
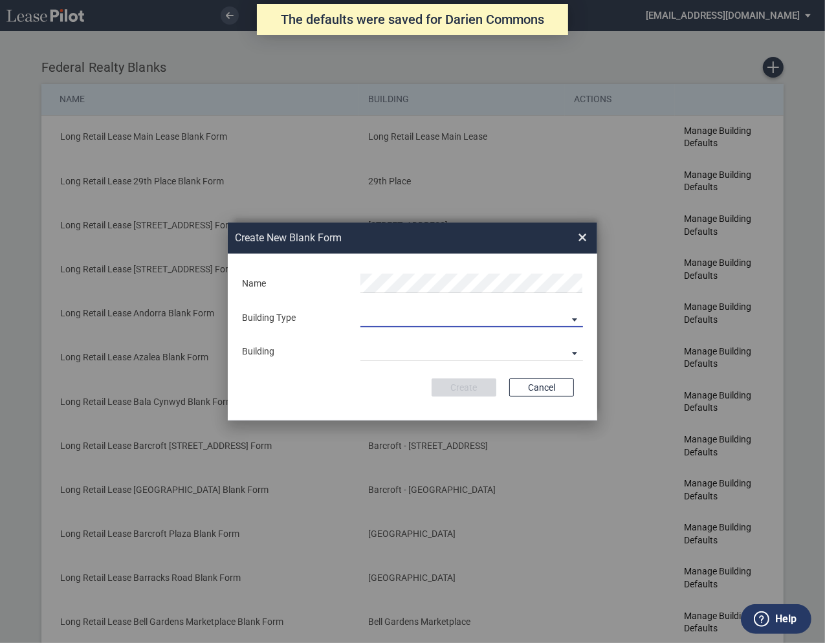
click at [403, 323] on md-select "Building Predefined Empty Building New Empty Building" at bounding box center [472, 317] width 223 height 19
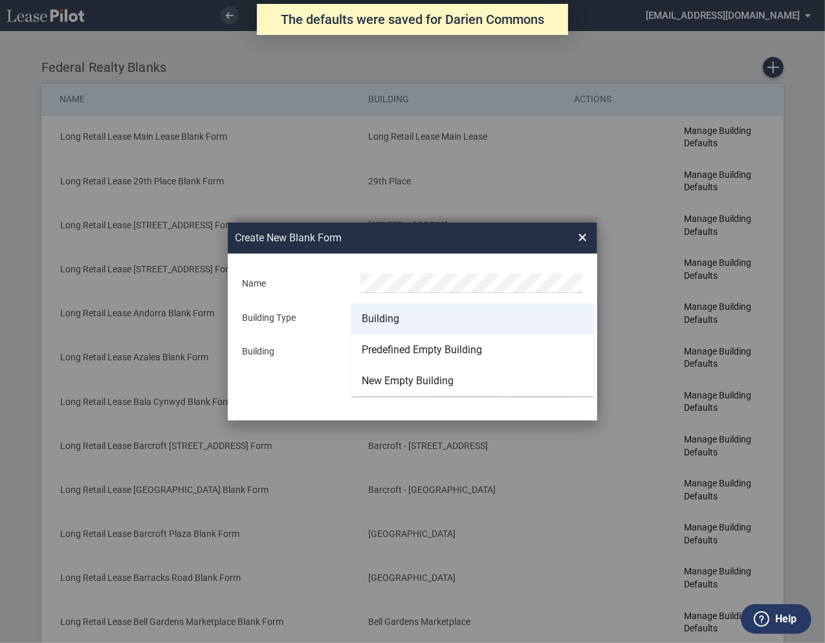
click at [384, 318] on div "Building" at bounding box center [381, 319] width 38 height 14
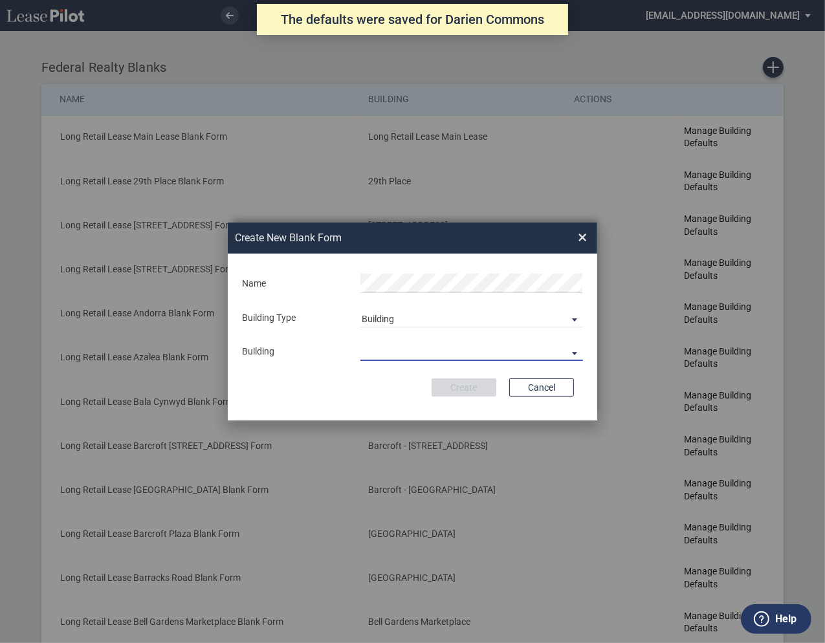
click at [382, 356] on md-select "29th Place [STREET_ADDRESS] [STREET_ADDRESS] [GEOGRAPHIC_DATA] Azalea Bala Cynw…" at bounding box center [472, 351] width 223 height 19
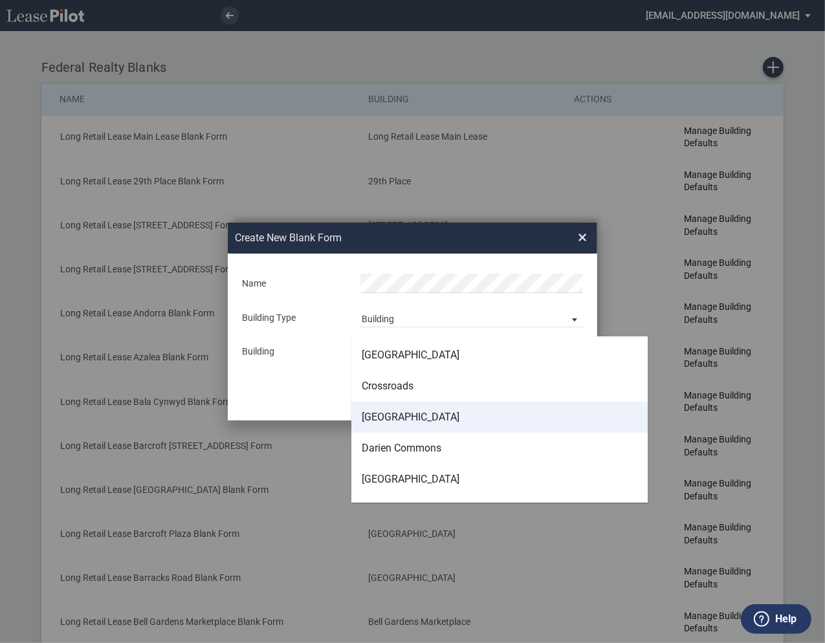
scroll to position [1279, 0]
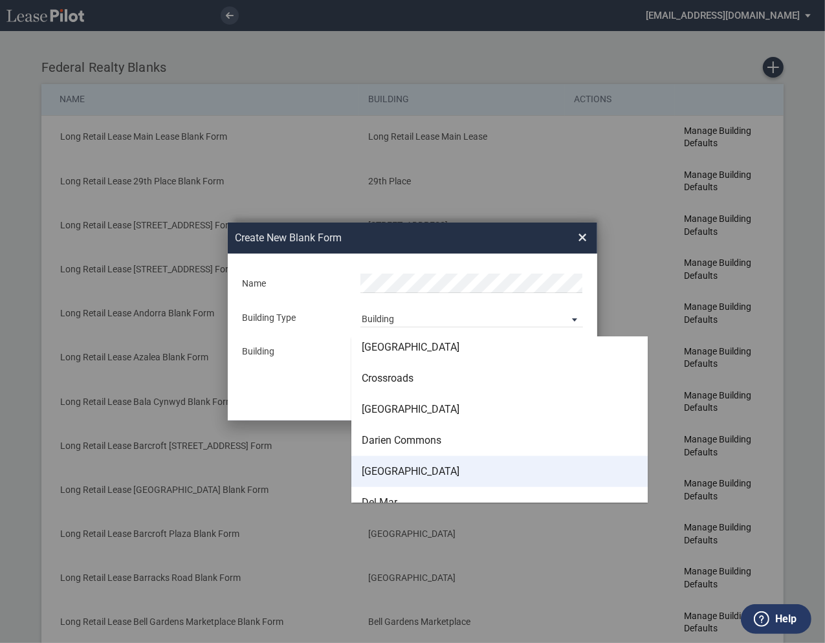
click at [390, 473] on div "Dedham Plaza" at bounding box center [411, 472] width 98 height 14
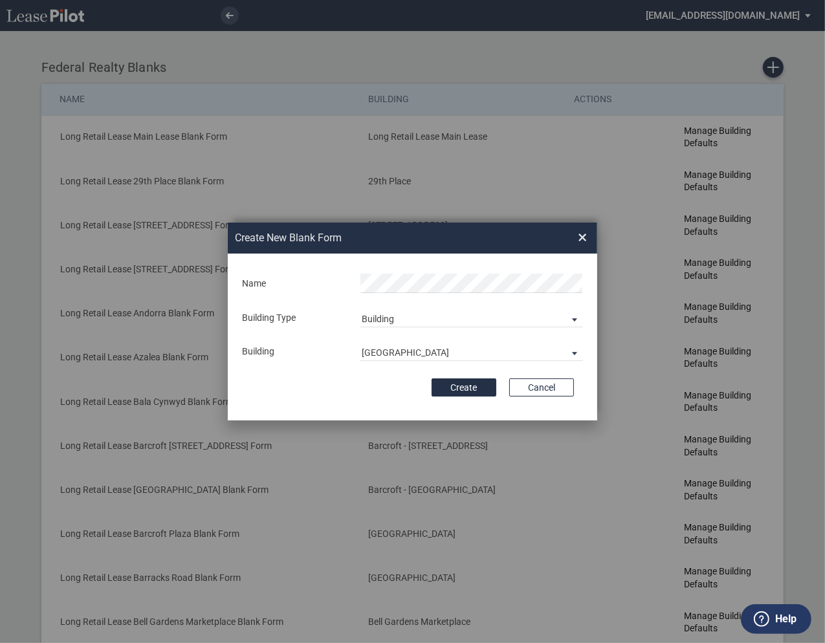
click at [404, 377] on form "Name Building Type Building Building Dedham Plaza Building Name Create Cancel" at bounding box center [413, 337] width 370 height 167
click at [457, 387] on button "Create" at bounding box center [464, 388] width 65 height 18
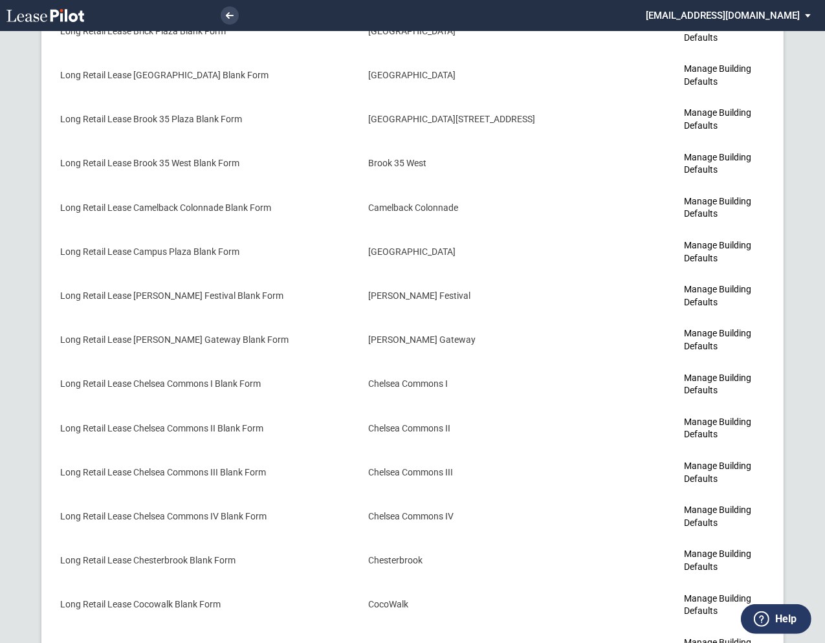
scroll to position [1225, 0]
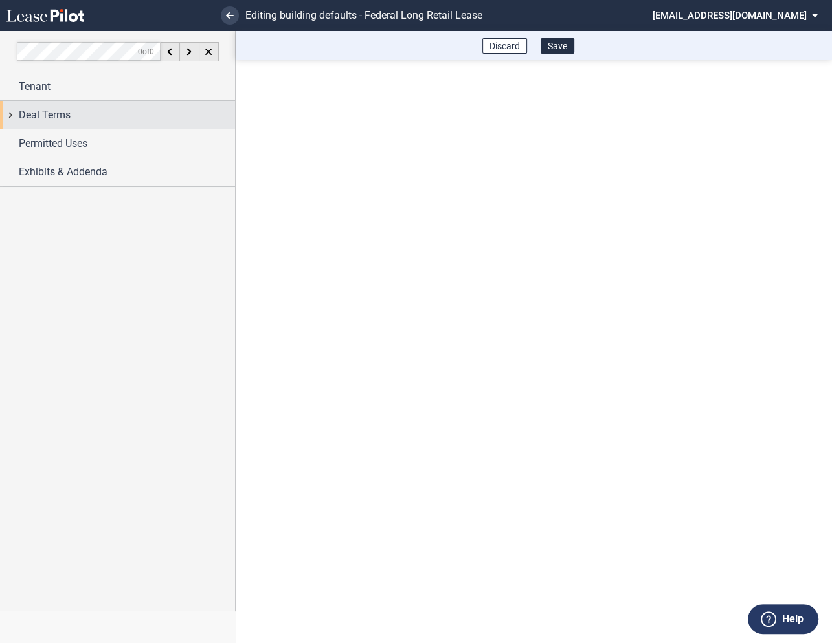
click at [12, 115] on div "Deal Terms" at bounding box center [117, 115] width 235 height 28
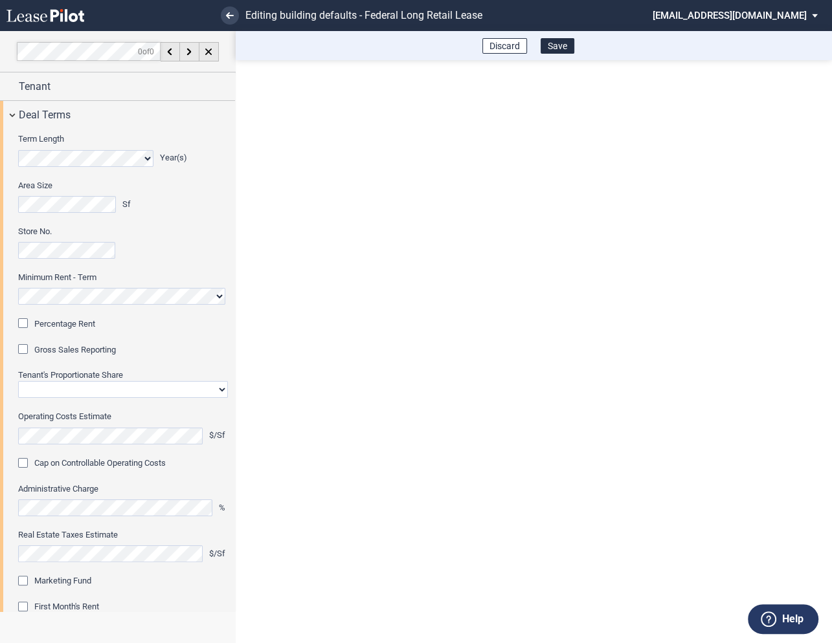
click at [25, 323] on div "Percentage Rent" at bounding box center [24, 324] width 13 height 13
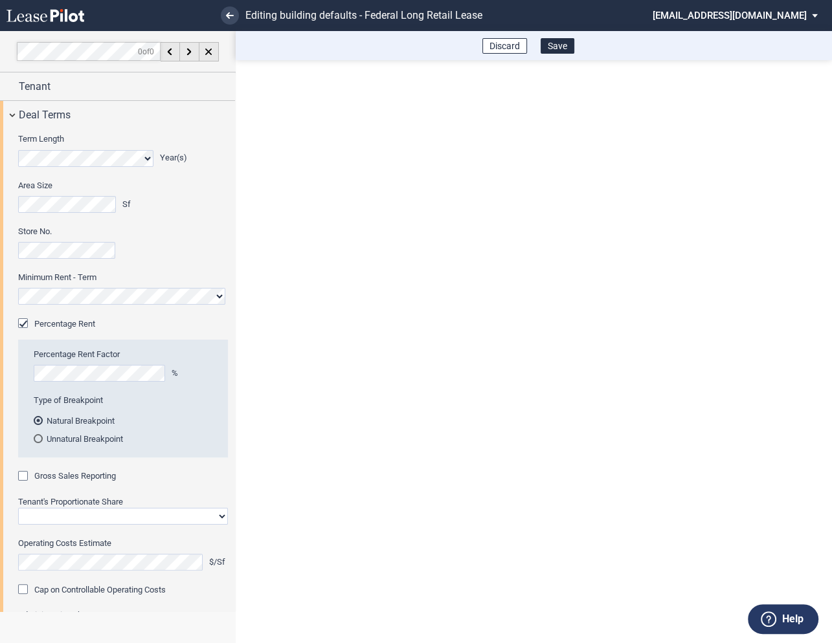
click at [21, 476] on div "Gross Sales Reporting" at bounding box center [24, 477] width 13 height 13
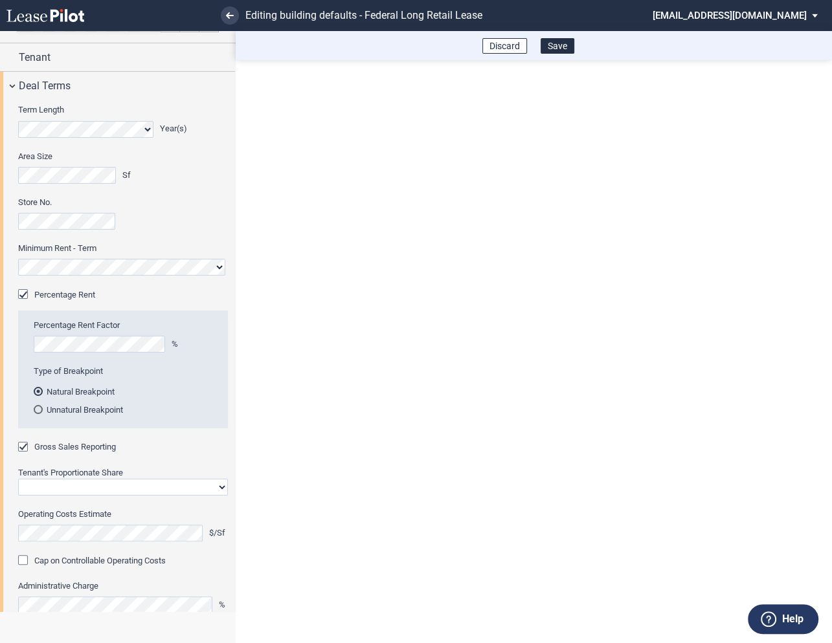
scroll to position [60, 0]
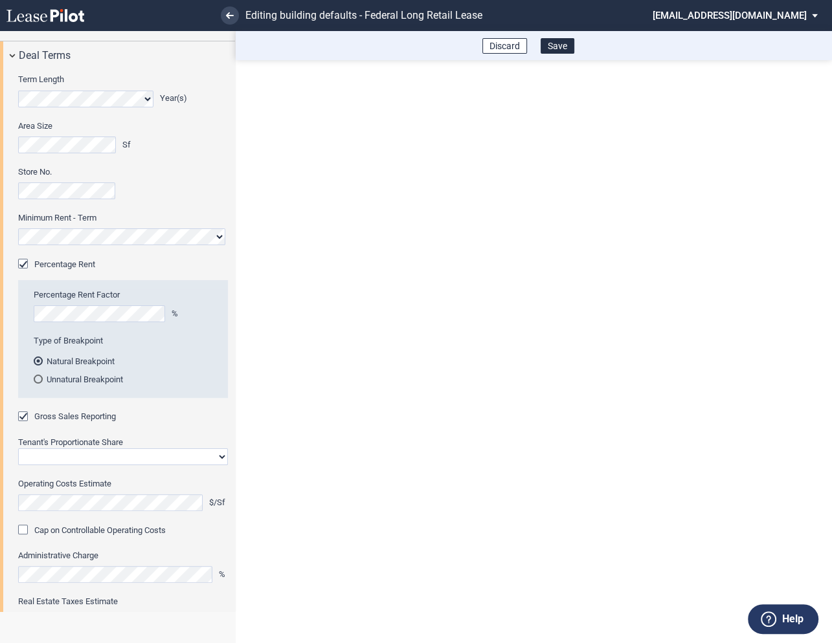
click at [69, 457] on select "Straight GLA Net Major" at bounding box center [123, 457] width 210 height 17
select select "straight GLA"
click at [18, 449] on select "Straight GLA Net Major" at bounding box center [123, 457] width 210 height 17
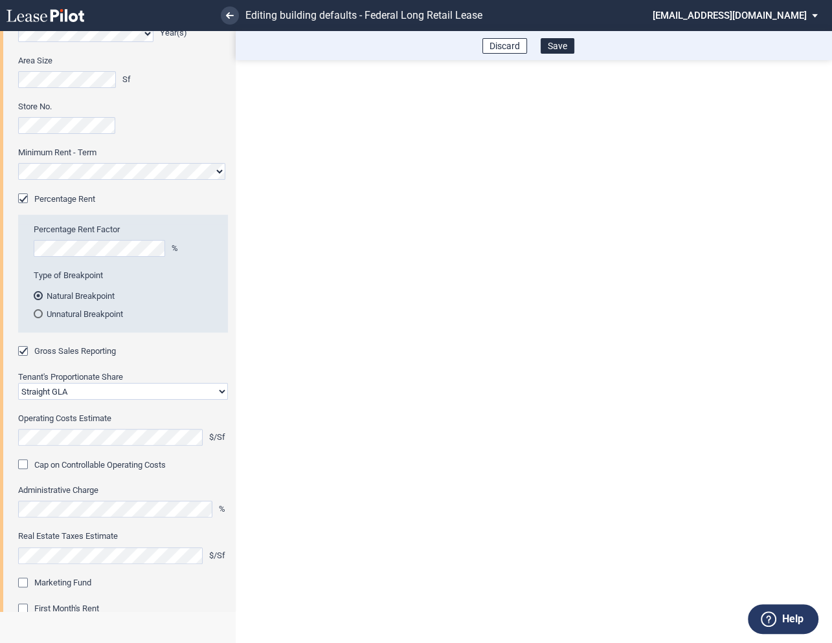
scroll to position [150, 0]
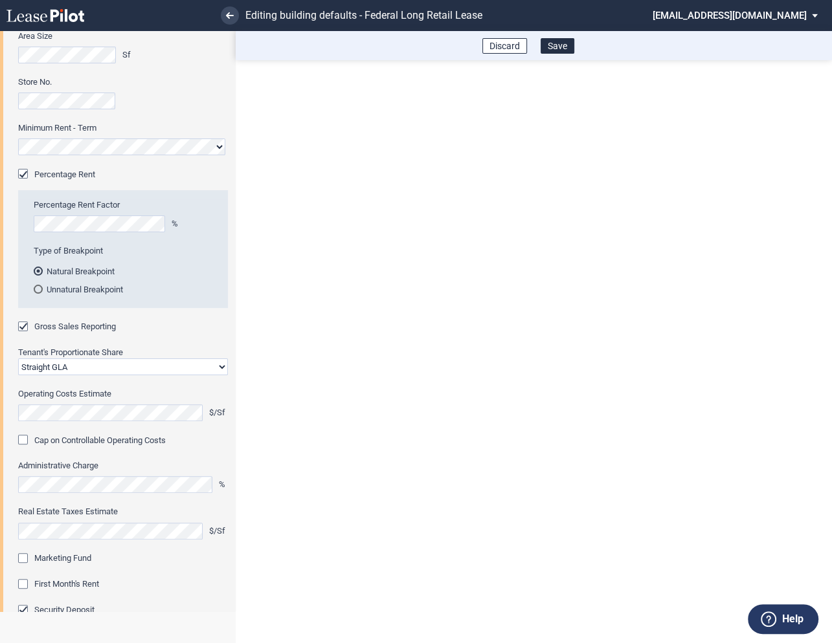
click at [27, 555] on div "Marketing Fund" at bounding box center [24, 559] width 13 height 13
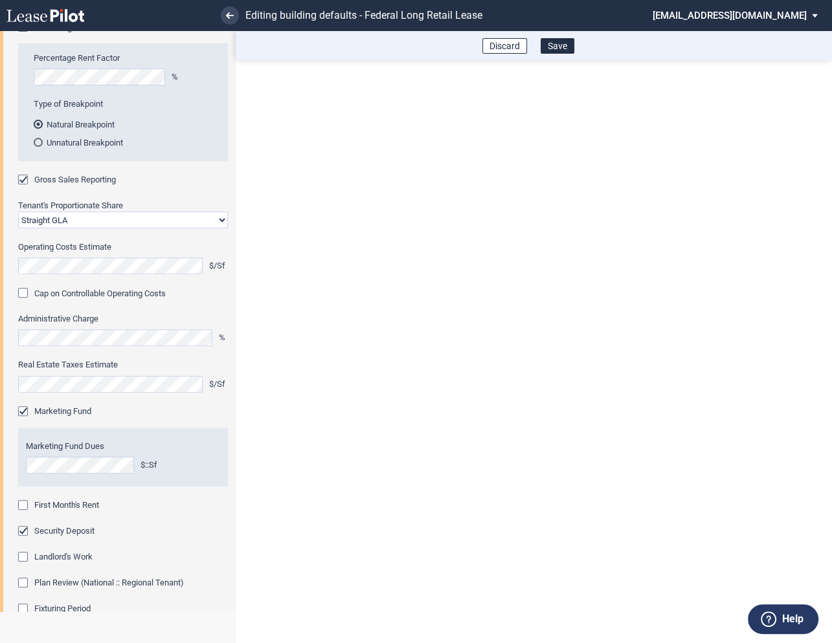
scroll to position [355, 0]
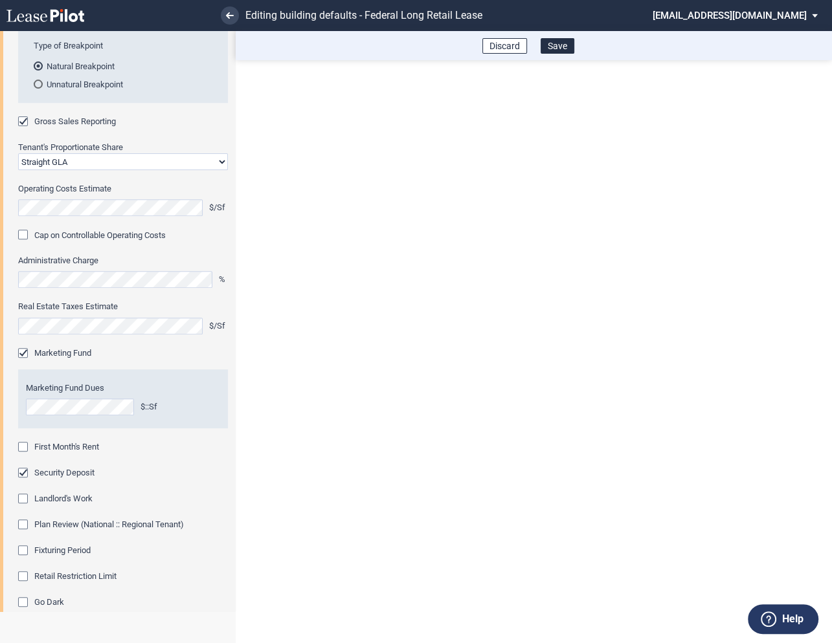
click at [26, 442] on div "First Month's Rent" at bounding box center [24, 448] width 13 height 13
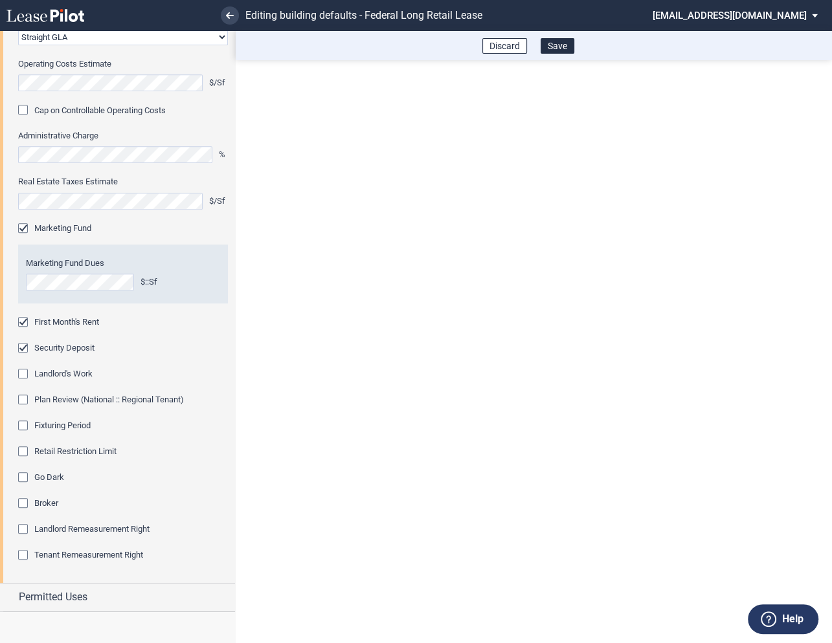
scroll to position [507, 0]
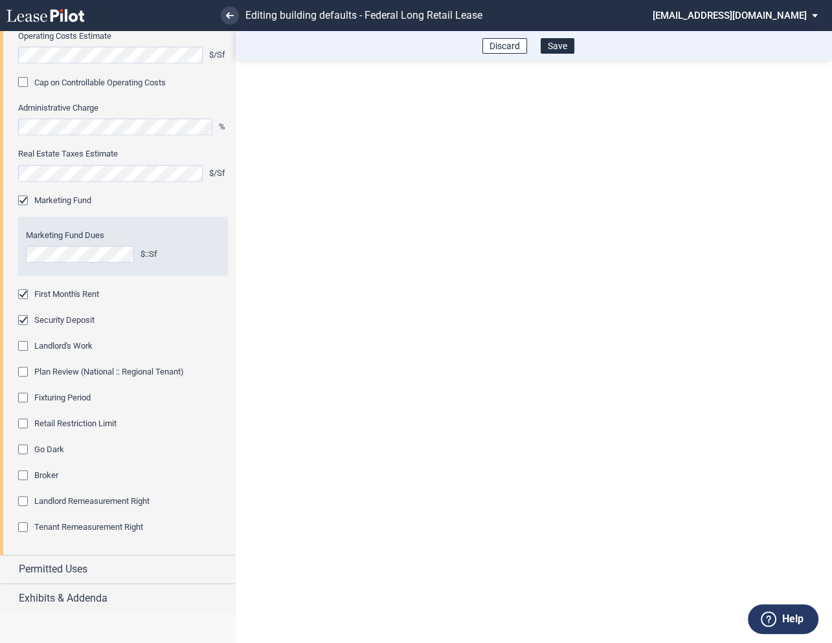
click at [27, 397] on div "Fixturing Period" at bounding box center [24, 399] width 13 height 13
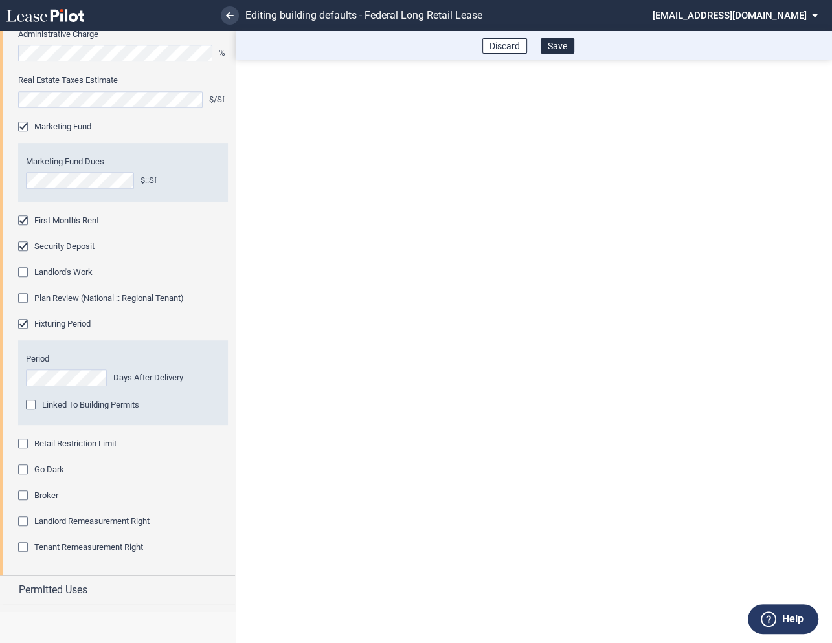
scroll to position [602, 0]
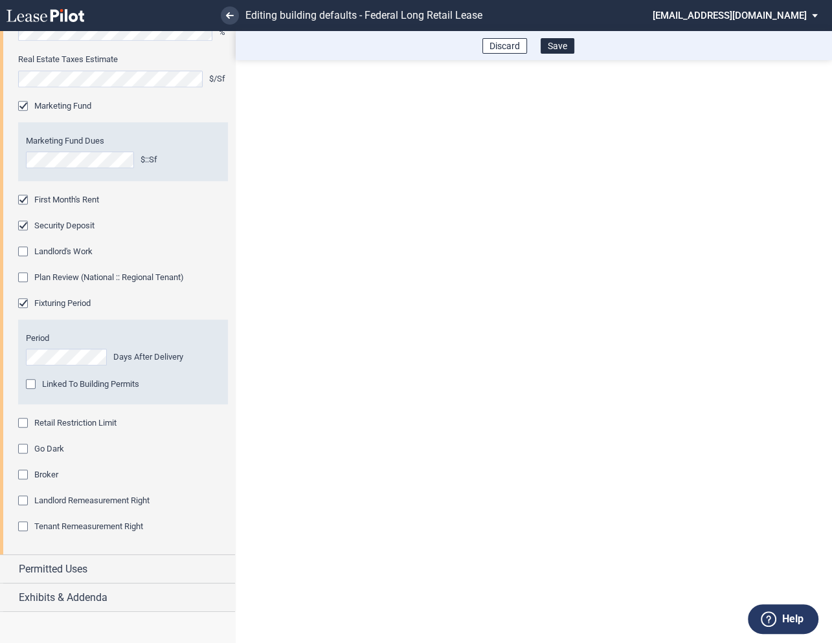
click at [24, 420] on div "Retail Restriction Limit" at bounding box center [24, 424] width 13 height 13
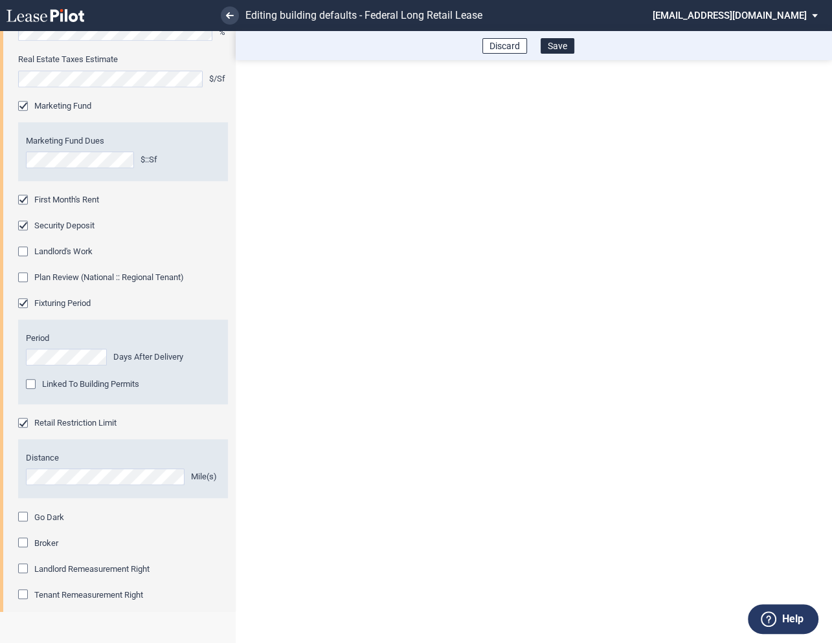
scroll to position [670, 0]
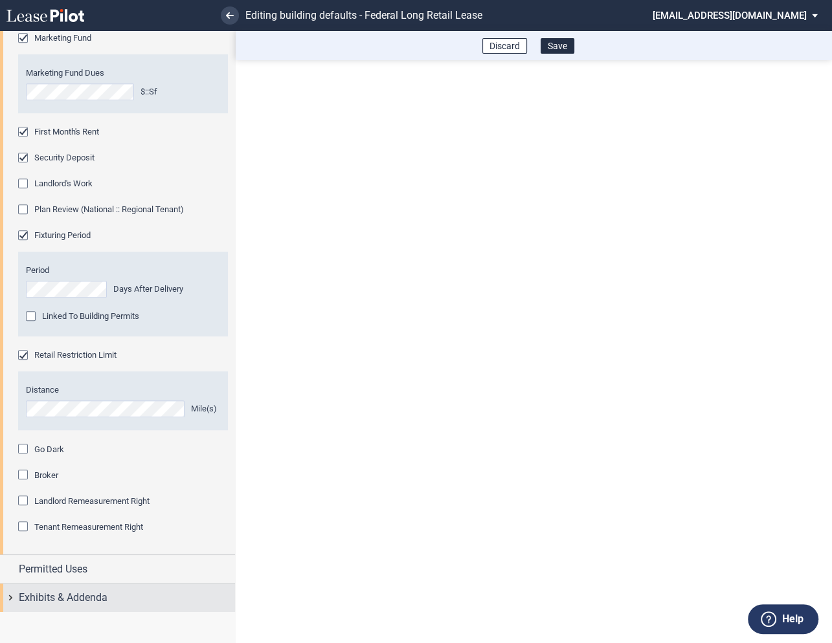
click at [12, 597] on div "Exhibits & Addenda" at bounding box center [117, 598] width 235 height 28
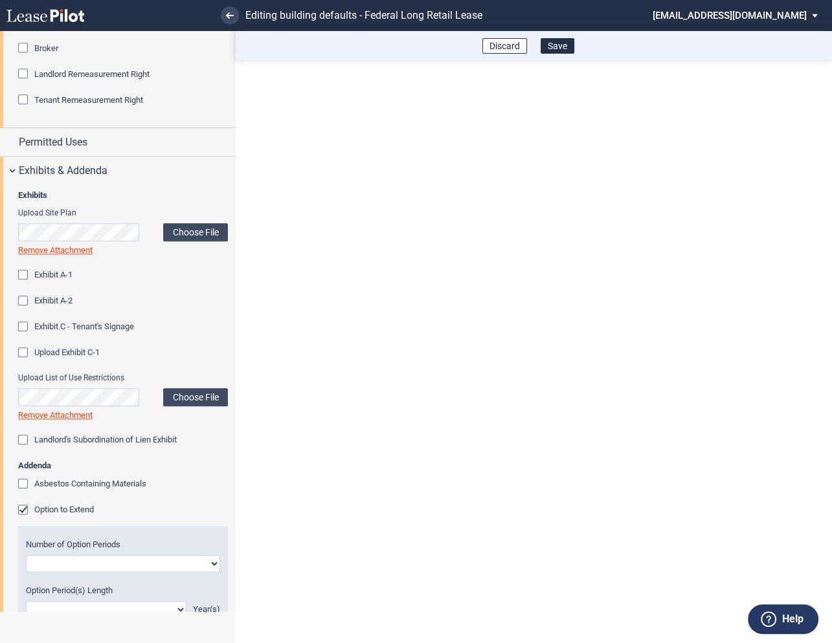
scroll to position [1100, 0]
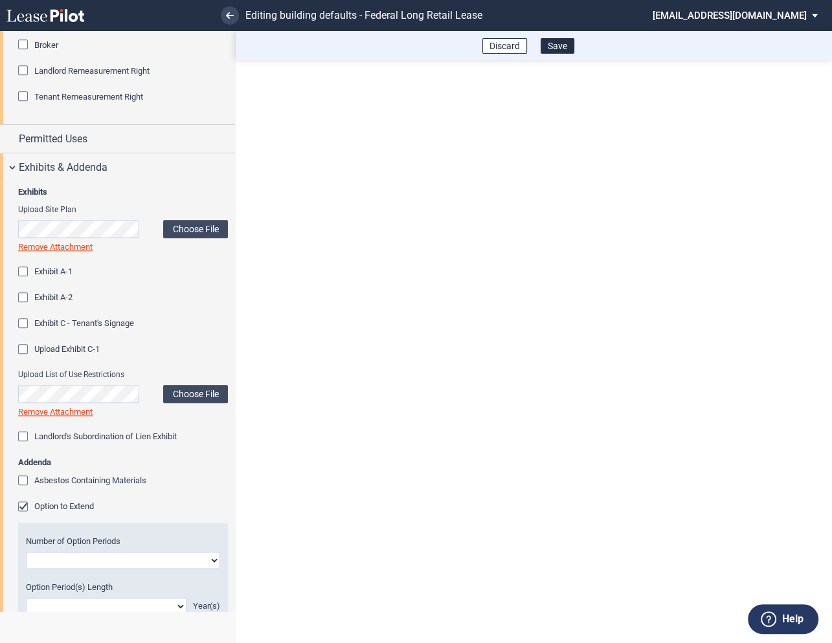
click at [27, 506] on div "Option to Extend" at bounding box center [24, 508] width 13 height 13
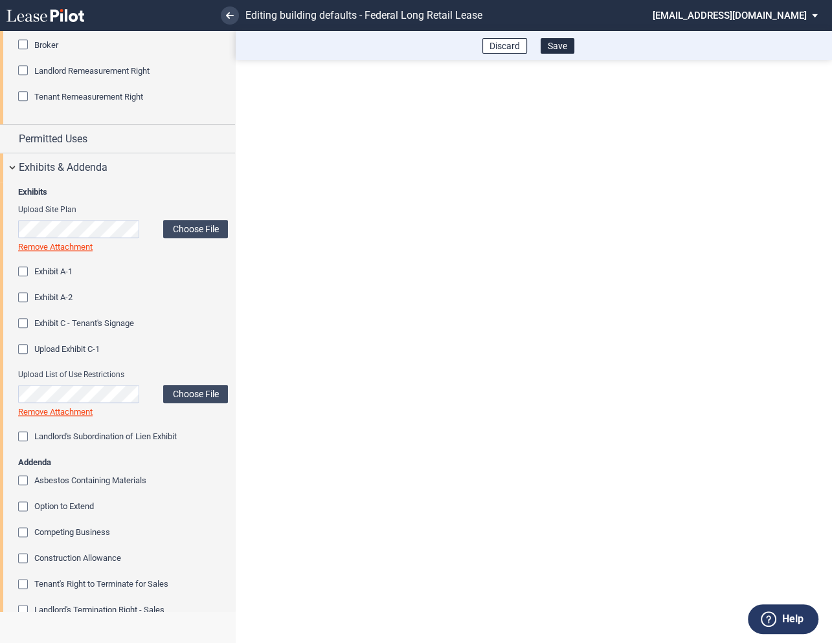
scroll to position [1326, 0]
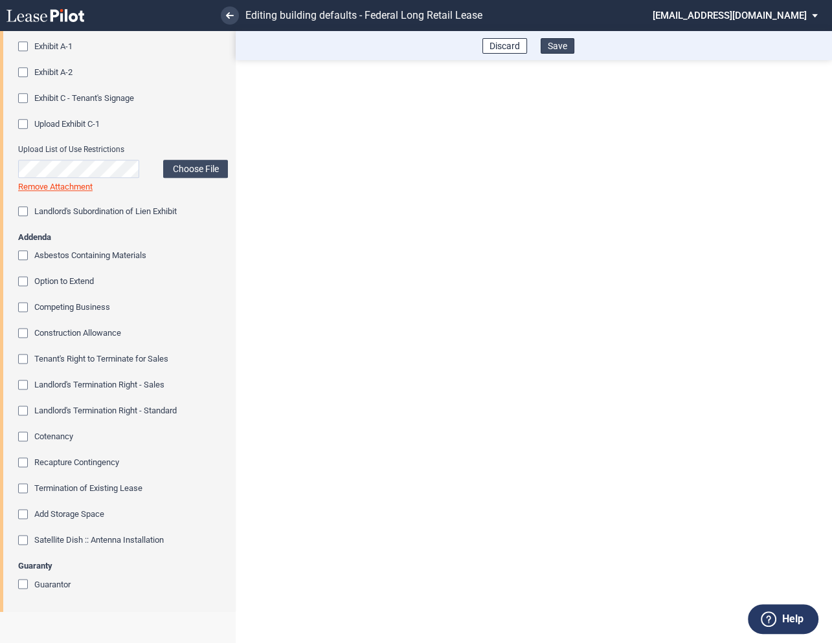
click at [558, 45] on button "Save" at bounding box center [557, 46] width 34 height 16
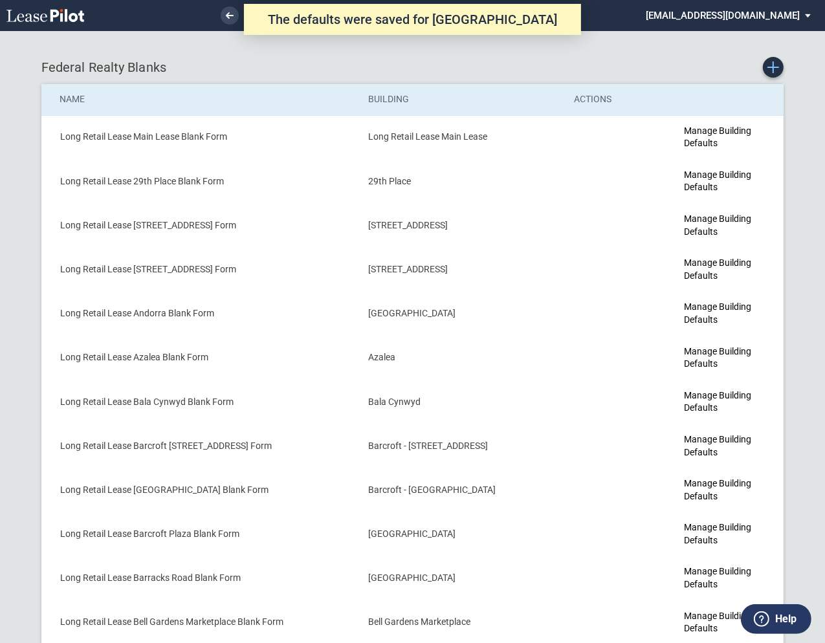
click at [772, 68] on icon "Create new Blank Form" at bounding box center [774, 67] width 12 height 12
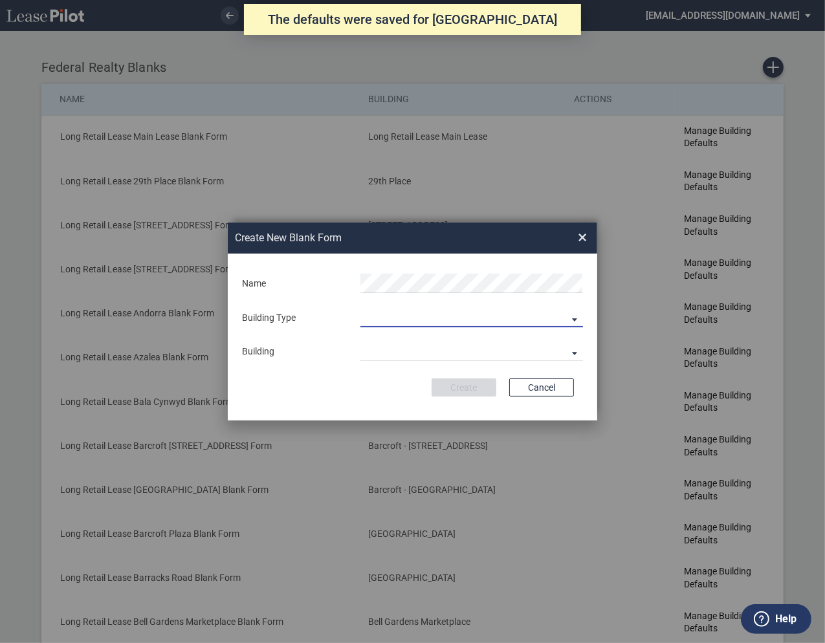
click at [380, 311] on md-select "Building Predefined Empty Building New Empty Building" at bounding box center [472, 317] width 223 height 19
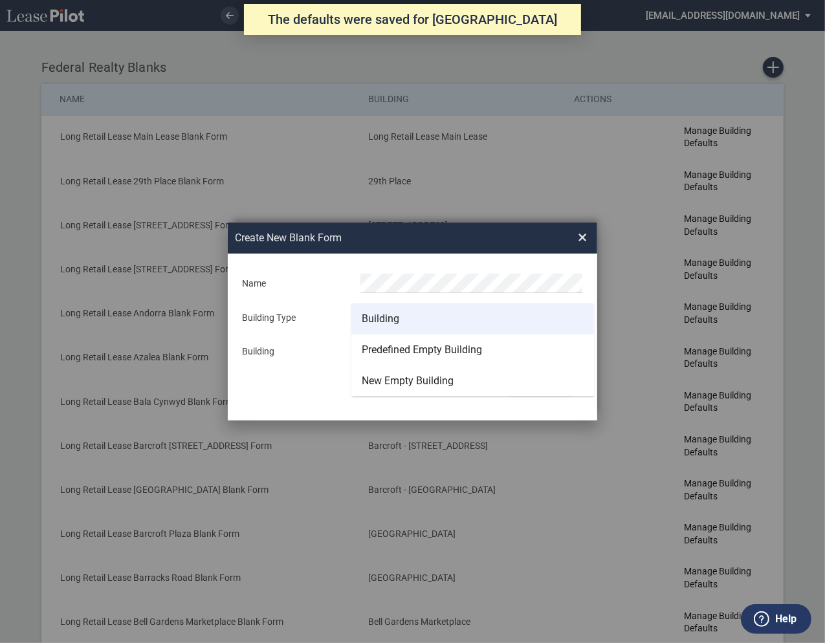
click at [377, 313] on div "Building" at bounding box center [381, 319] width 38 height 14
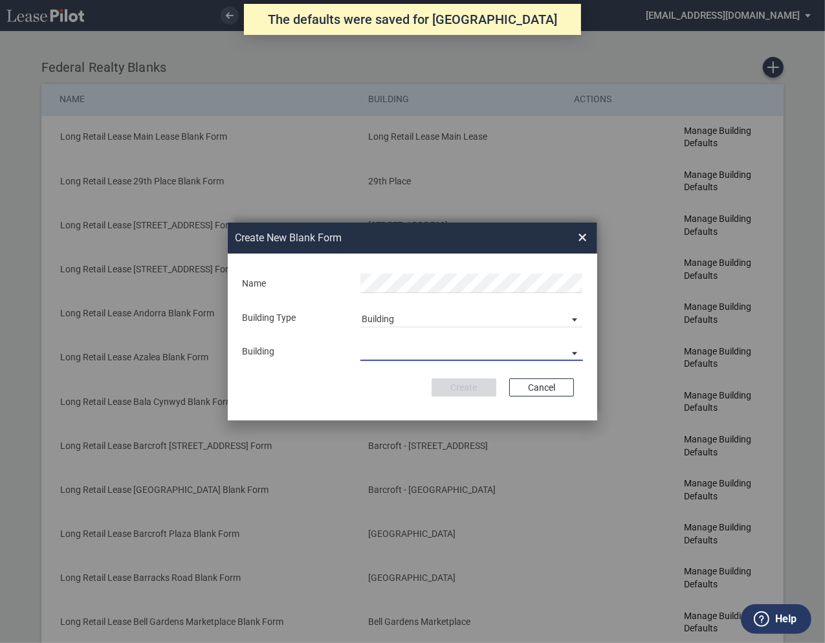
click at [378, 351] on md-select "29th Place 6464 Lincolnia Avenue 7770 Richmond Highway Andorra Azalea Bala Cynw…" at bounding box center [472, 351] width 223 height 19
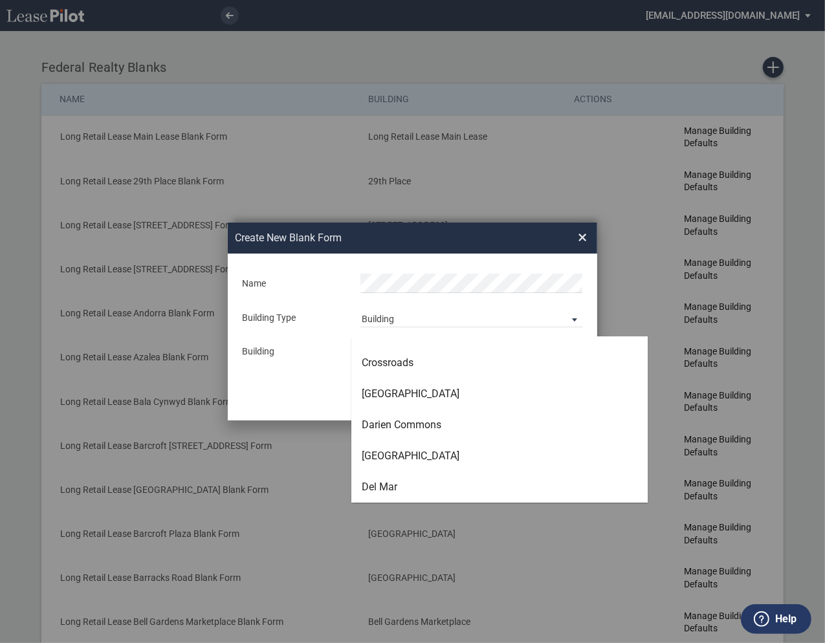
scroll to position [1296, 0]
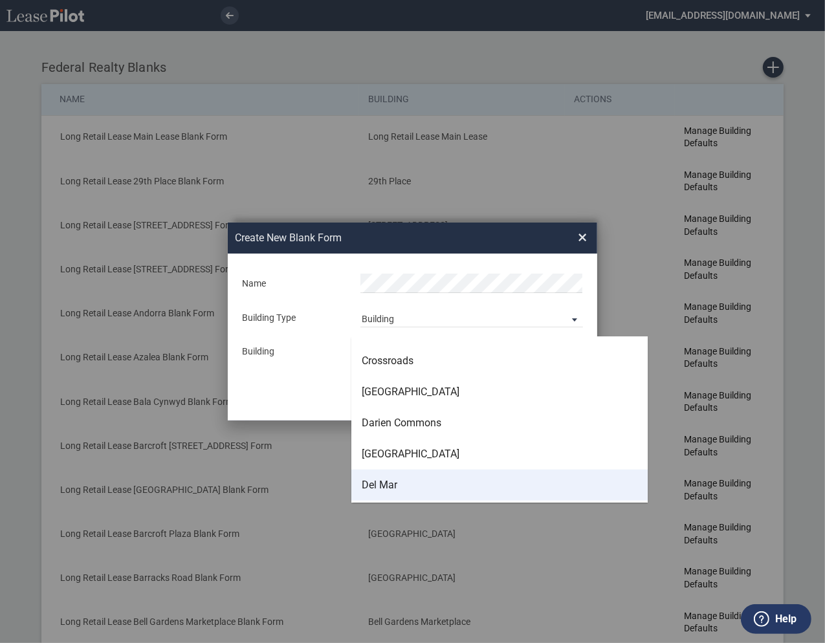
click at [386, 482] on div "Del Mar" at bounding box center [380, 485] width 36 height 14
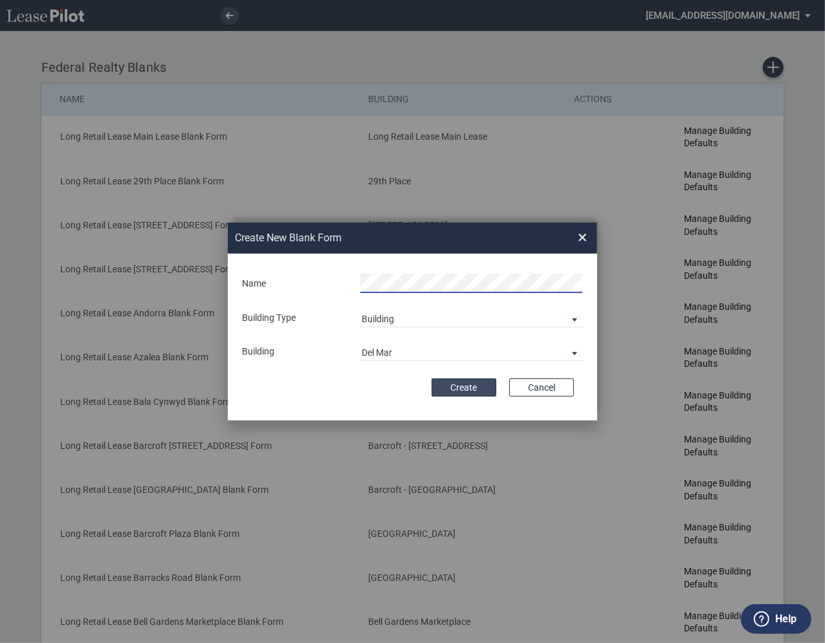
click at [453, 388] on button "Create" at bounding box center [464, 388] width 65 height 18
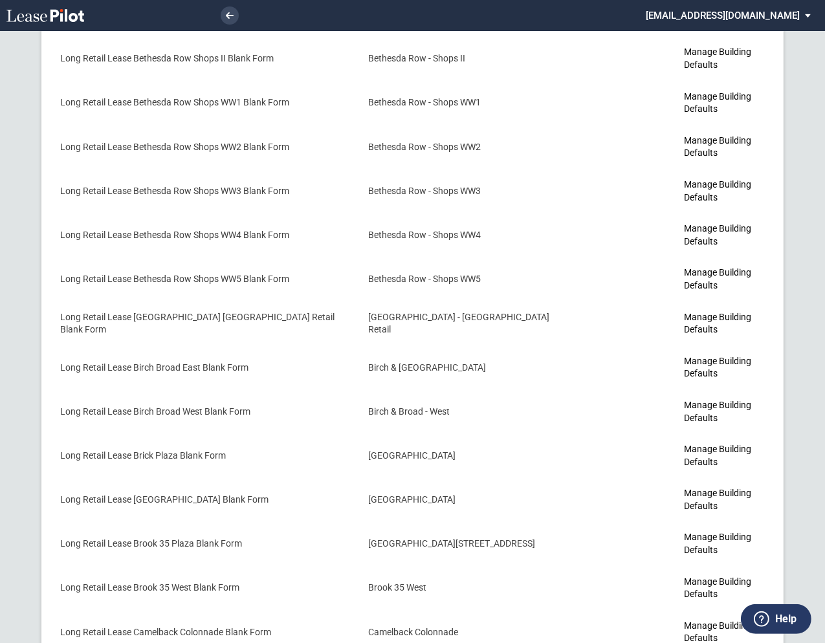
scroll to position [1262, 0]
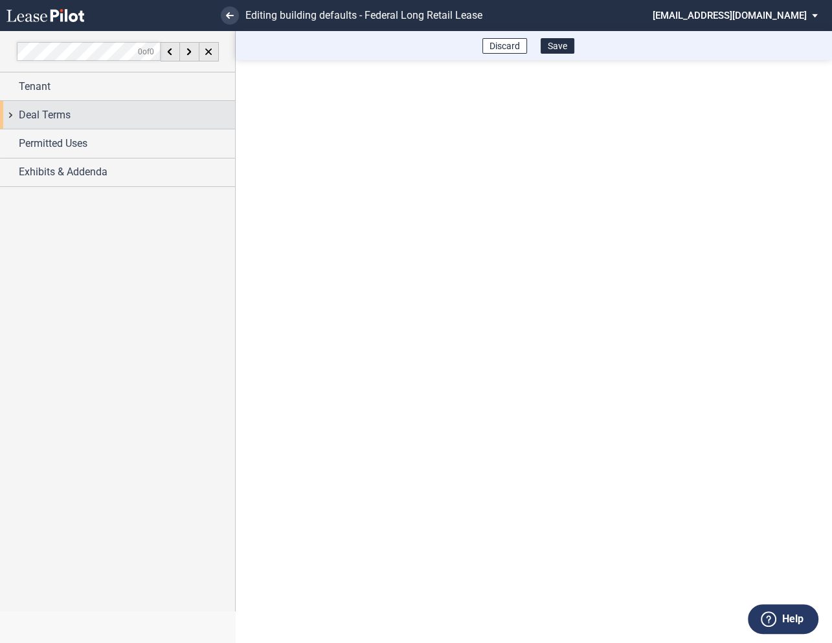
click at [10, 113] on div "Deal Terms" at bounding box center [117, 115] width 235 height 28
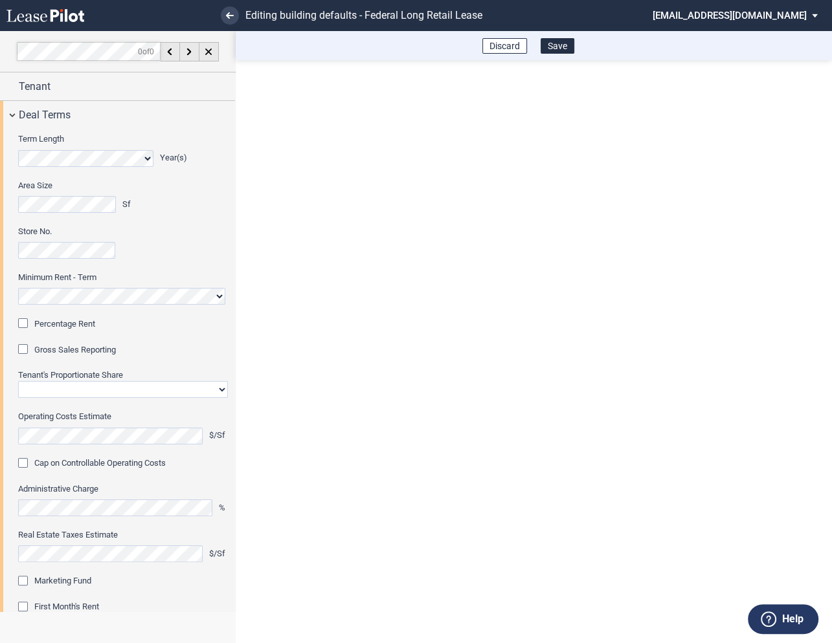
click at [27, 319] on div "Percentage Rent" at bounding box center [24, 324] width 13 height 13
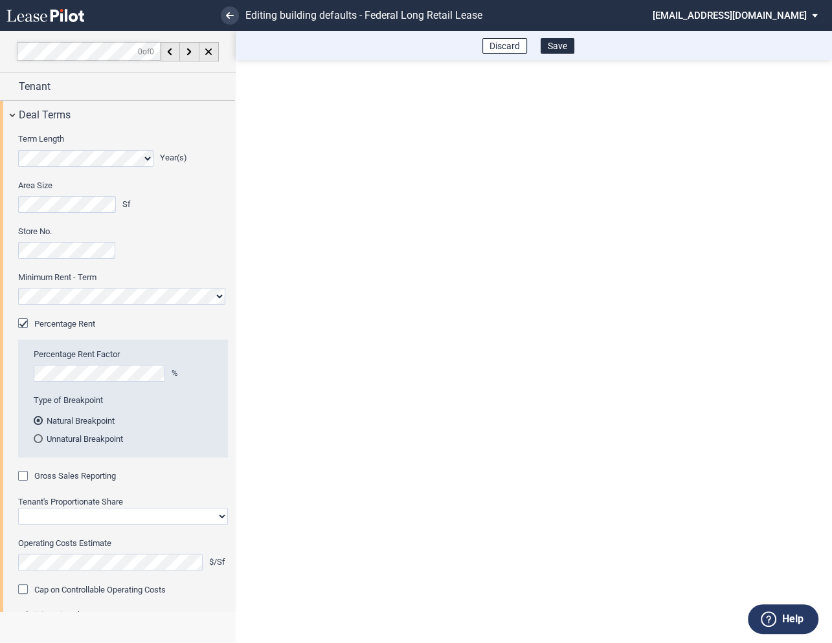
click at [26, 476] on div "Gross Sales Reporting" at bounding box center [24, 477] width 13 height 13
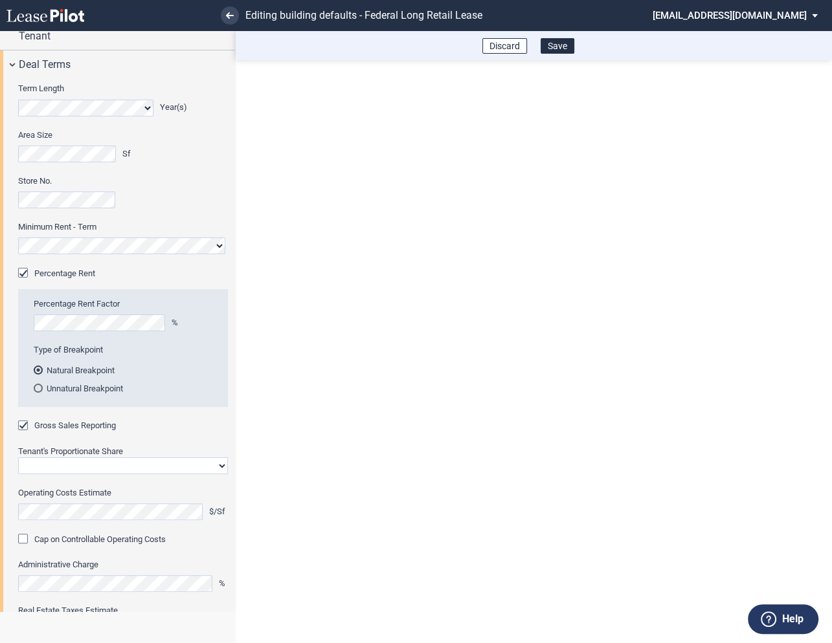
scroll to position [118, 0]
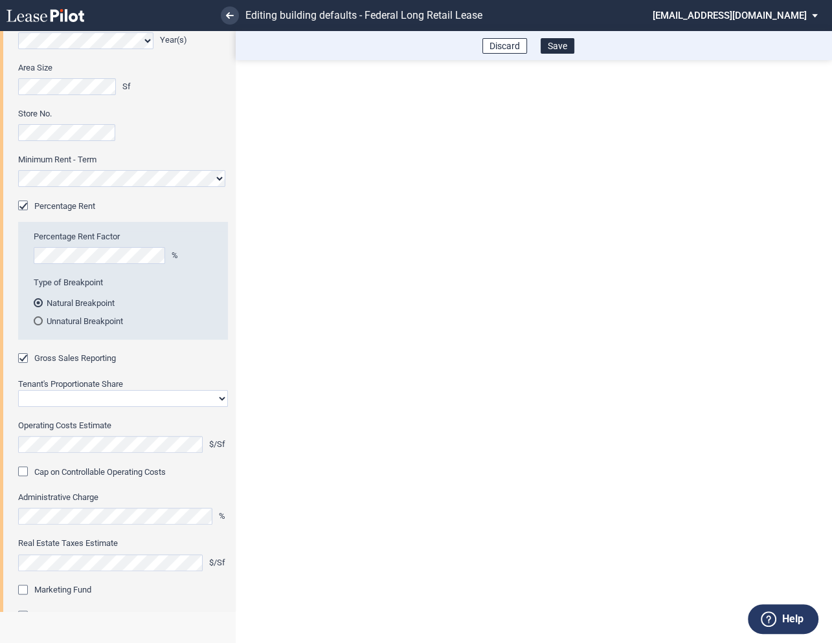
click at [72, 398] on select "Straight GLA Net Major" at bounding box center [123, 398] width 210 height 17
select select "straight GLA"
click at [18, 390] on select "Straight GLA Net Major" at bounding box center [123, 398] width 210 height 17
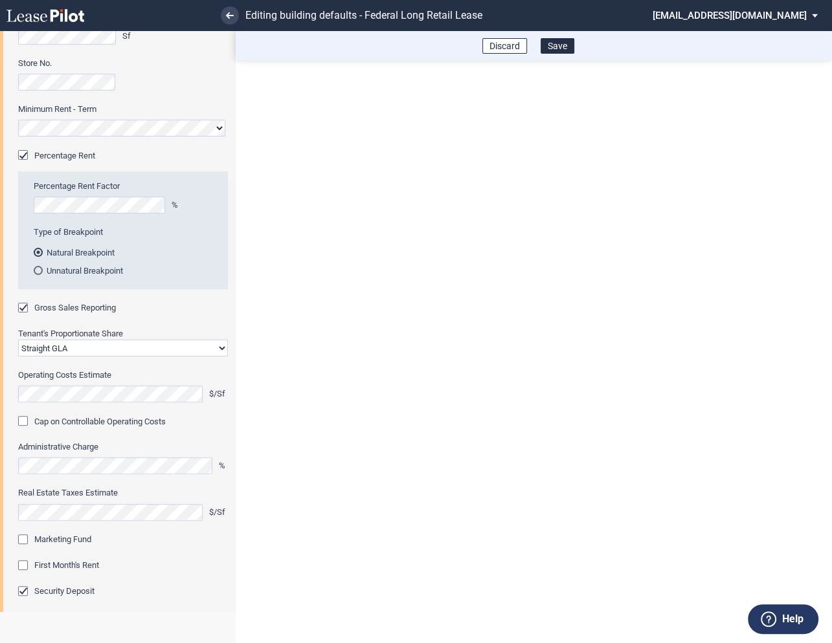
scroll to position [190, 0]
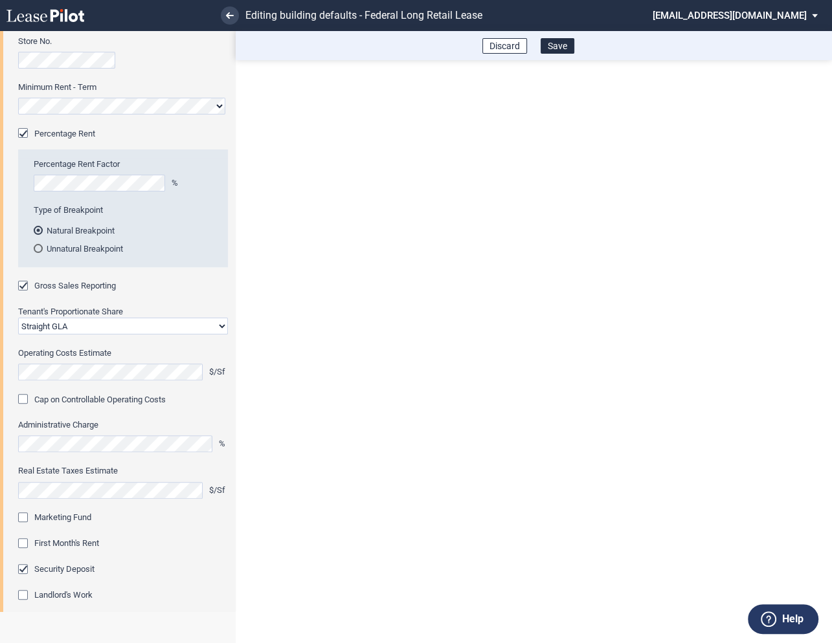
click at [27, 520] on div "Marketing Fund" at bounding box center [24, 519] width 13 height 13
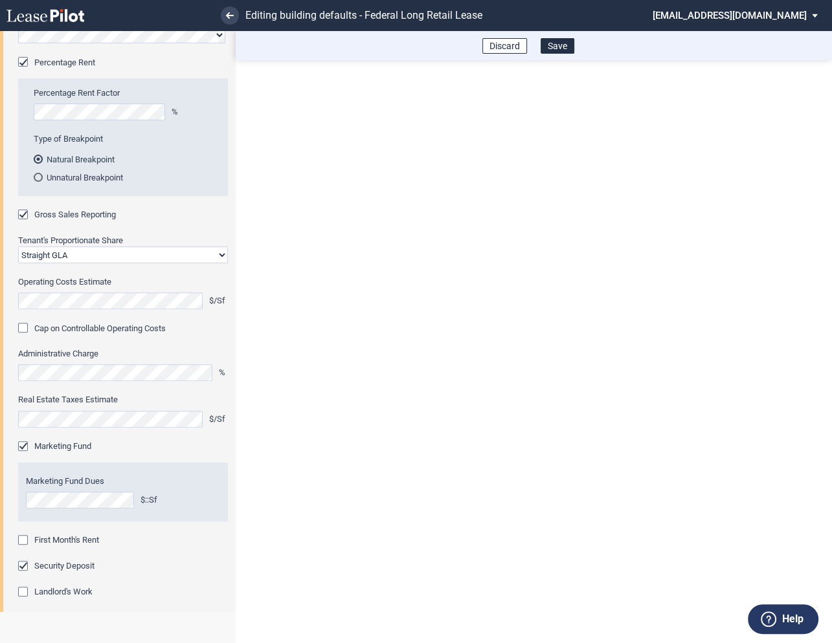
click at [25, 540] on div "First Month's Rent" at bounding box center [24, 541] width 13 height 13
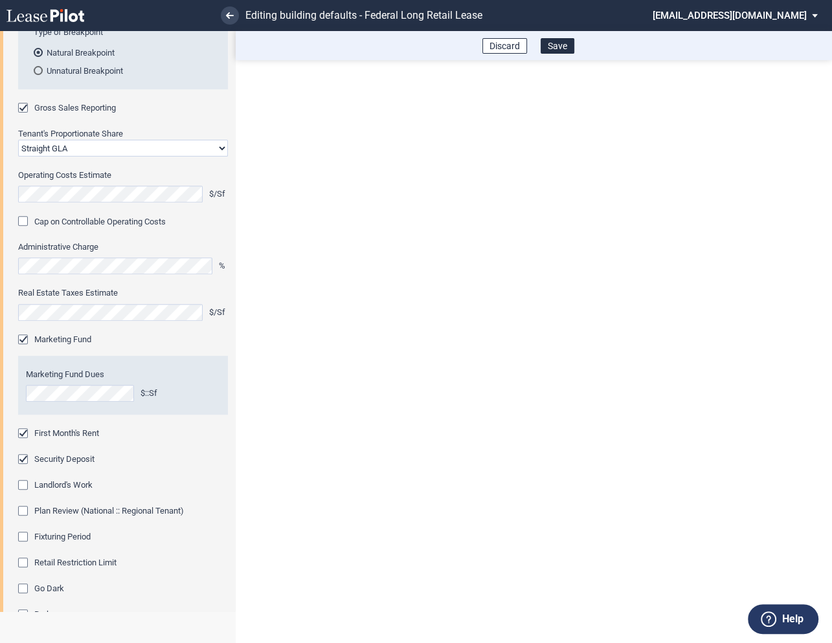
click at [25, 539] on div "Fixturing Period" at bounding box center [24, 538] width 13 height 13
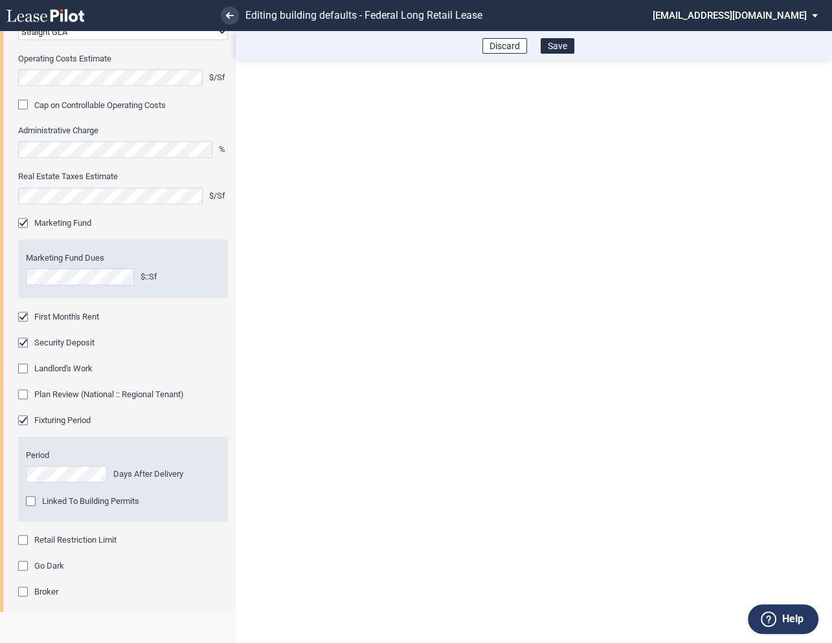
click at [23, 538] on div "Retail Restriction Limit" at bounding box center [24, 541] width 13 height 13
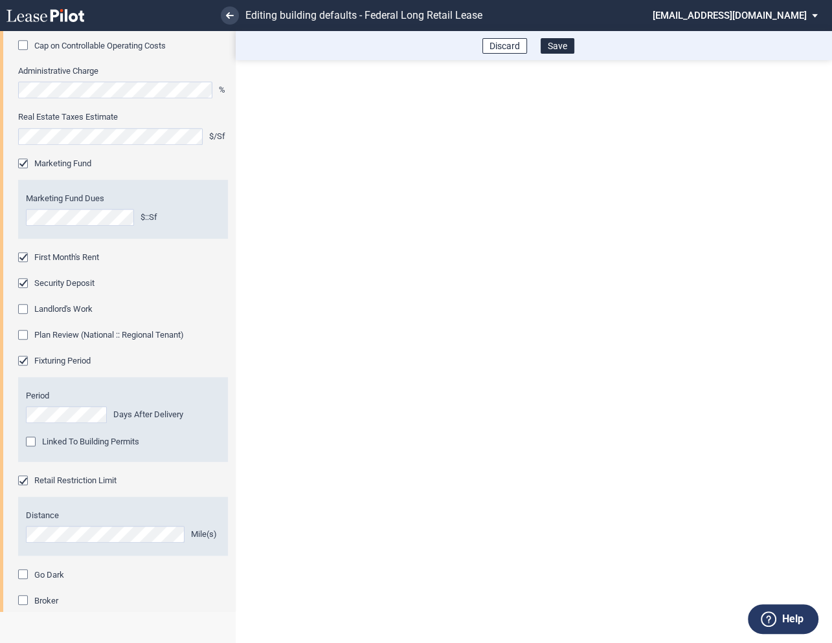
scroll to position [670, 0]
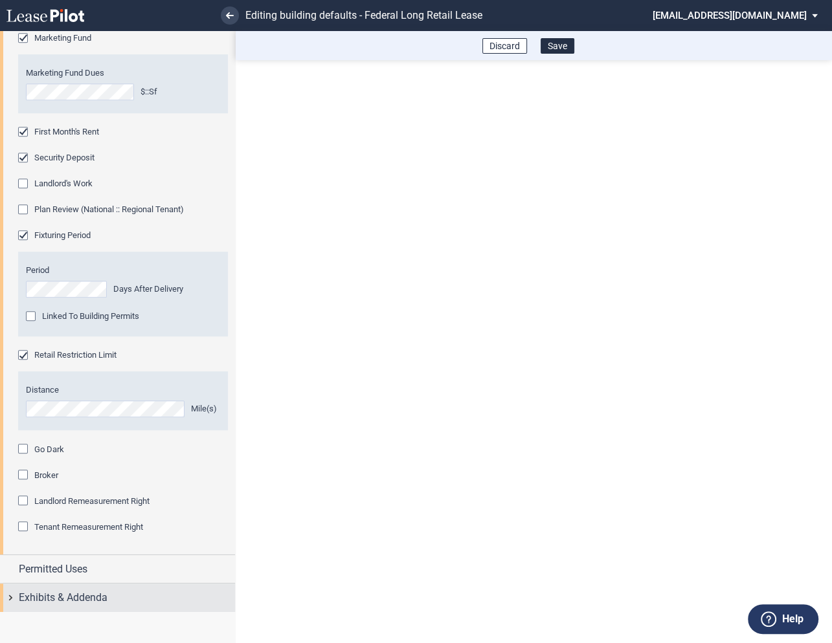
click at [11, 596] on div "Exhibits & Addenda" at bounding box center [117, 598] width 235 height 28
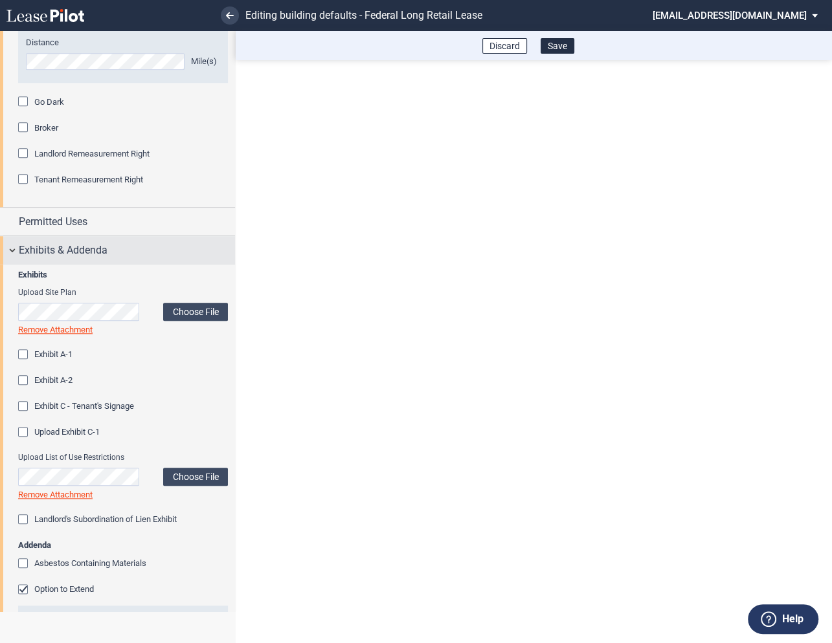
scroll to position [1051, 0]
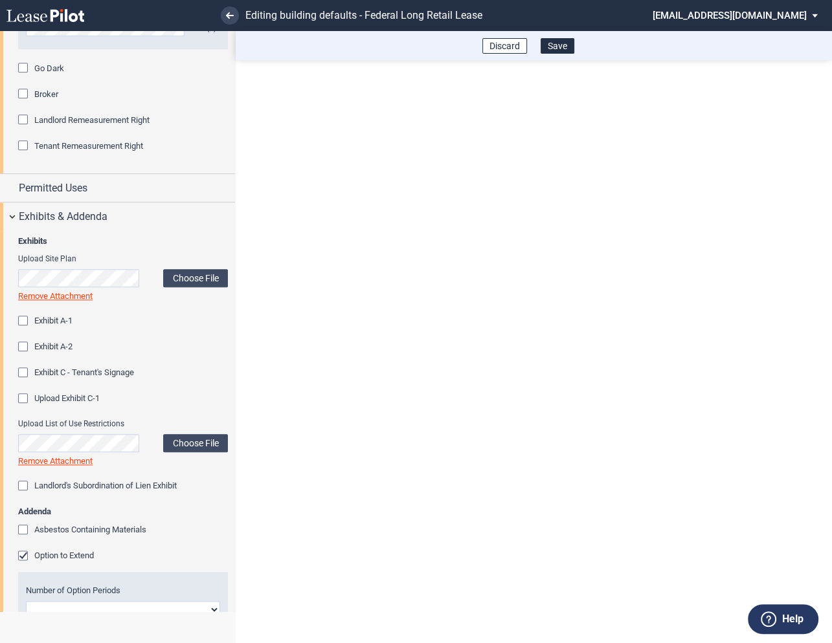
click at [25, 551] on div "Option to Extend" at bounding box center [24, 557] width 13 height 13
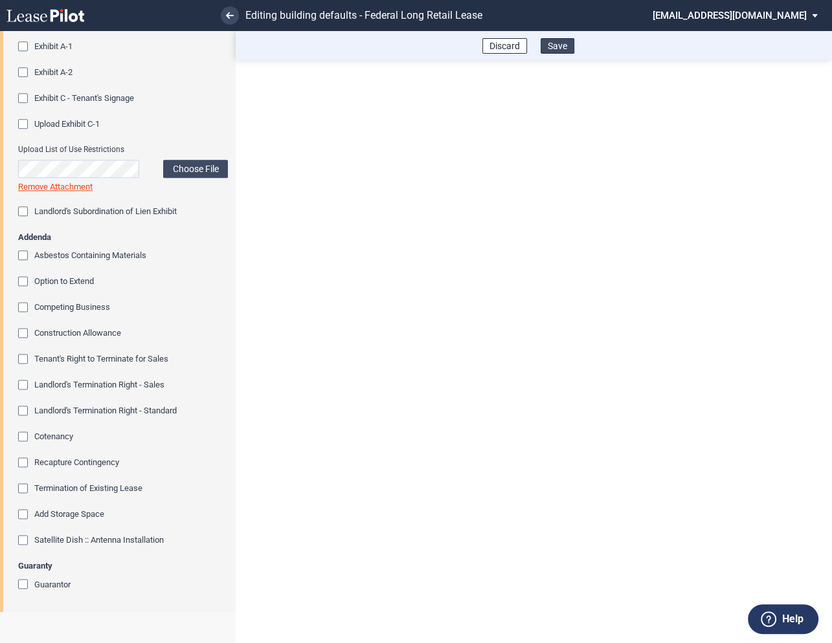
click at [561, 46] on button "Save" at bounding box center [557, 46] width 34 height 16
